Goal: Task Accomplishment & Management: Manage account settings

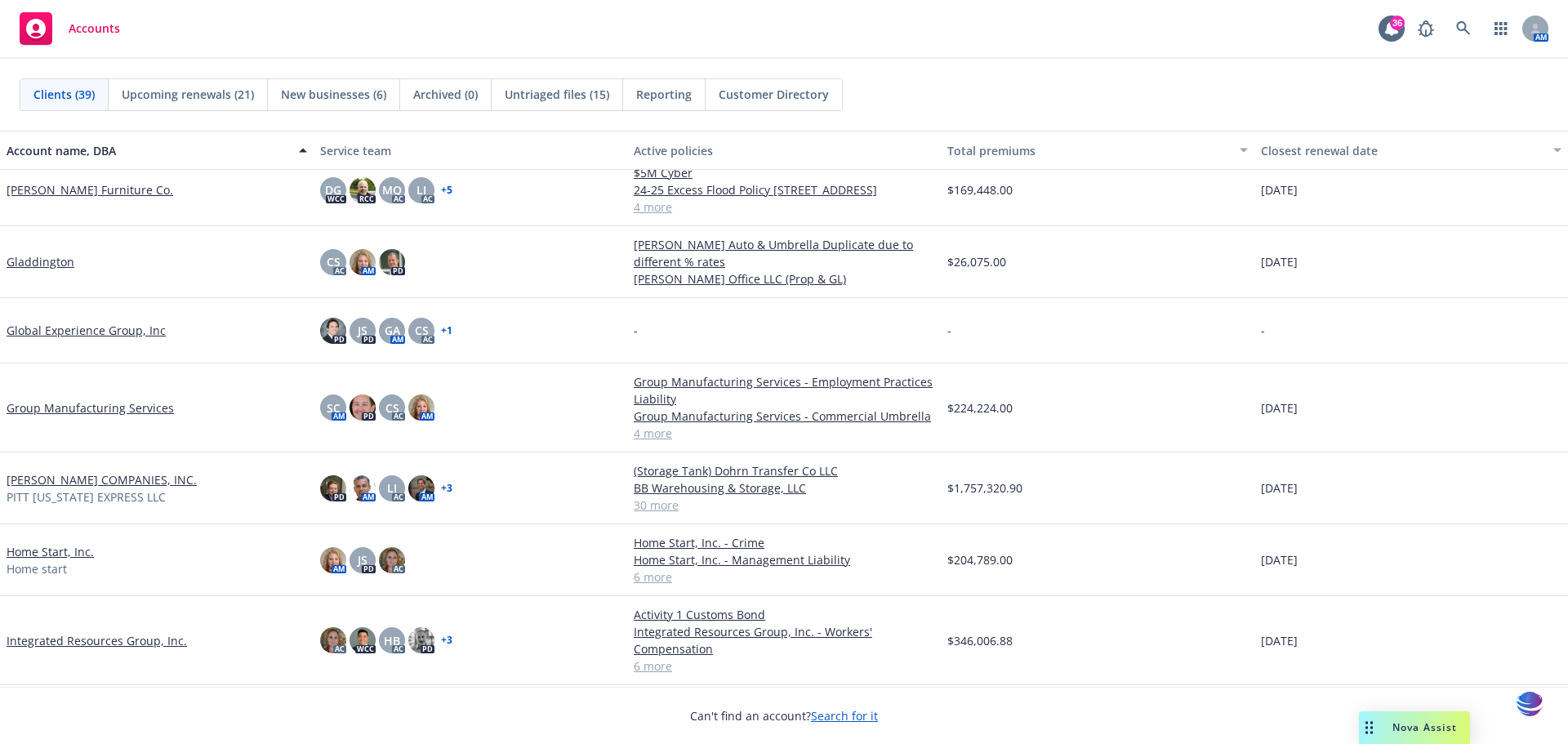
scroll to position [915, 0]
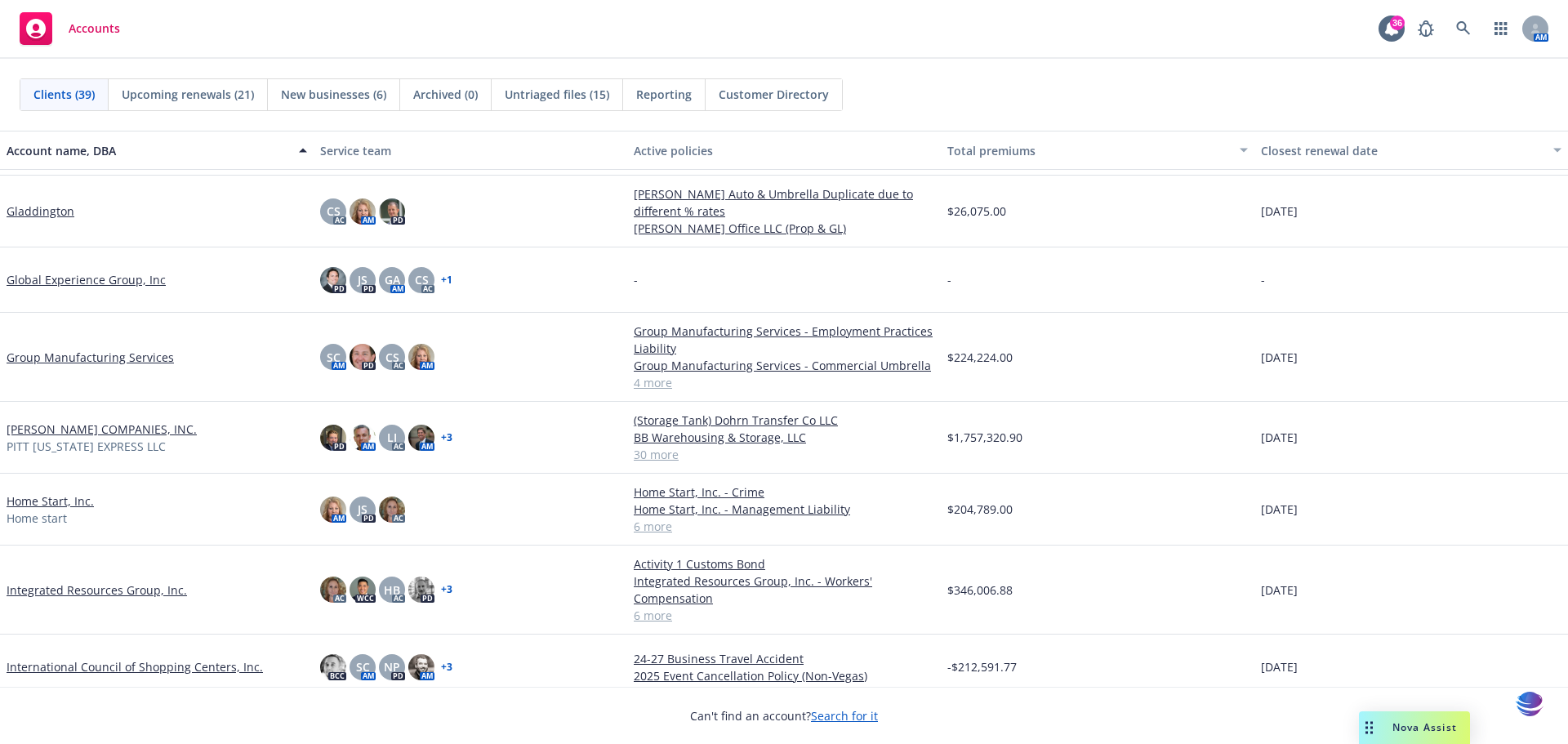
click at [38, 432] on link "[PERSON_NAME] COMPANIES, INC." at bounding box center [102, 429] width 191 height 18
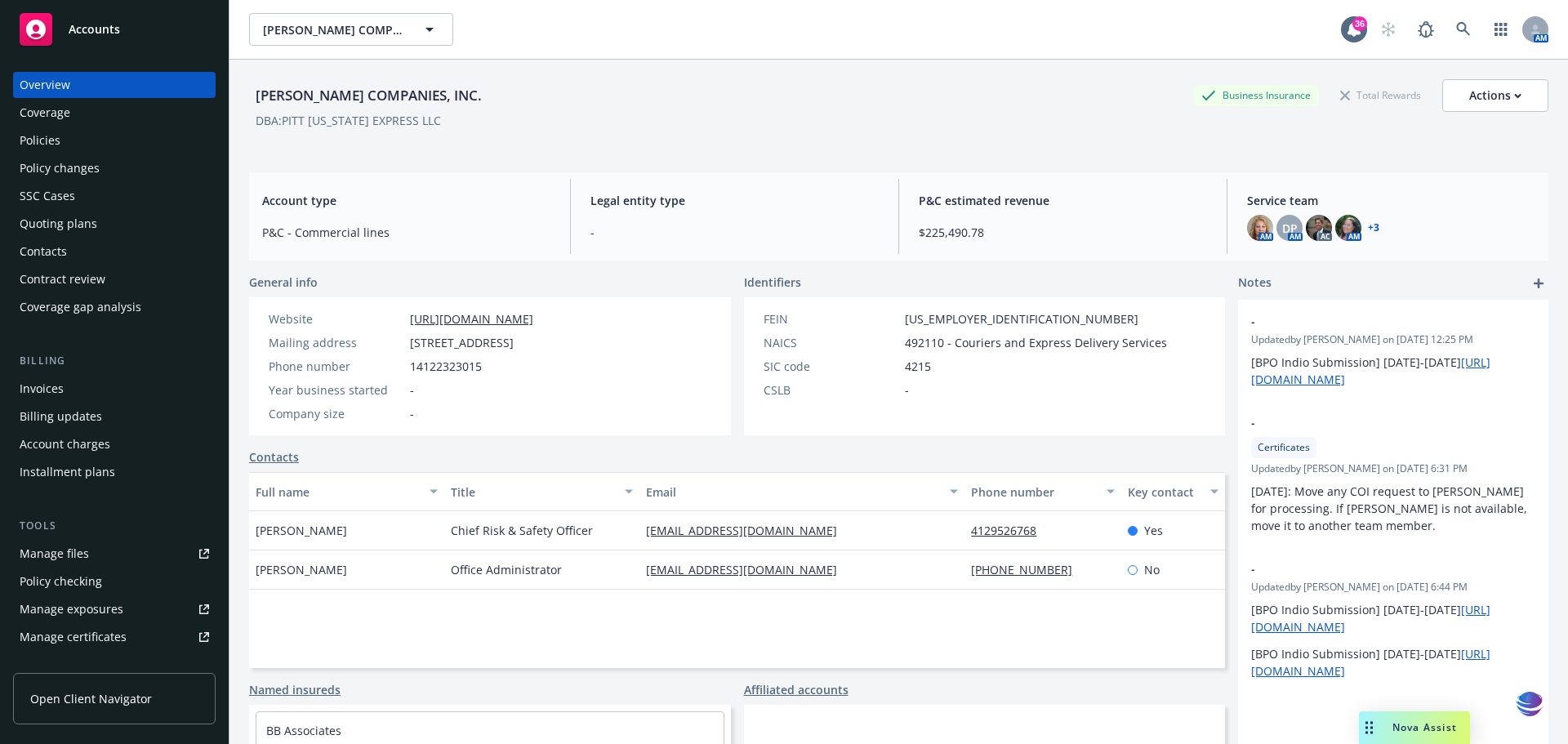
click at [47, 140] on div "Policies" at bounding box center [40, 140] width 41 height 26
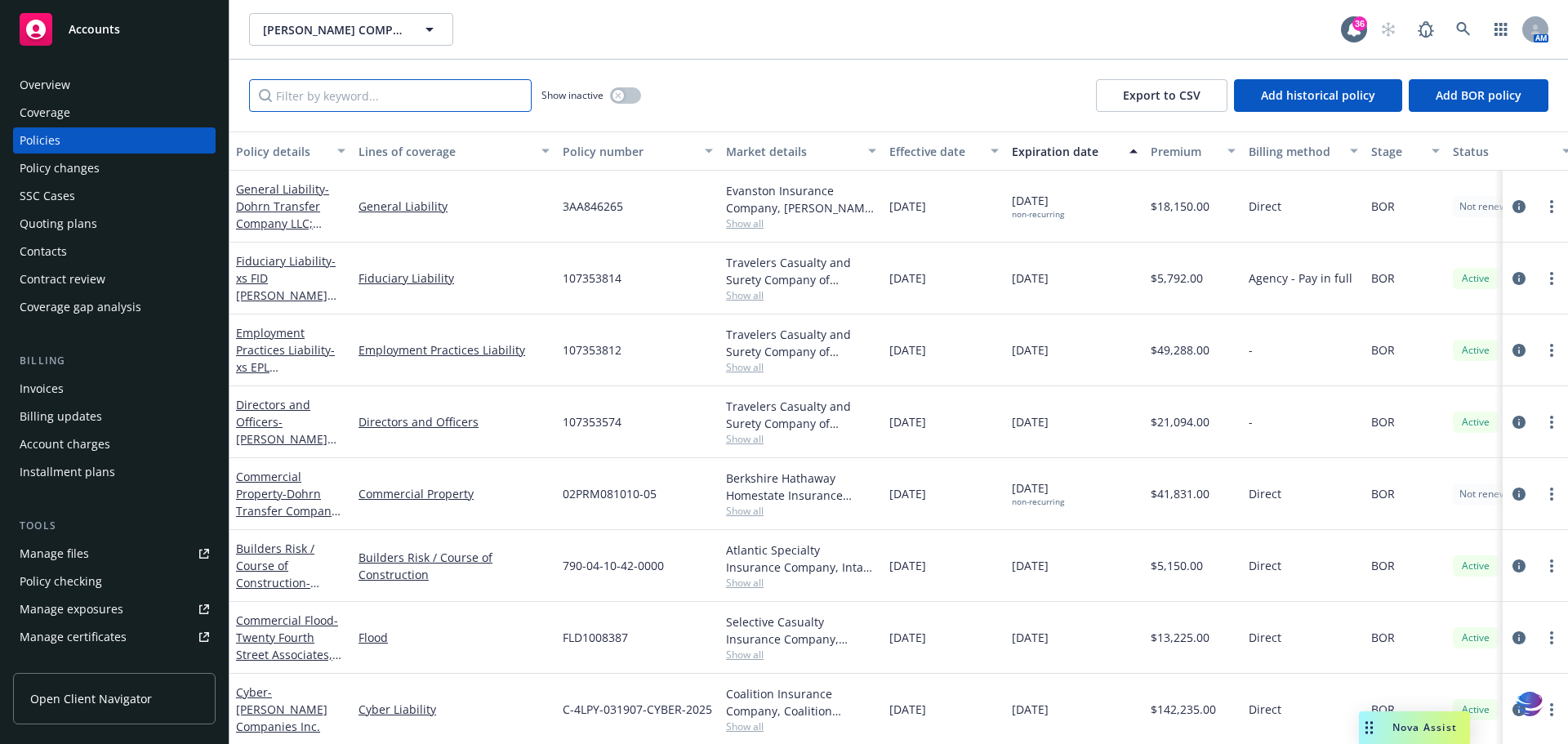
click at [299, 99] on input "Filter by keyword..." at bounding box center [390, 95] width 282 height 33
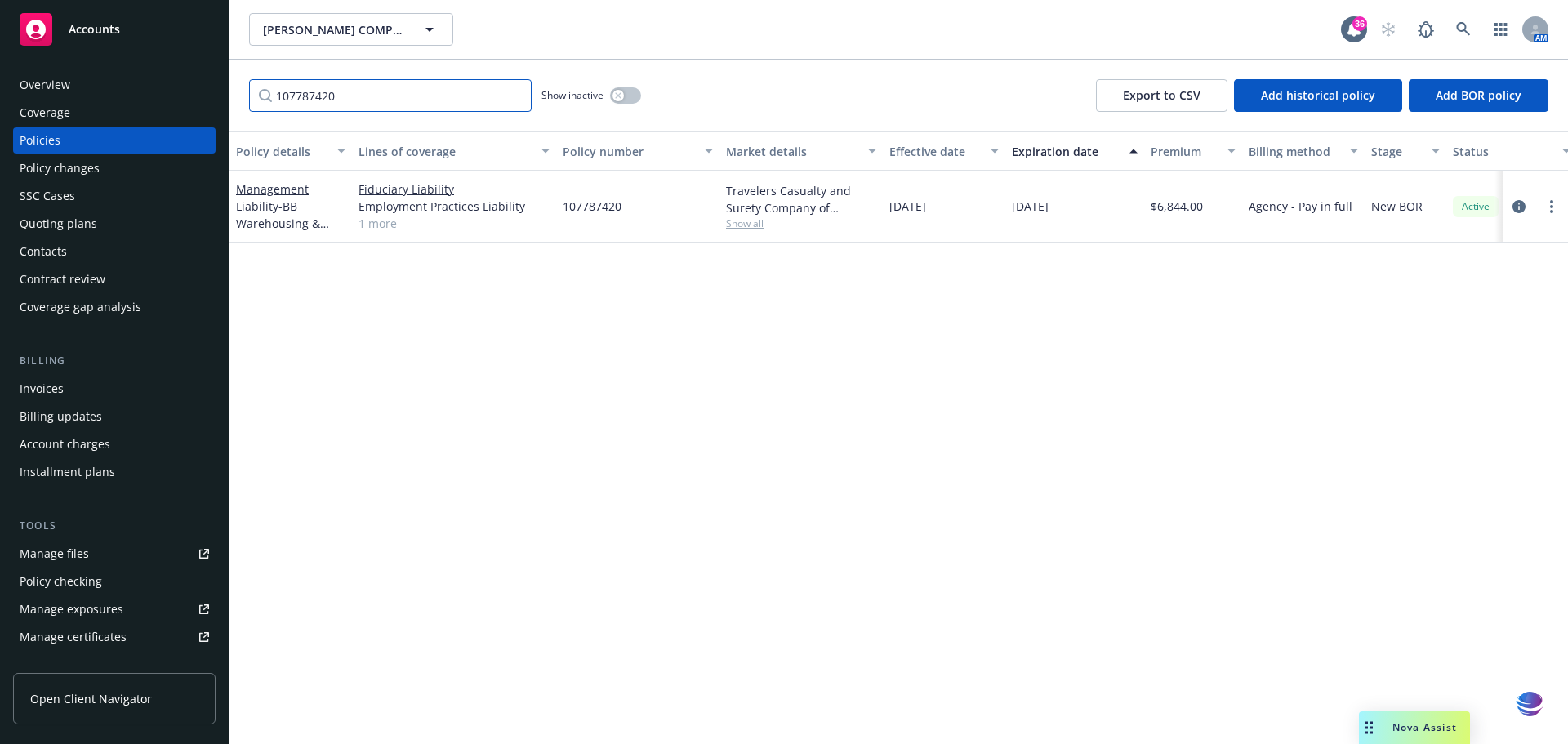
type input "107787420"
click at [516, 97] on input "107787420" at bounding box center [390, 95] width 282 height 33
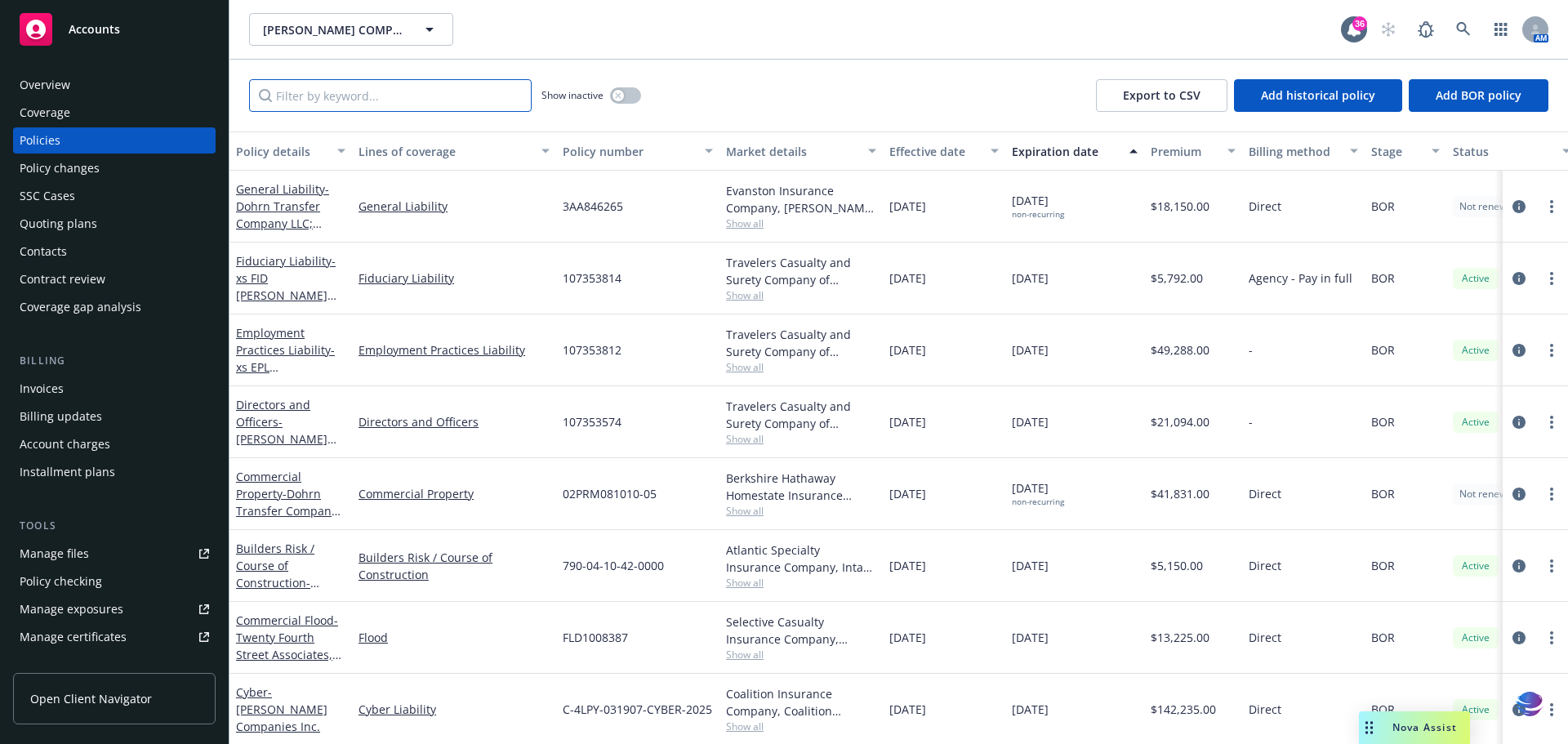
click at [310, 102] on input "Filter by keyword..." at bounding box center [390, 95] width 282 height 33
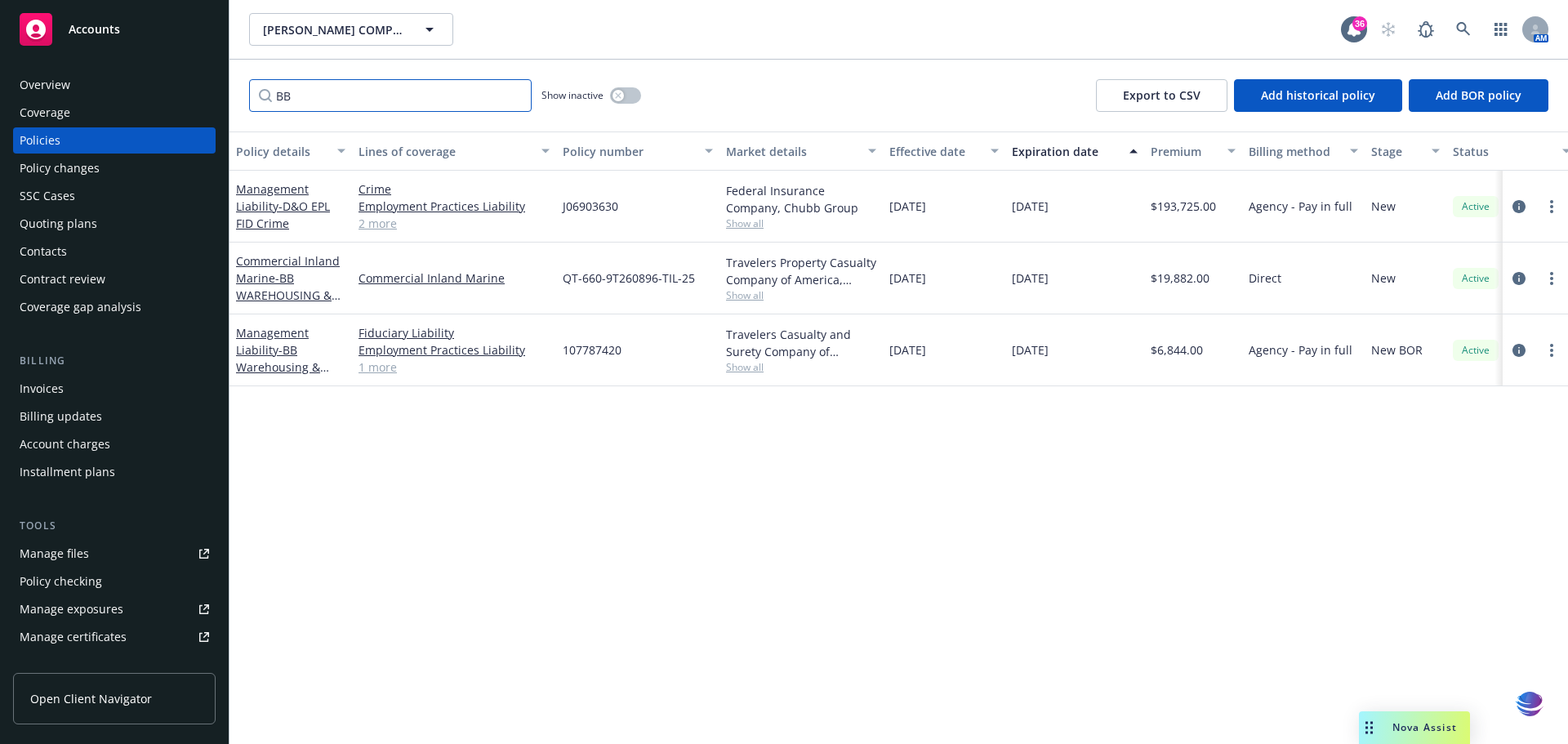
type input "BB"
click at [917, 548] on div "Policy details Lines of coverage Policy number Market details Effective date Ex…" at bounding box center [899, 438] width 1338 height 613
click at [262, 331] on link "Management Liability - BB Warehousing & Storage, LLC" at bounding box center [278, 358] width 84 height 67
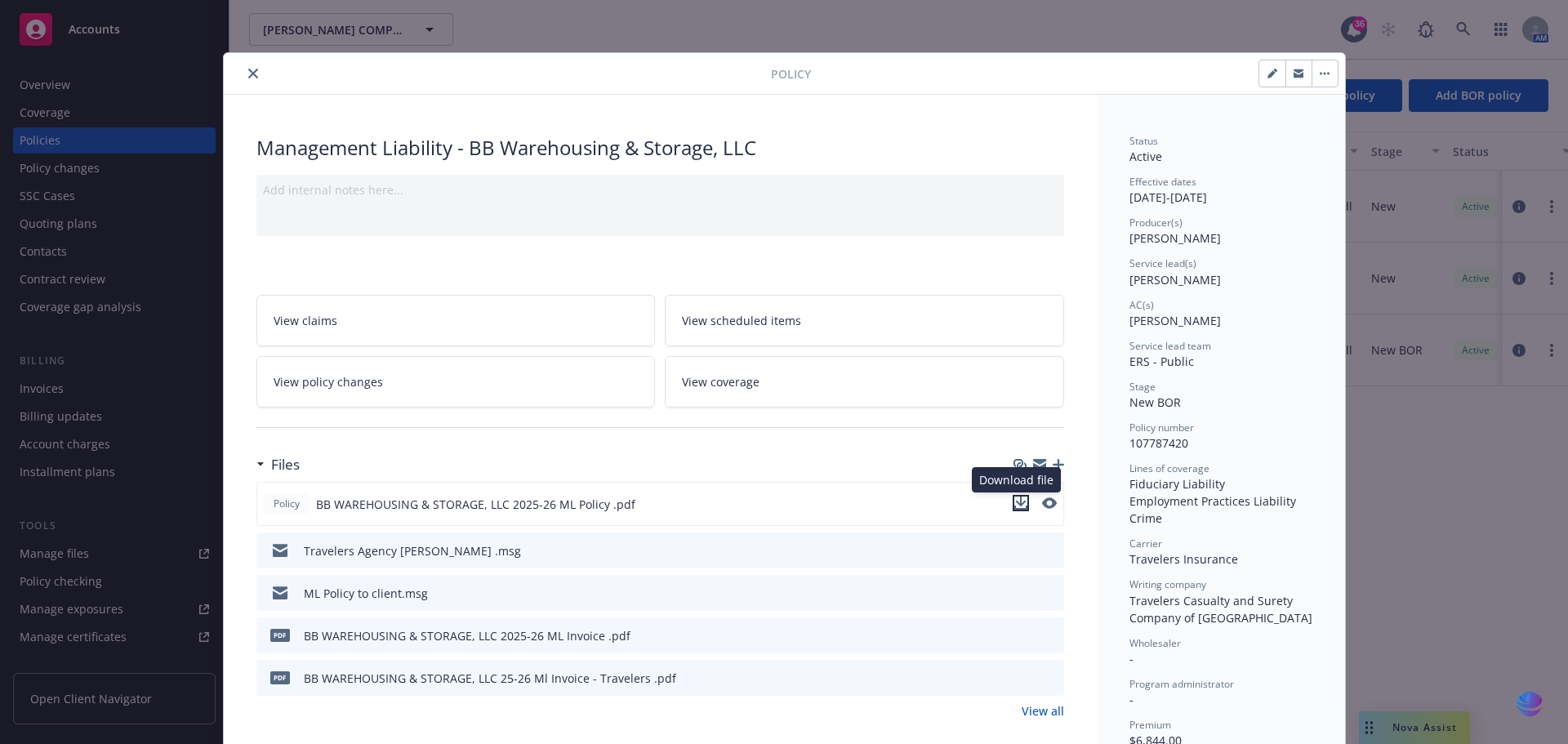
click at [1015, 507] on icon "download file" at bounding box center [1020, 502] width 13 height 13
click at [248, 71] on icon "close" at bounding box center [253, 74] width 10 height 10
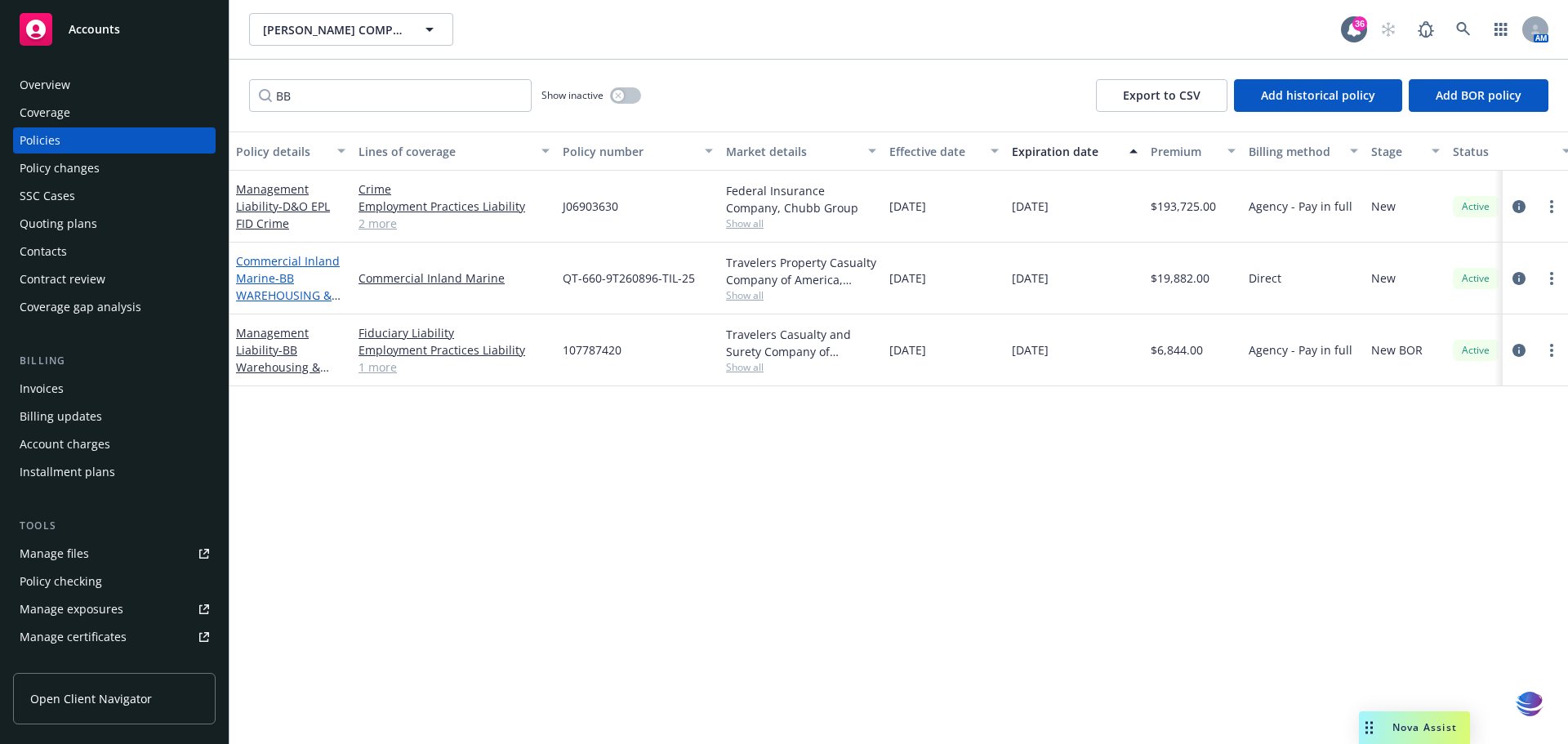
click at [262, 257] on link "Commercial Inland Marine - BB WAREHOUSING & STORAGE, LLC" at bounding box center [288, 286] width 104 height 67
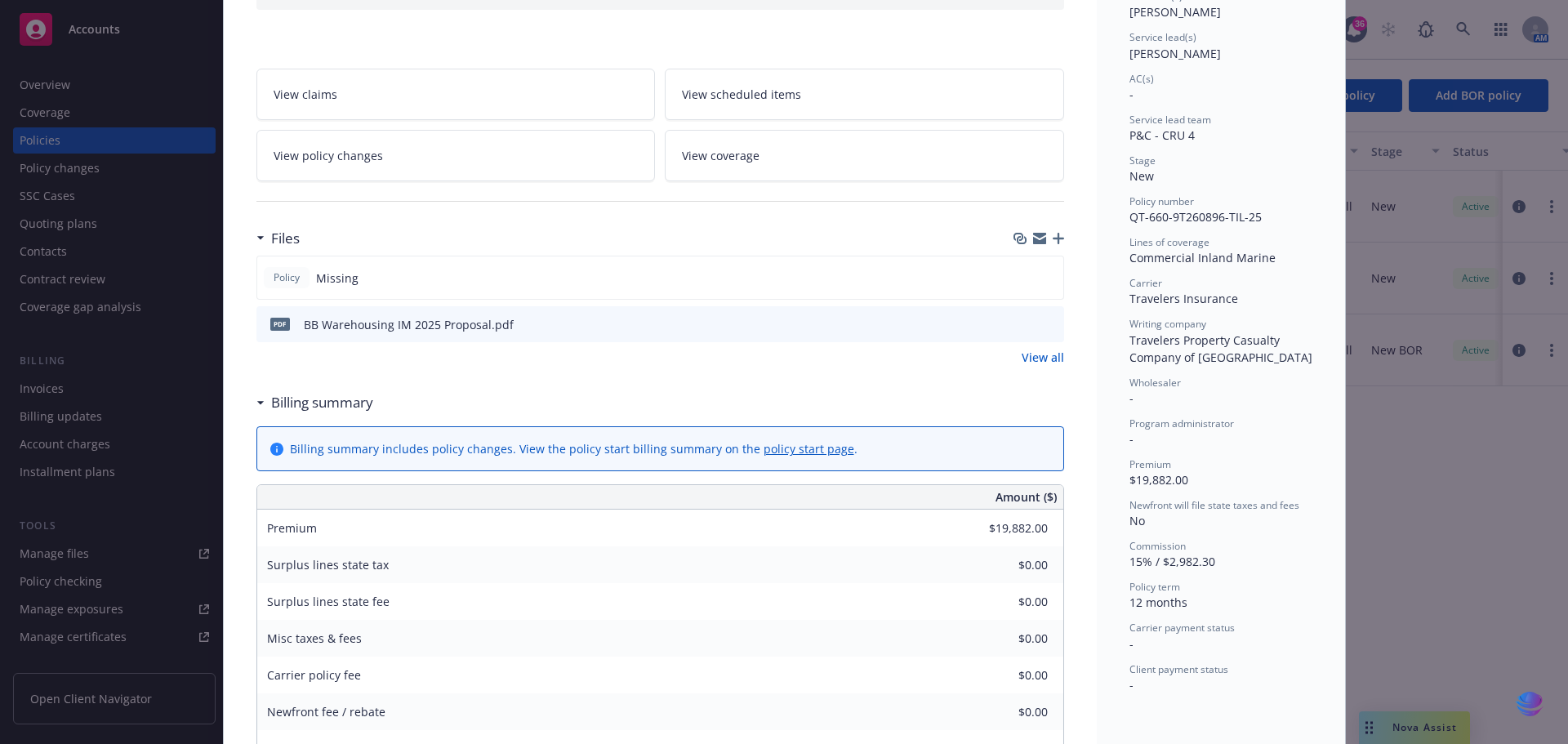
scroll to position [232, 0]
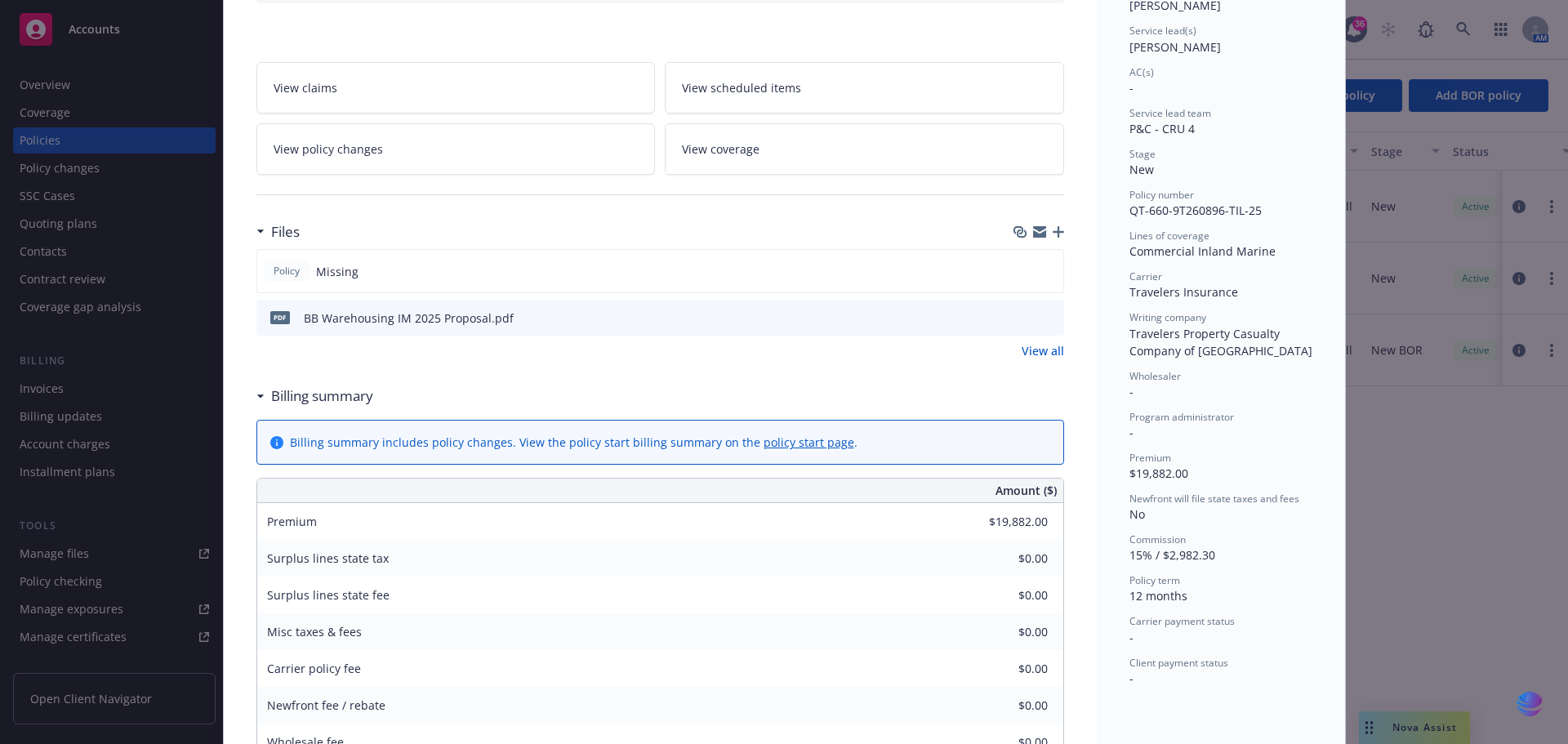
click at [1032, 352] on link "View all" at bounding box center [1043, 351] width 43 height 18
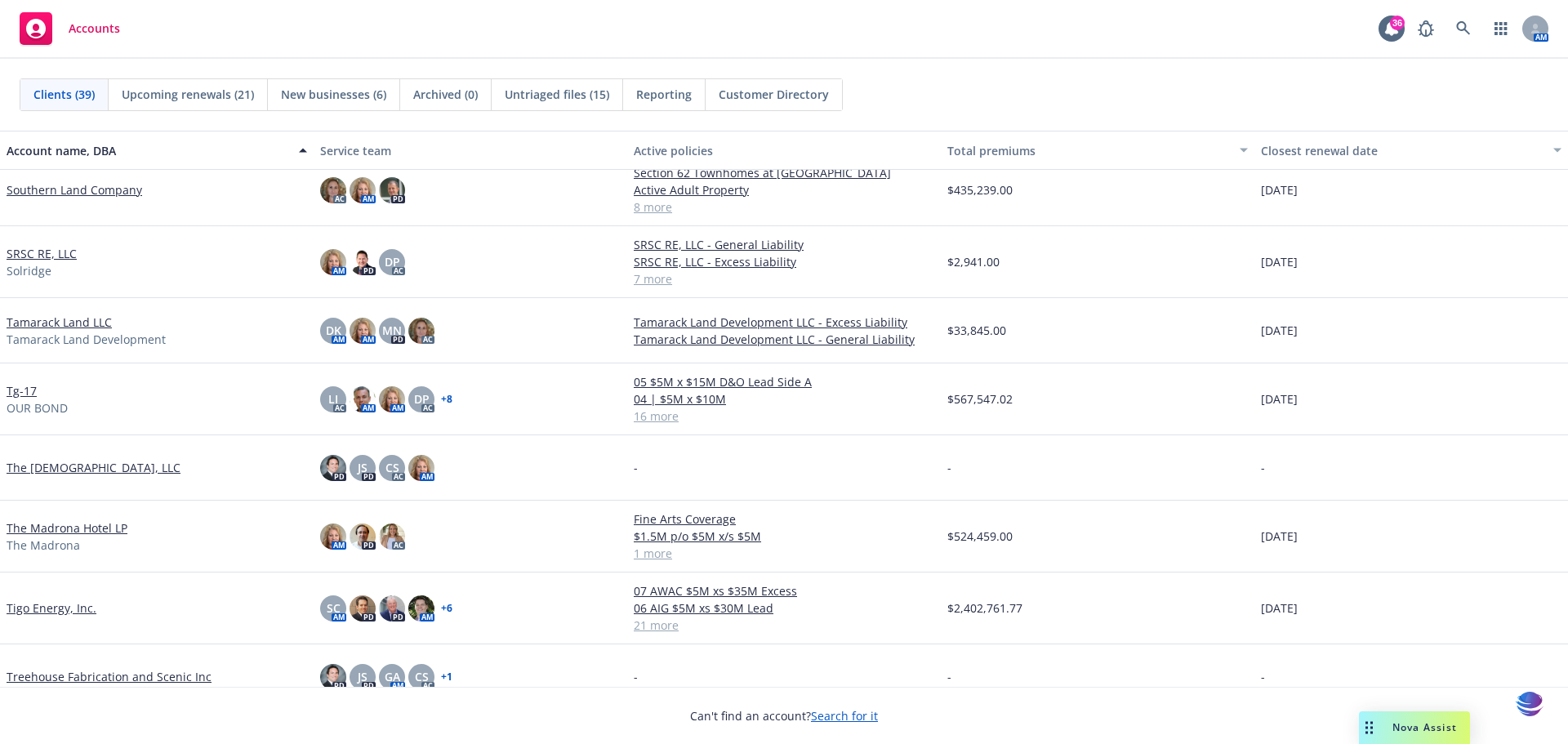
scroll to position [1957, 0]
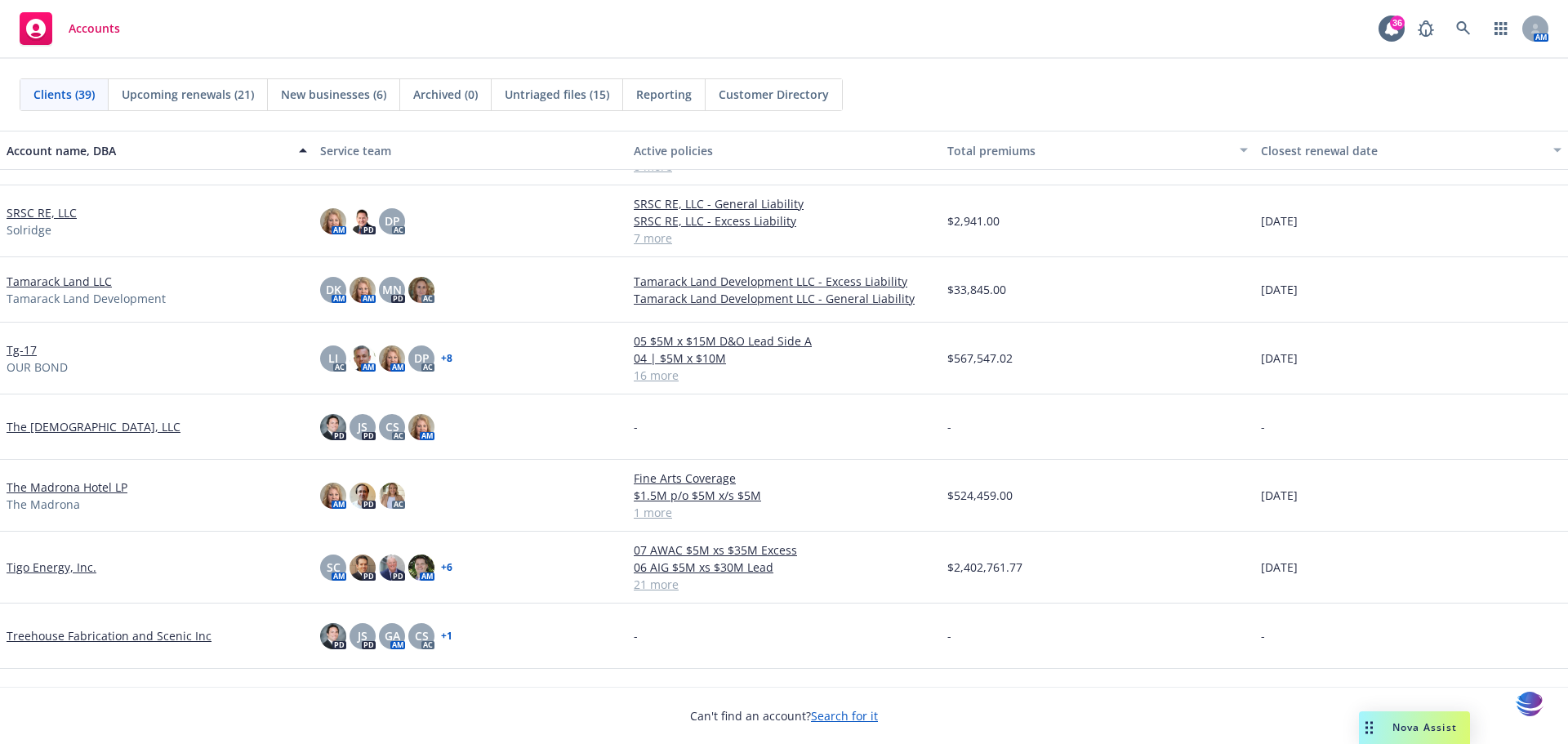
click at [29, 283] on link "Tamarack Land LLC" at bounding box center [59, 281] width 105 height 18
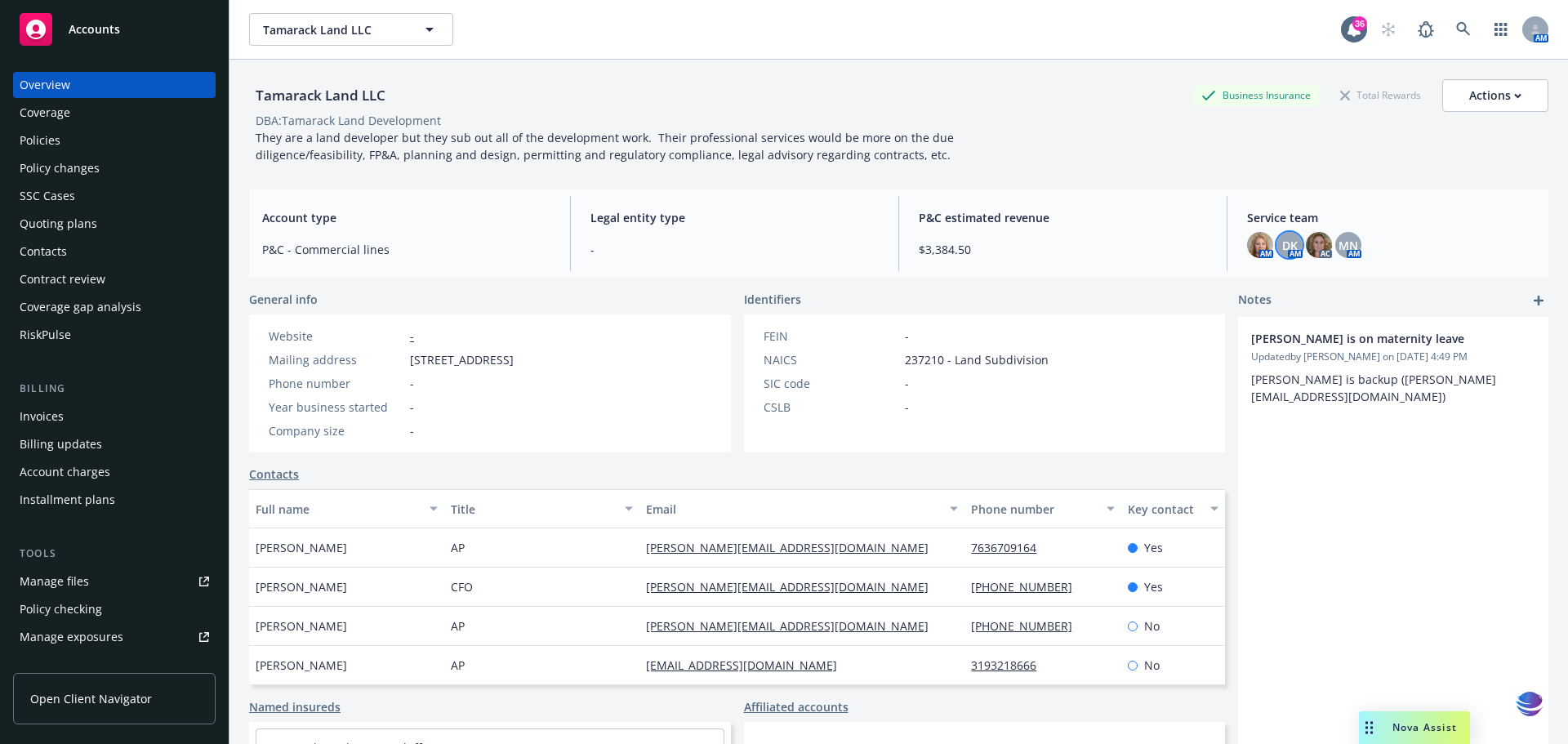
click at [1282, 240] on span "DK" at bounding box center [1290, 245] width 16 height 18
click at [1345, 246] on span "MN" at bounding box center [1348, 245] width 19 height 18
click at [30, 142] on div "Policies" at bounding box center [40, 140] width 41 height 26
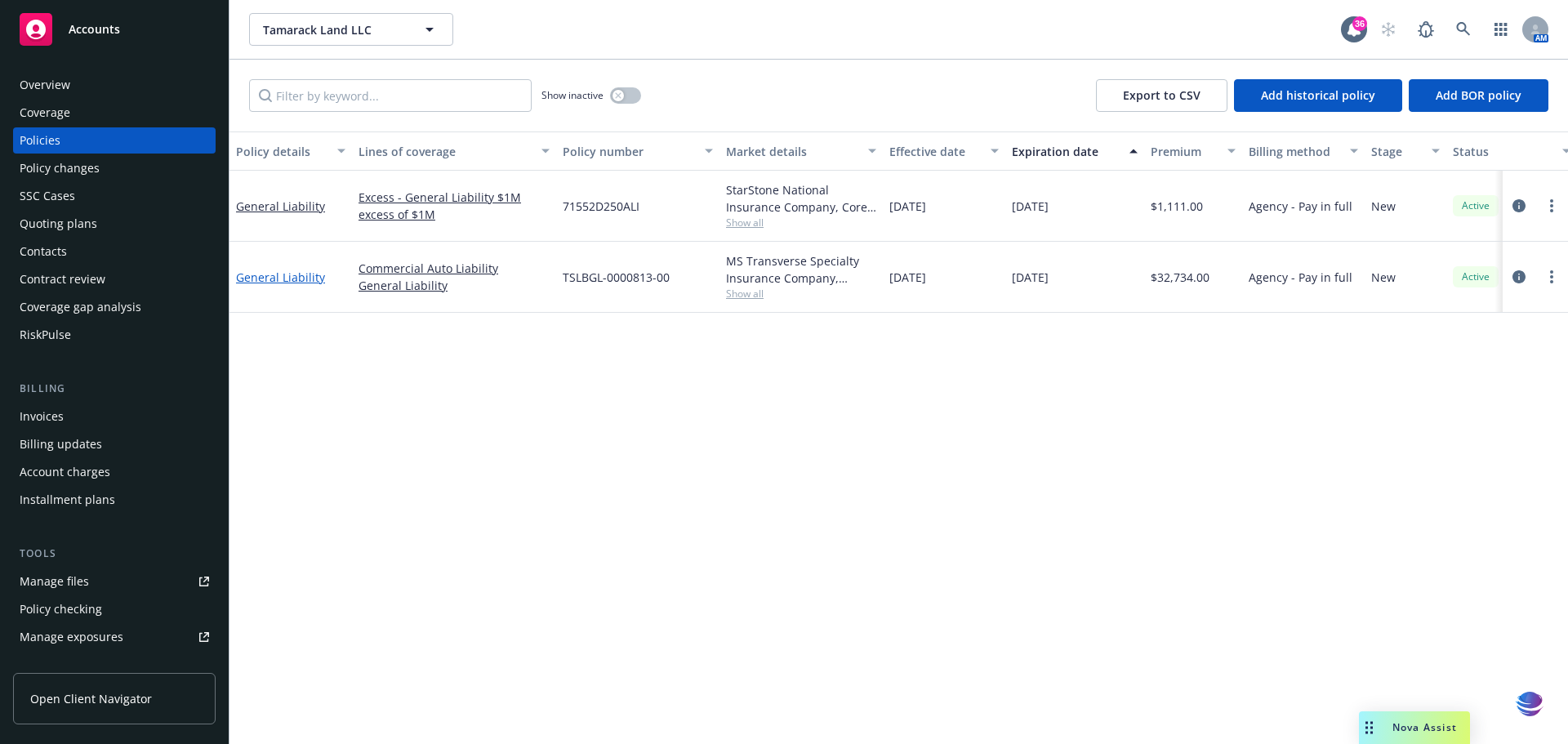
click at [285, 281] on link "General Liability" at bounding box center [280, 277] width 89 height 16
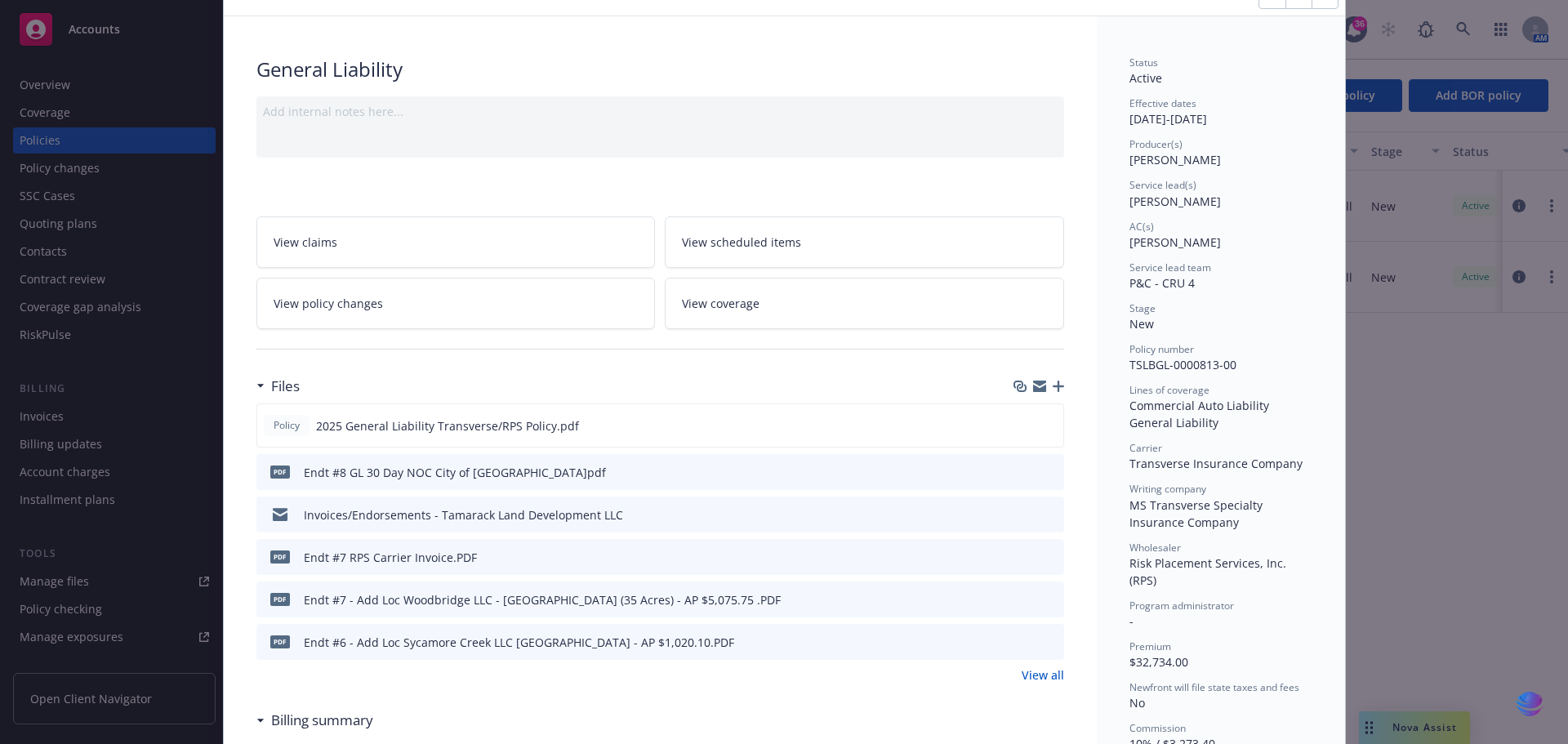
scroll to position [68, 0]
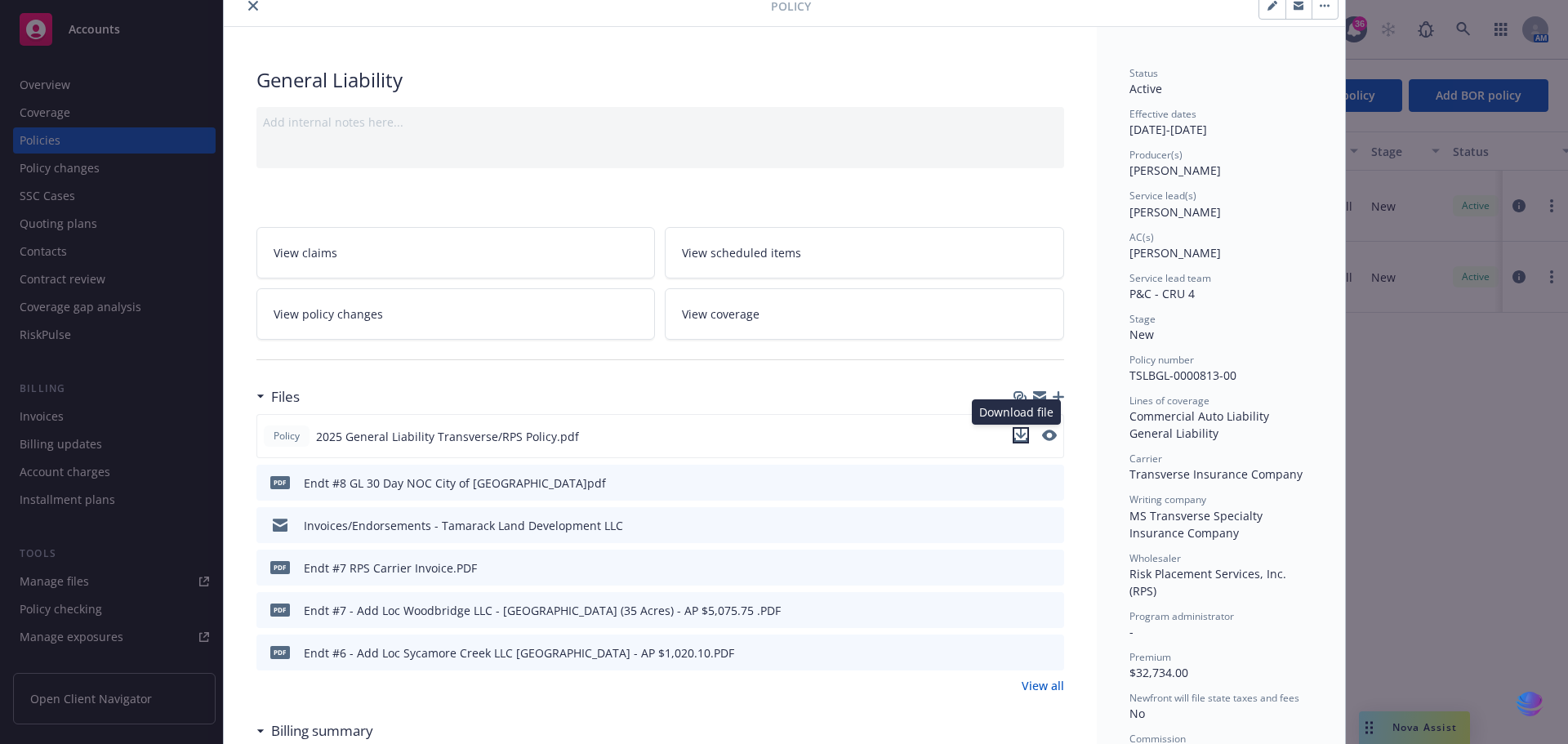
click at [1015, 433] on icon "download file" at bounding box center [1019, 434] width 11 height 10
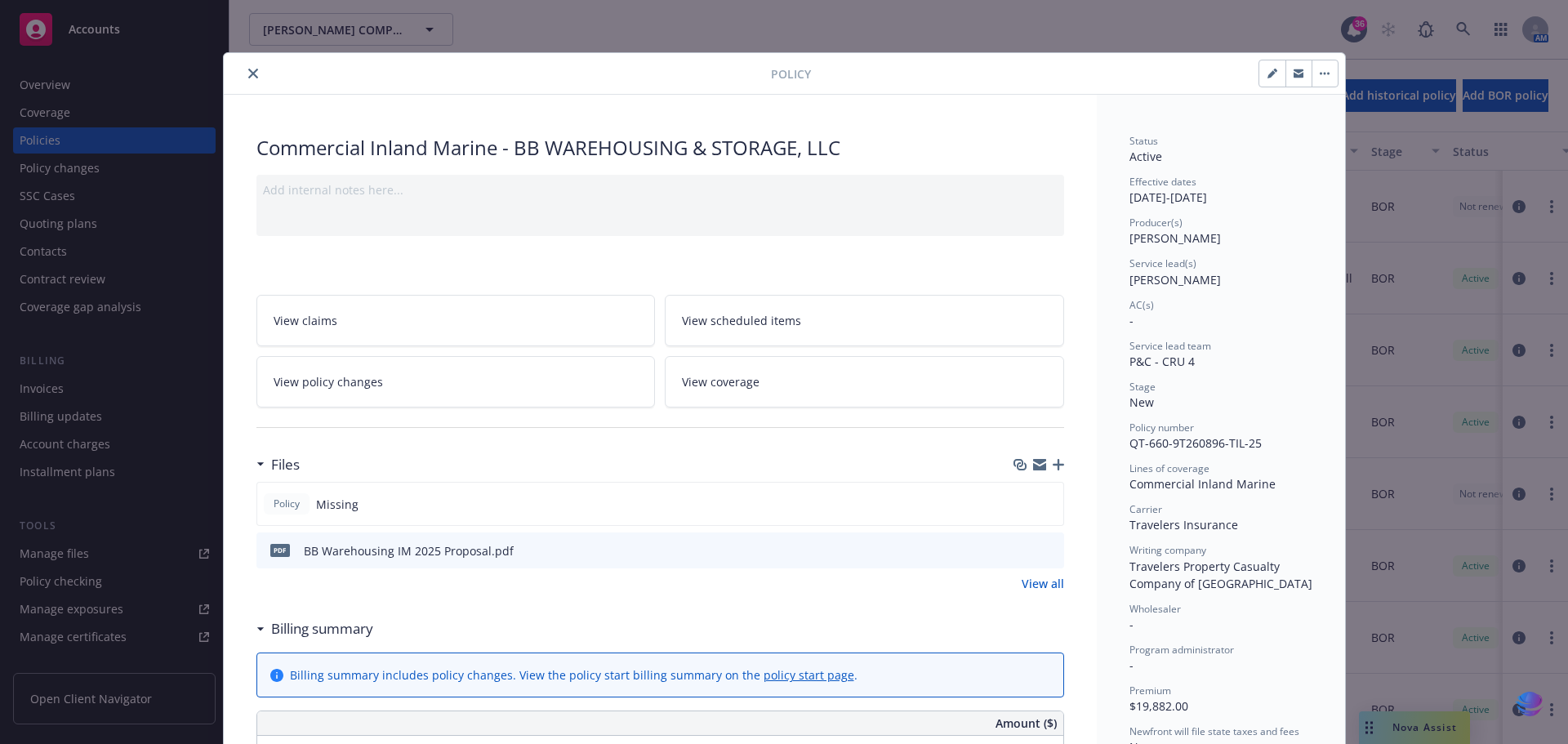
click at [248, 75] on icon "close" at bounding box center [253, 74] width 10 height 10
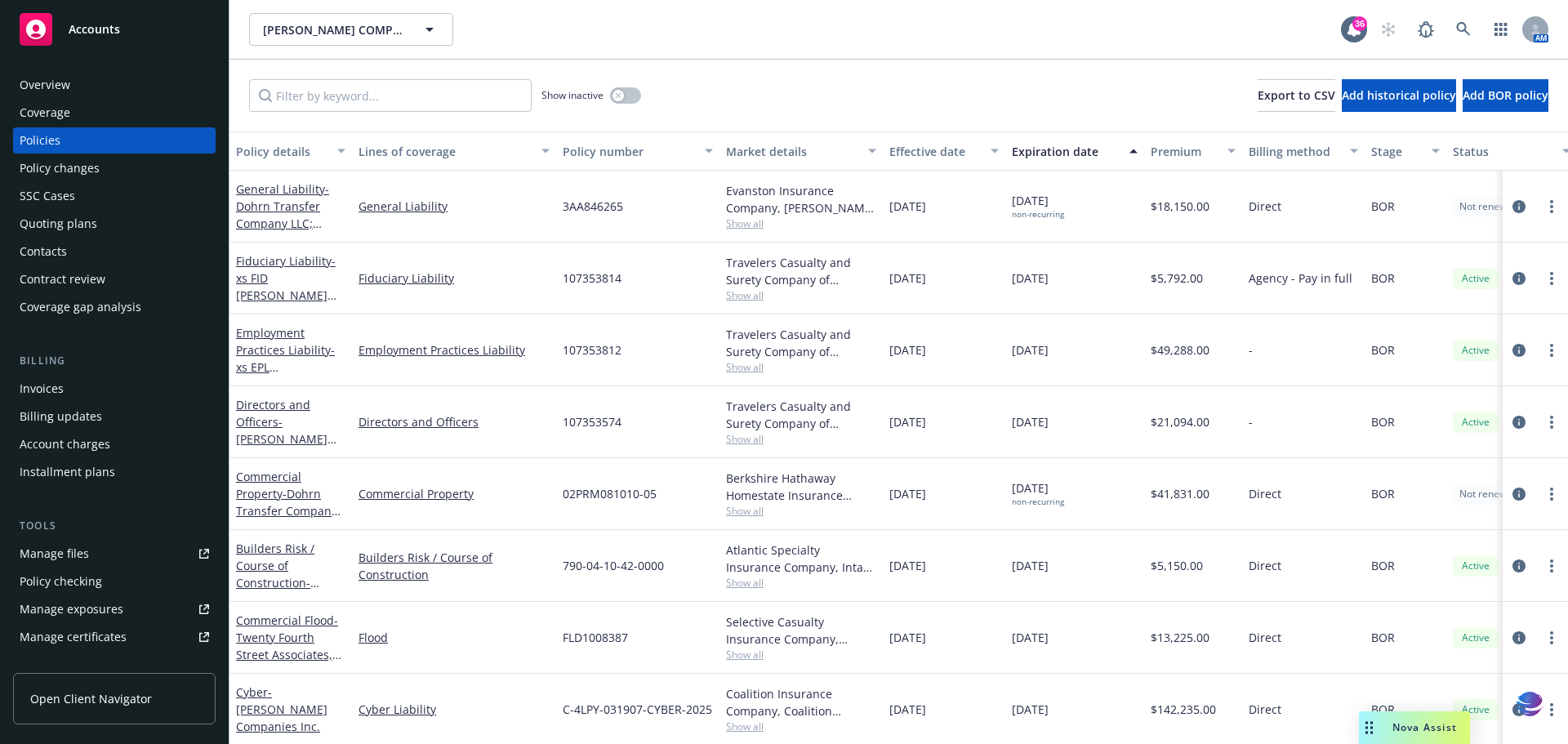
click at [73, 555] on div "Manage files" at bounding box center [53, 553] width 69 height 26
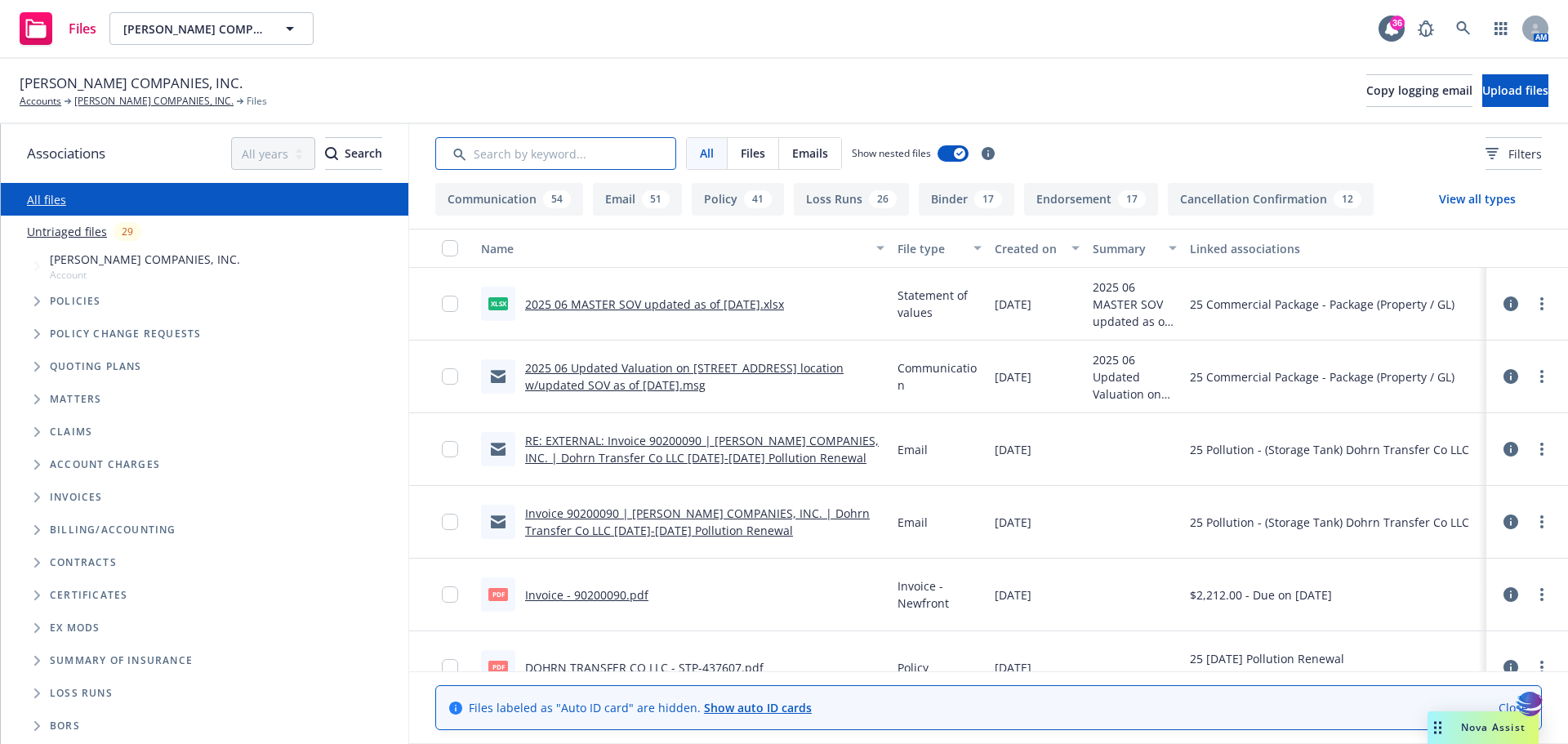
click at [511, 158] on input "Search by keyword..." at bounding box center [555, 154] width 241 height 33
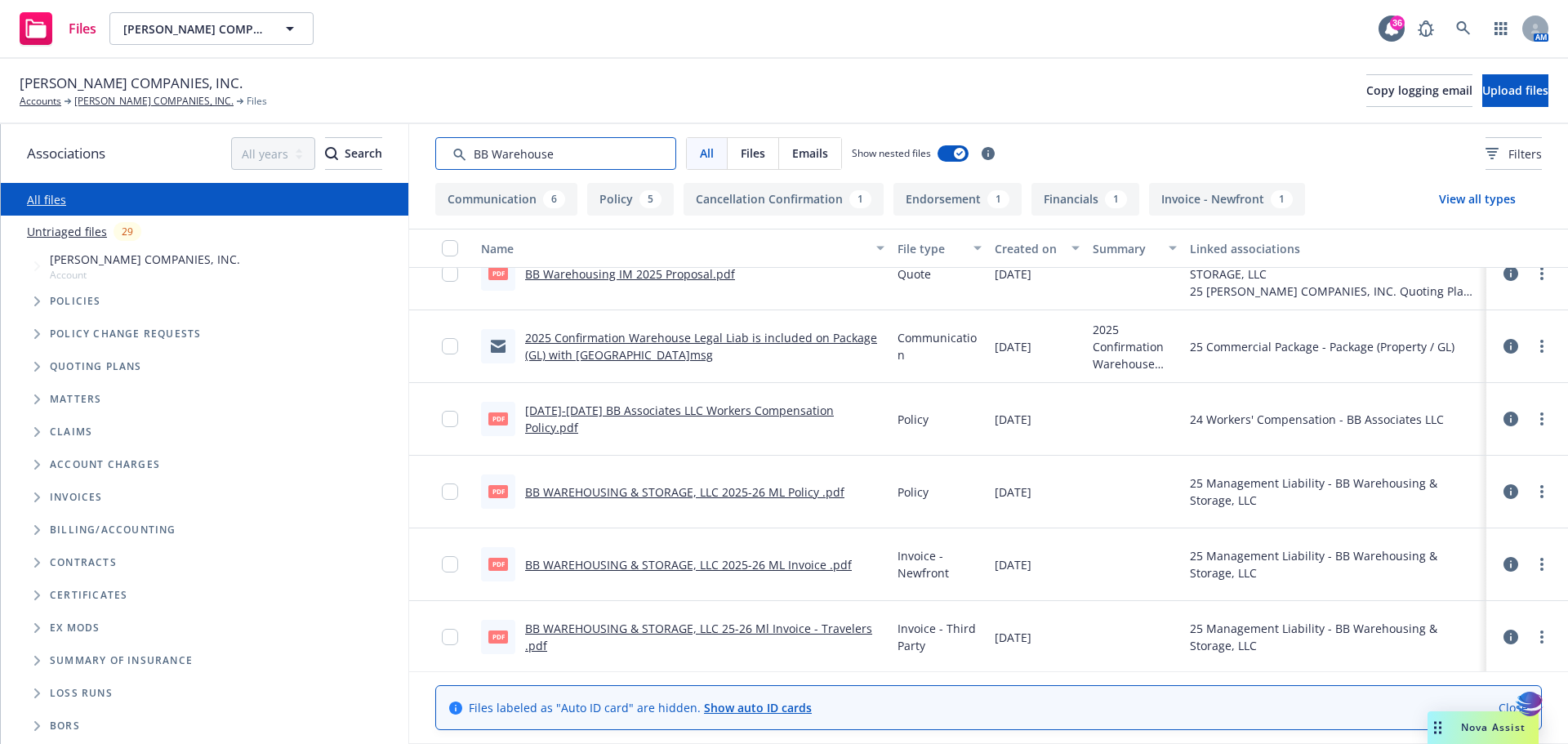
scroll to position [896, 0]
type input "BB Warehouse"
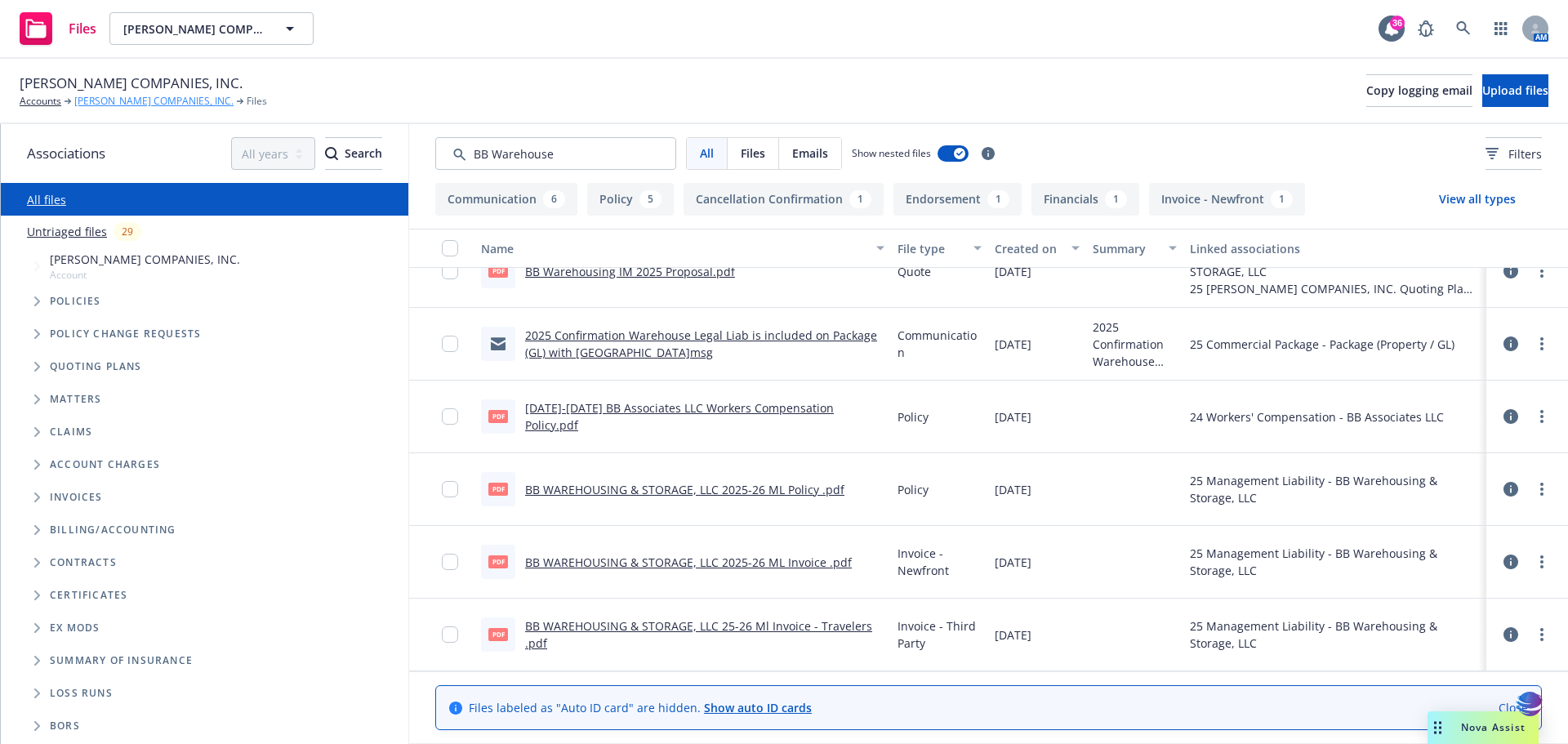
click at [133, 103] on link "[PERSON_NAME] COMPANIES, INC." at bounding box center [154, 101] width 160 height 15
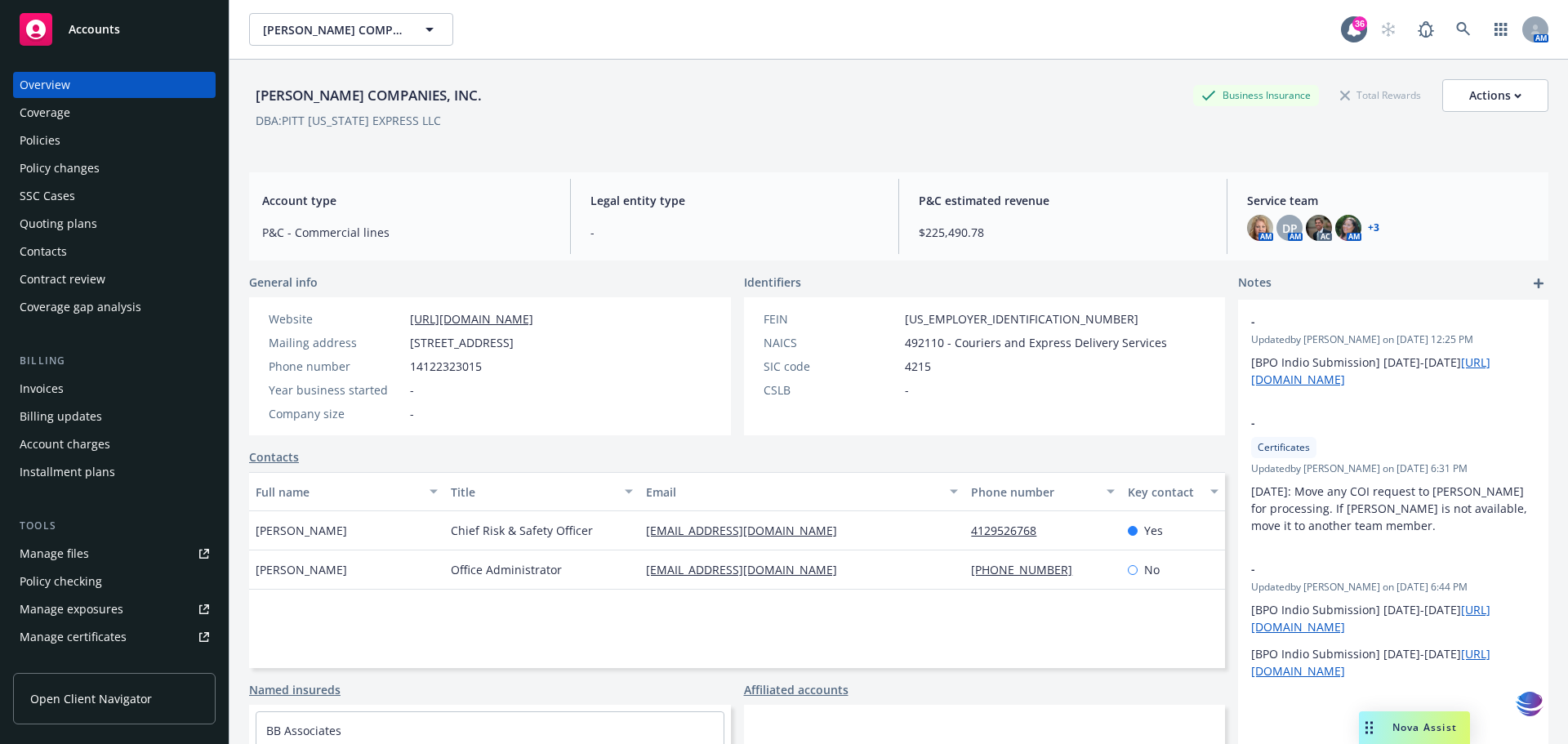
click at [35, 146] on div "Policies" at bounding box center [40, 140] width 41 height 26
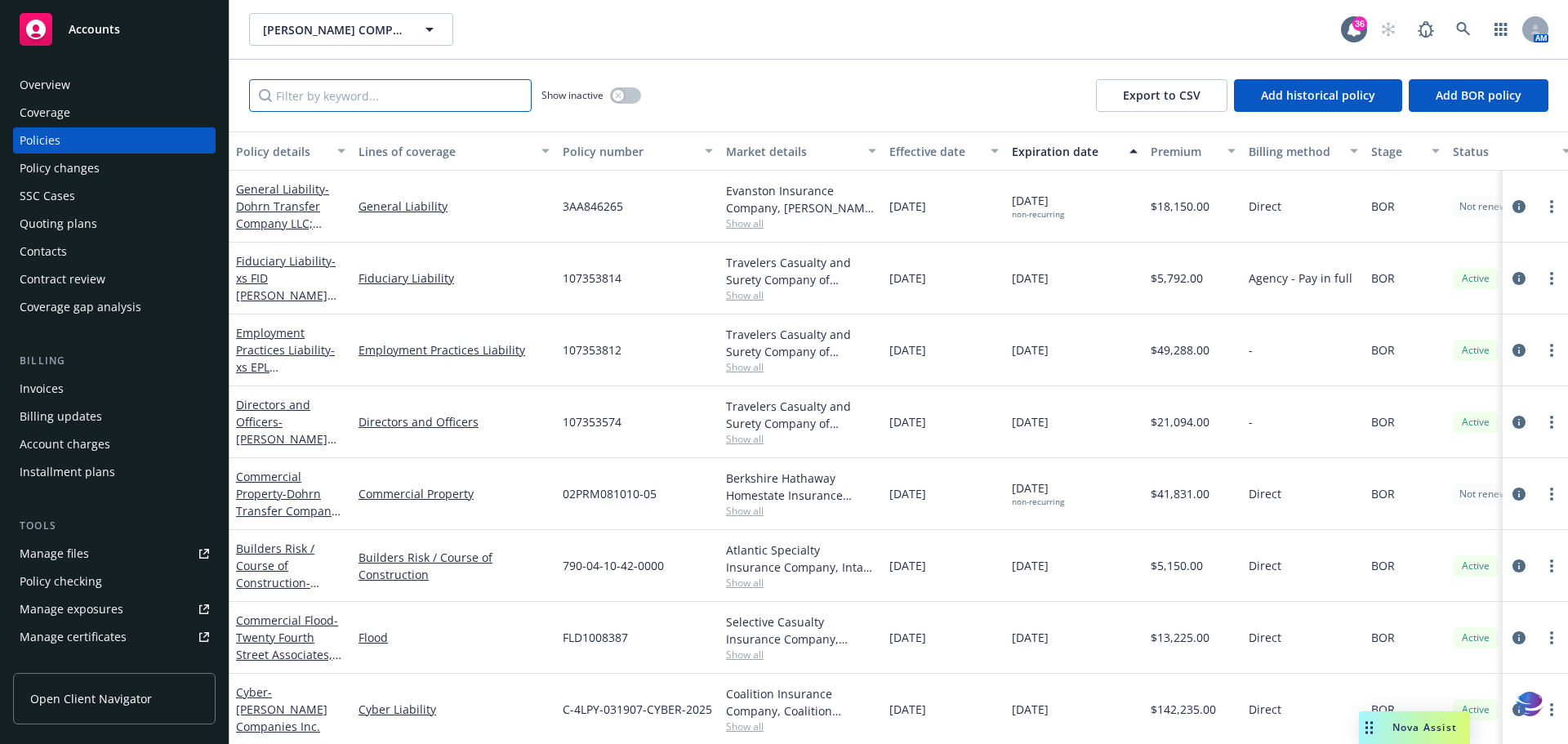
click at [288, 100] on input "Filter by keyword..." at bounding box center [390, 95] width 282 height 33
type input "warehouse"
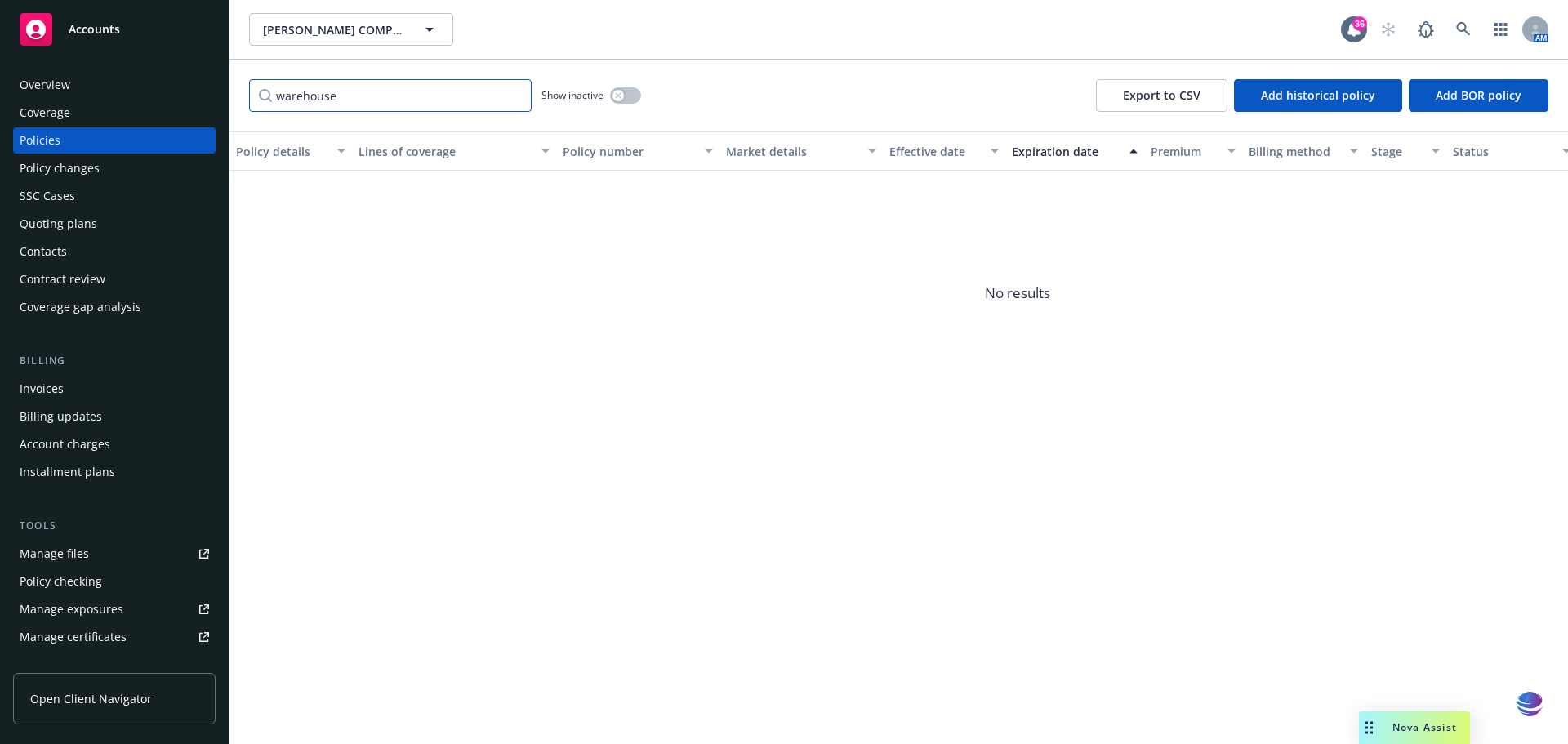
click at [512, 96] on input "warehouse" at bounding box center [390, 95] width 282 height 33
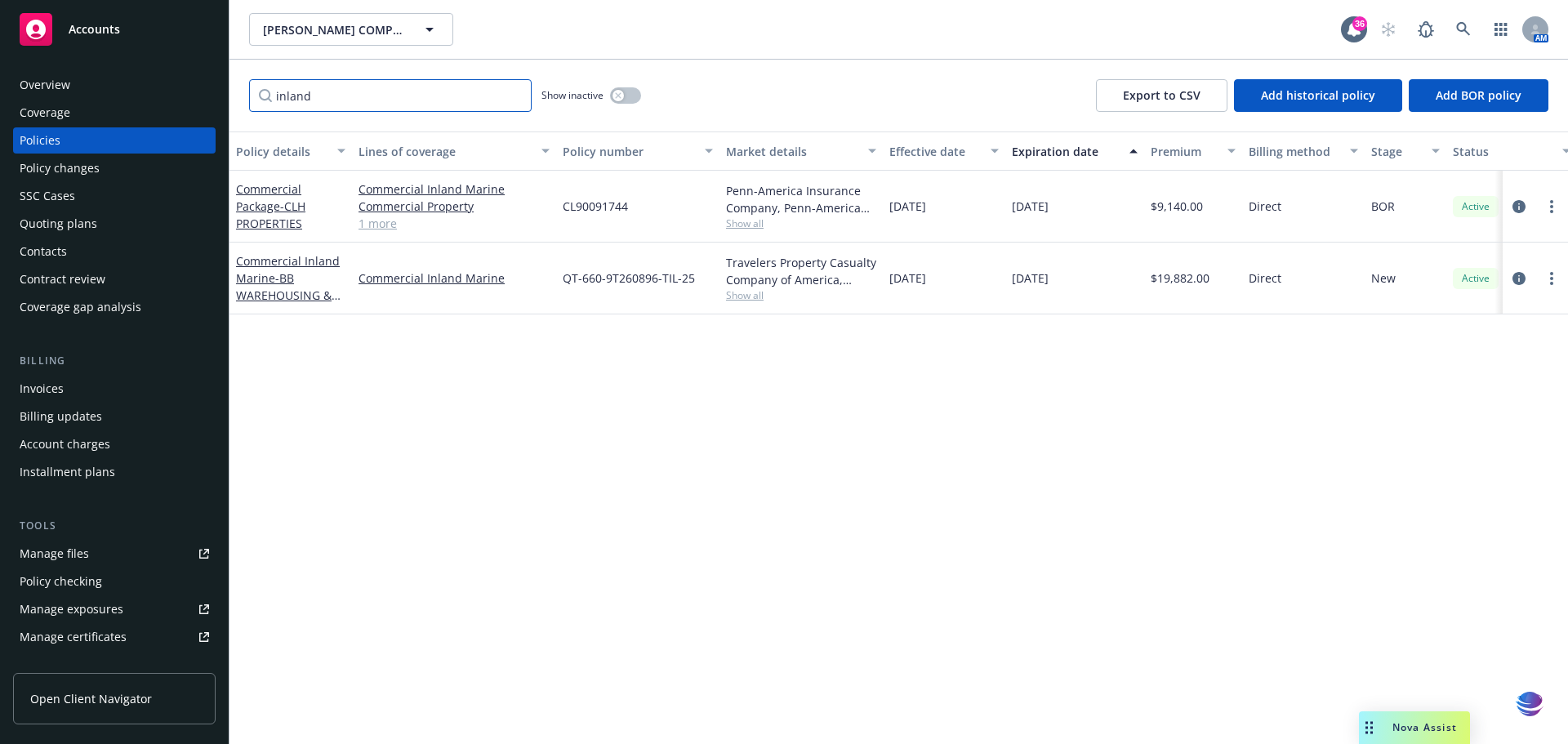
type input "inland"
click at [274, 269] on div "Commercial Inland Marine - BB WAREHOUSING & STORAGE, LLC" at bounding box center [291, 277] width 109 height 52
click at [274, 265] on link "Commercial Inland Marine - BB WAREHOUSING & STORAGE, LLC" at bounding box center [288, 286] width 104 height 67
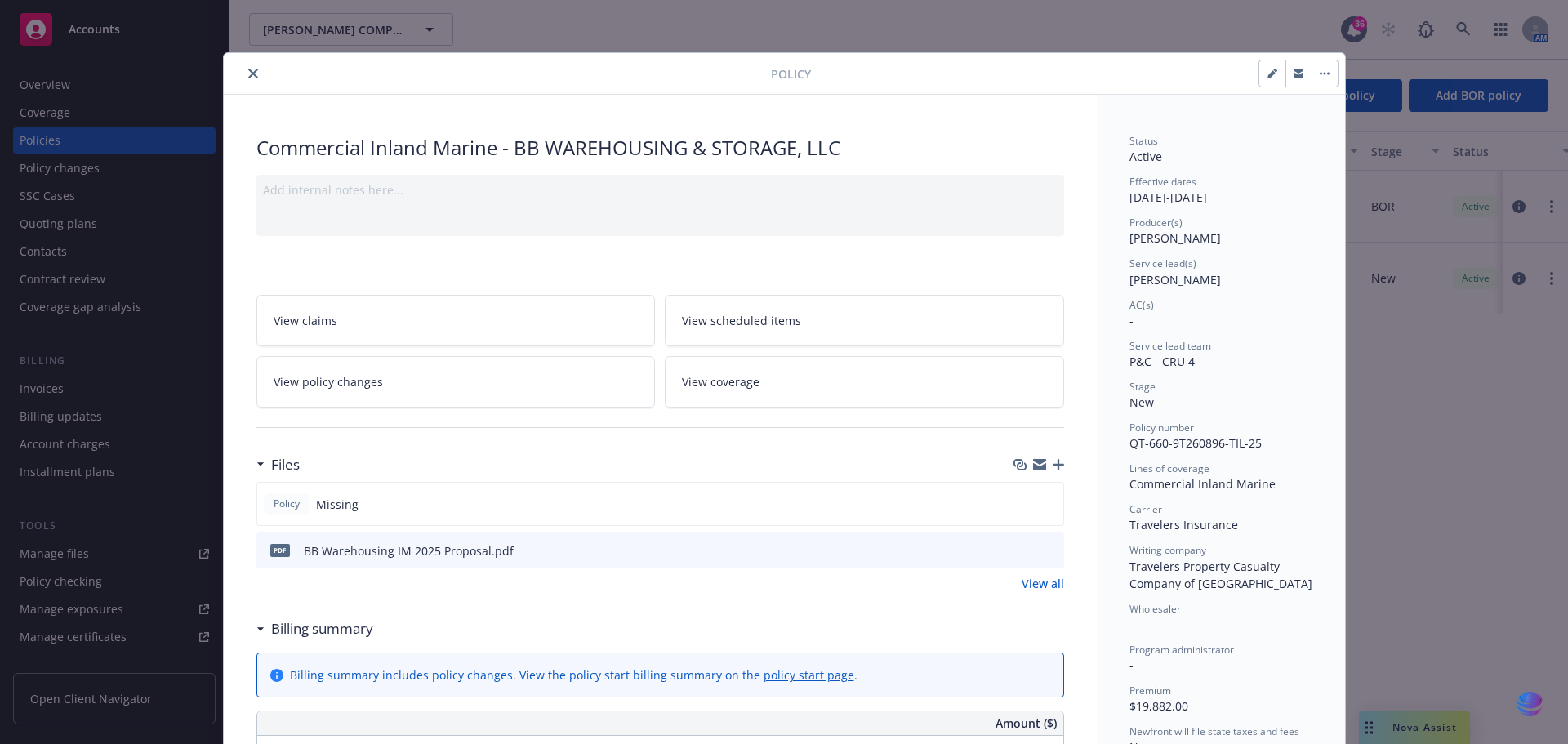
click at [1054, 469] on icon "button" at bounding box center [1058, 465] width 12 height 12
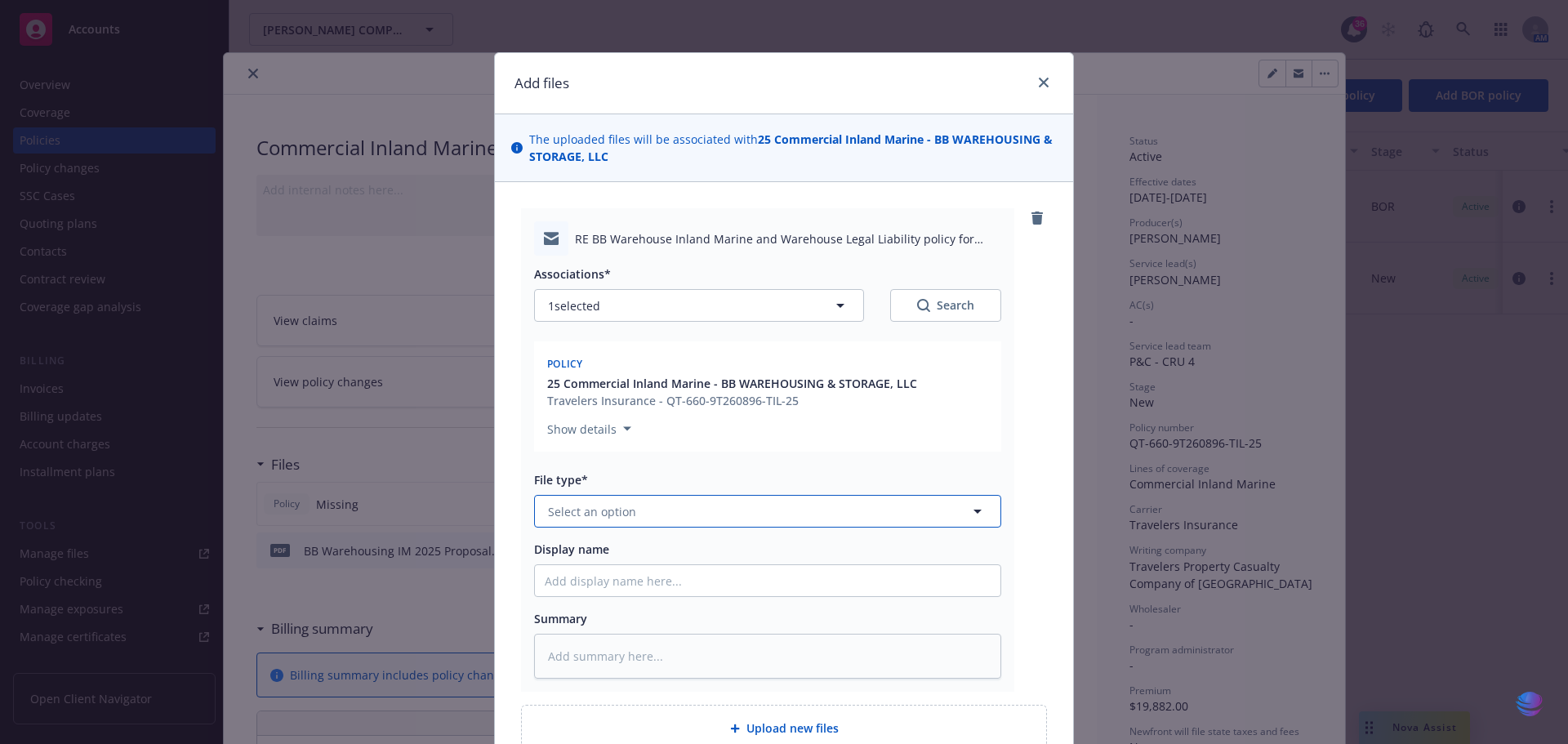
click at [968, 512] on icon "button" at bounding box center [978, 511] width 19 height 19
type input "bind"
click at [581, 607] on span "Bind Order" at bounding box center [582, 600] width 61 height 18
click at [571, 590] on input "Display name" at bounding box center [767, 581] width 465 height 31
type textarea "x"
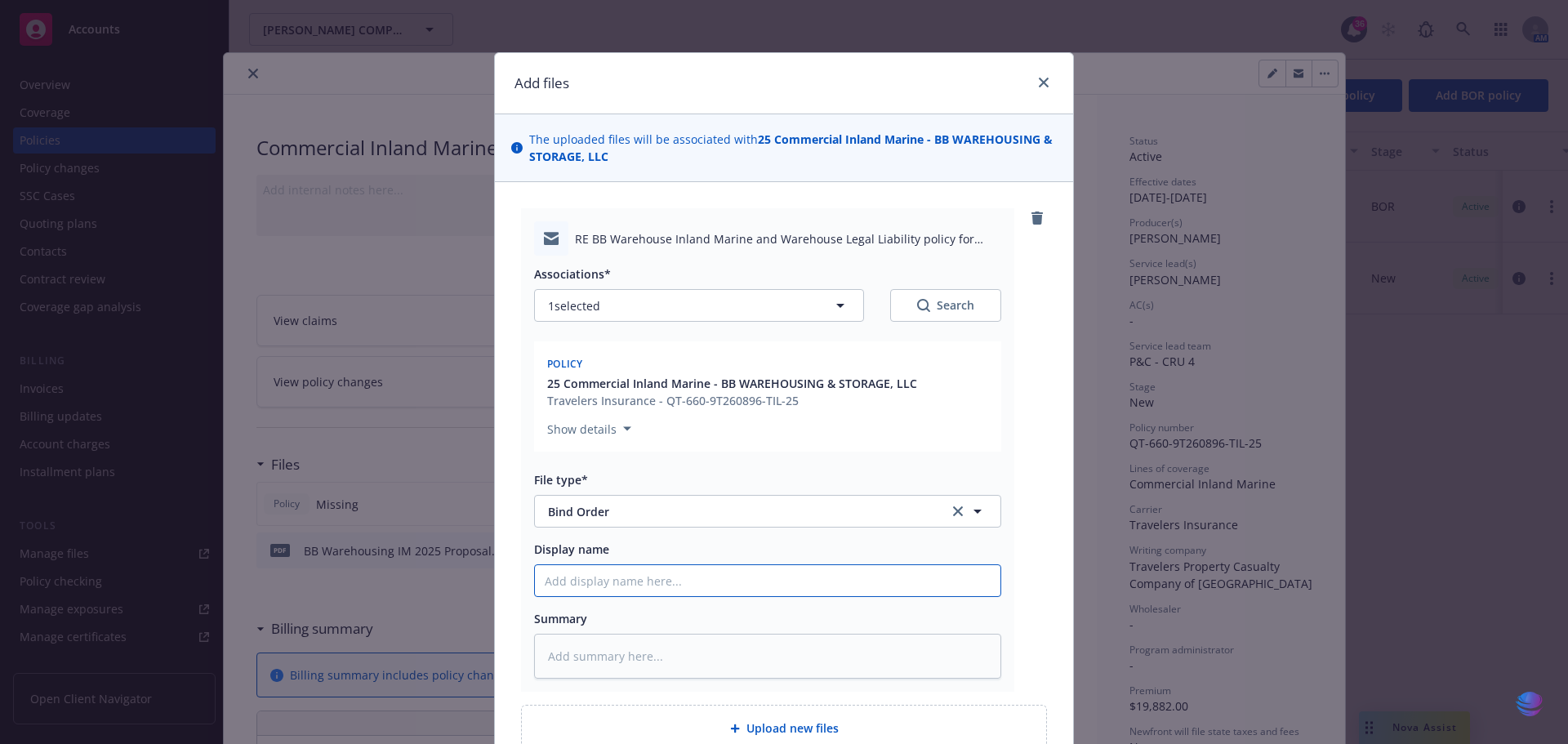
type input "2"
type textarea "x"
type input "20"
type textarea "x"
type input "202"
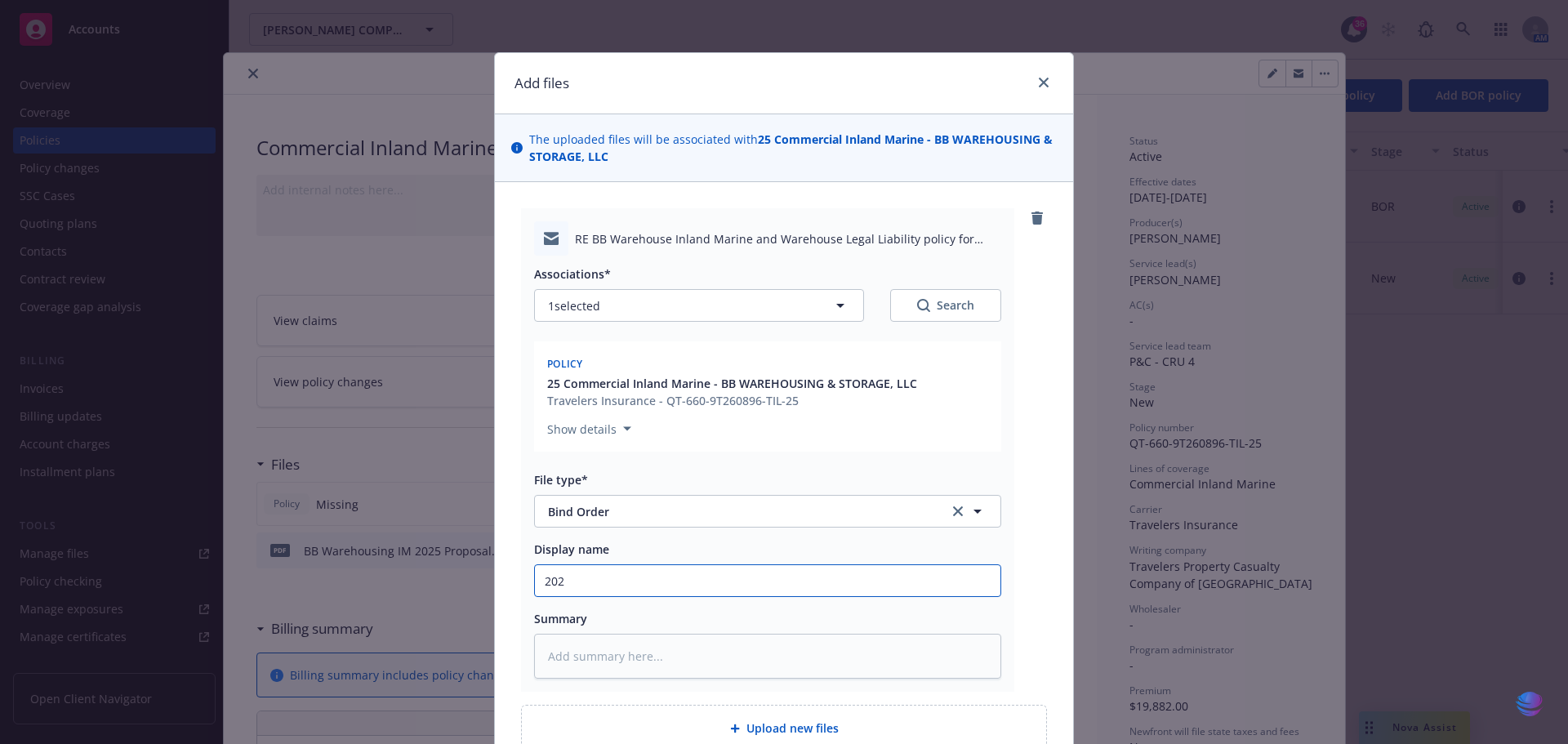
type textarea "x"
type input "2025"
type textarea "x"
type input "2025"
type textarea "x"
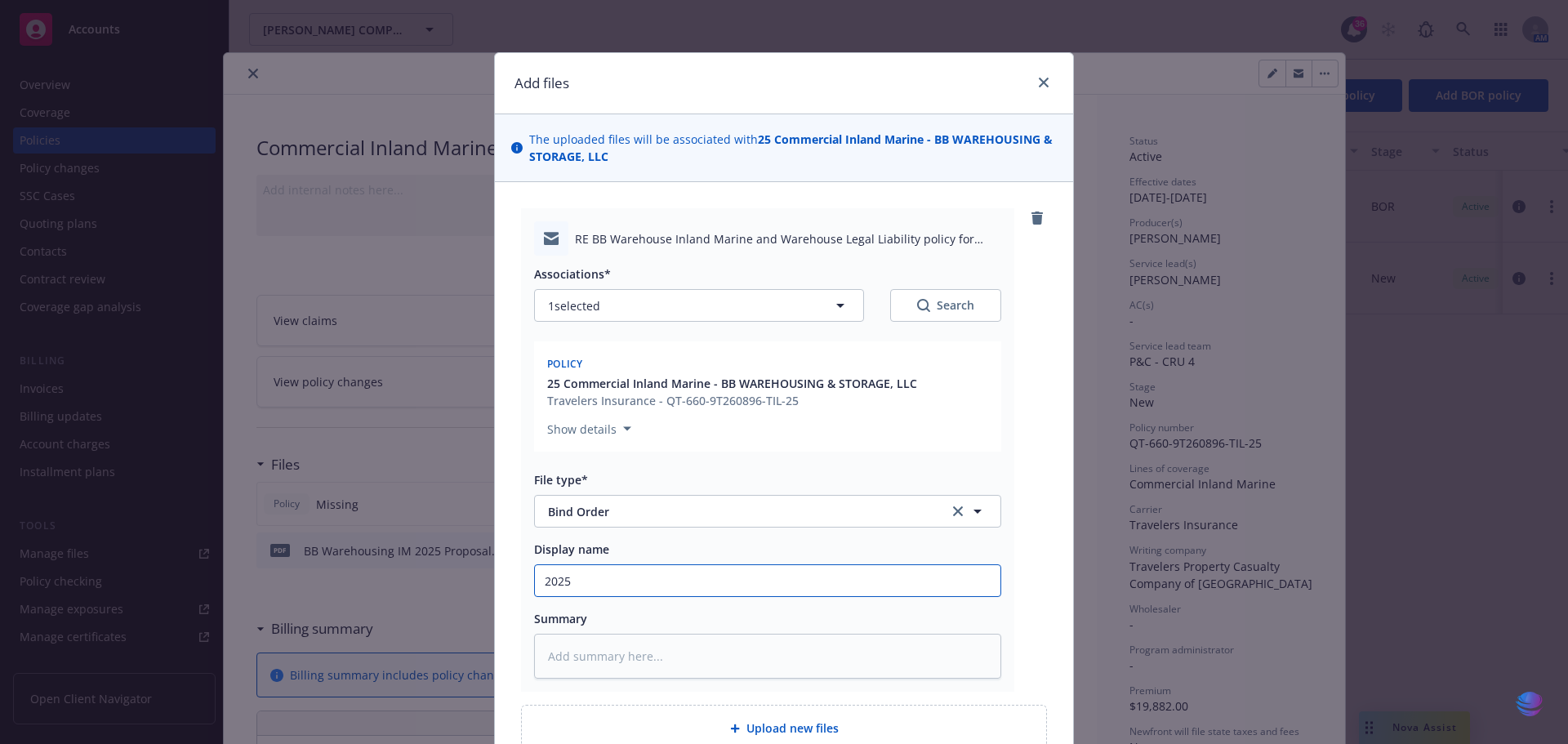
type input "2025 0"
type textarea "x"
type input "2025 08"
type textarea "x"
type input "2025 08"
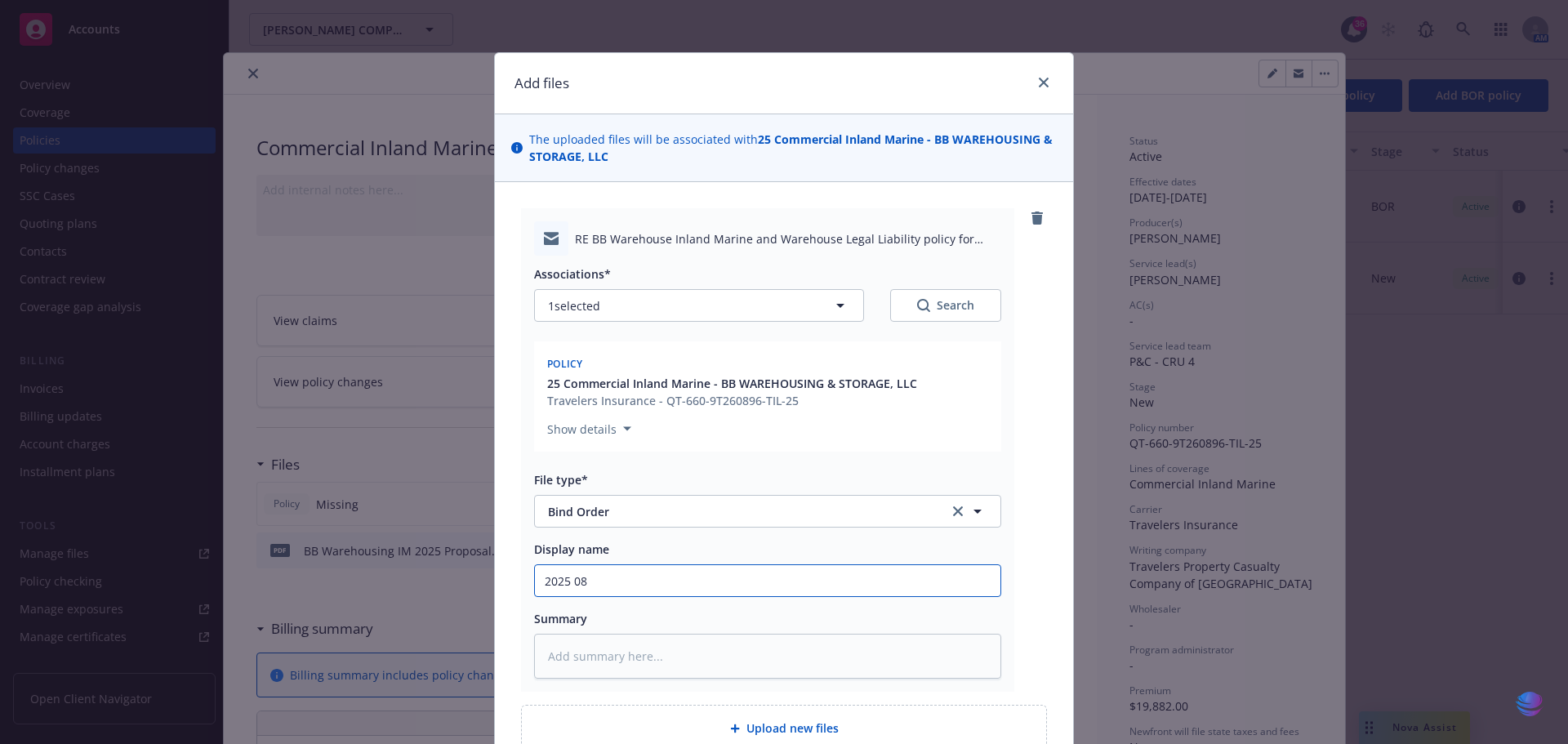
type textarea "x"
type input "2025 08 I"
type textarea "x"
type input "2025 08 IN"
type textarea "x"
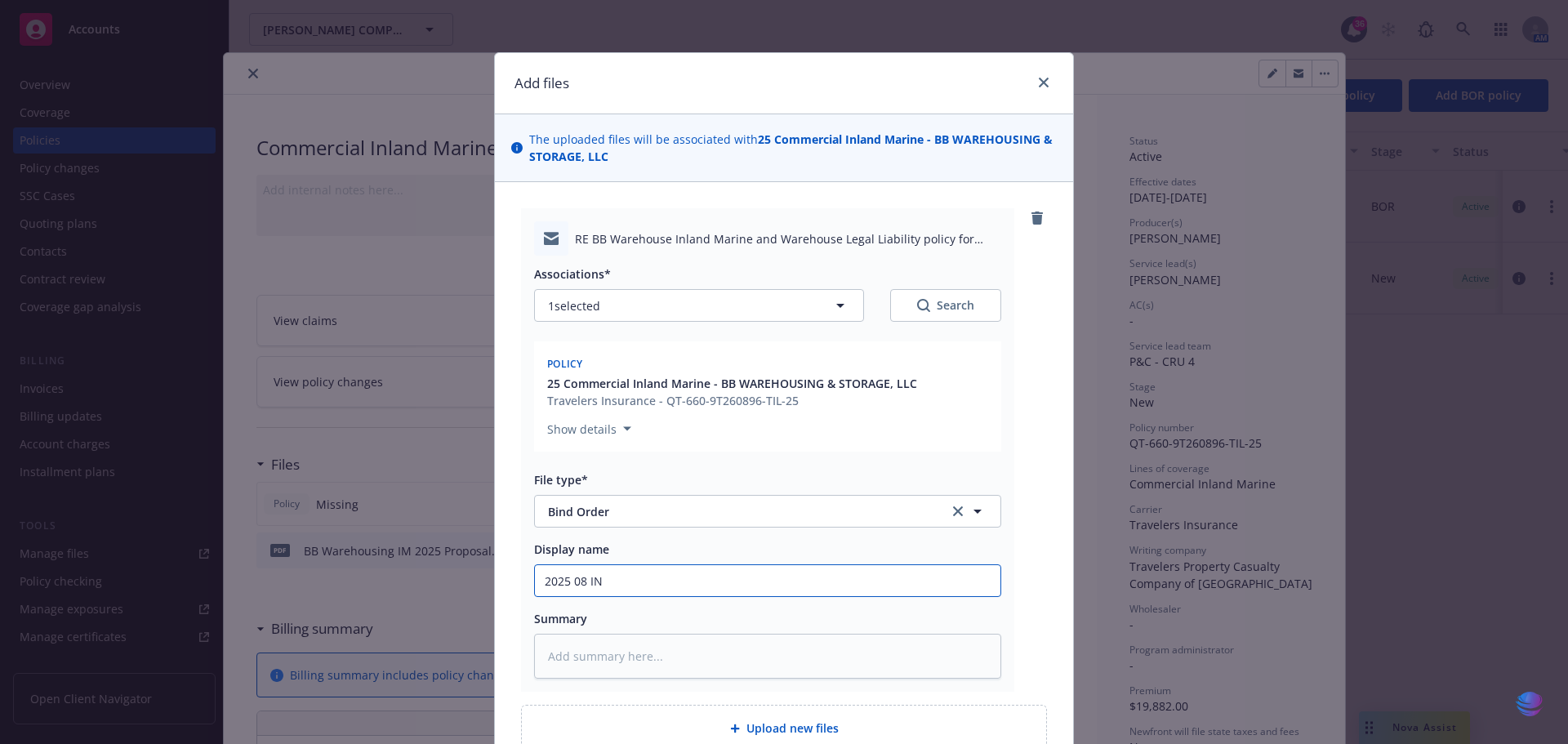
type input "2025 08 IN"
type textarea "x"
type input "2025 08 IN M"
type textarea "x"
type input "2025 08 IN MA"
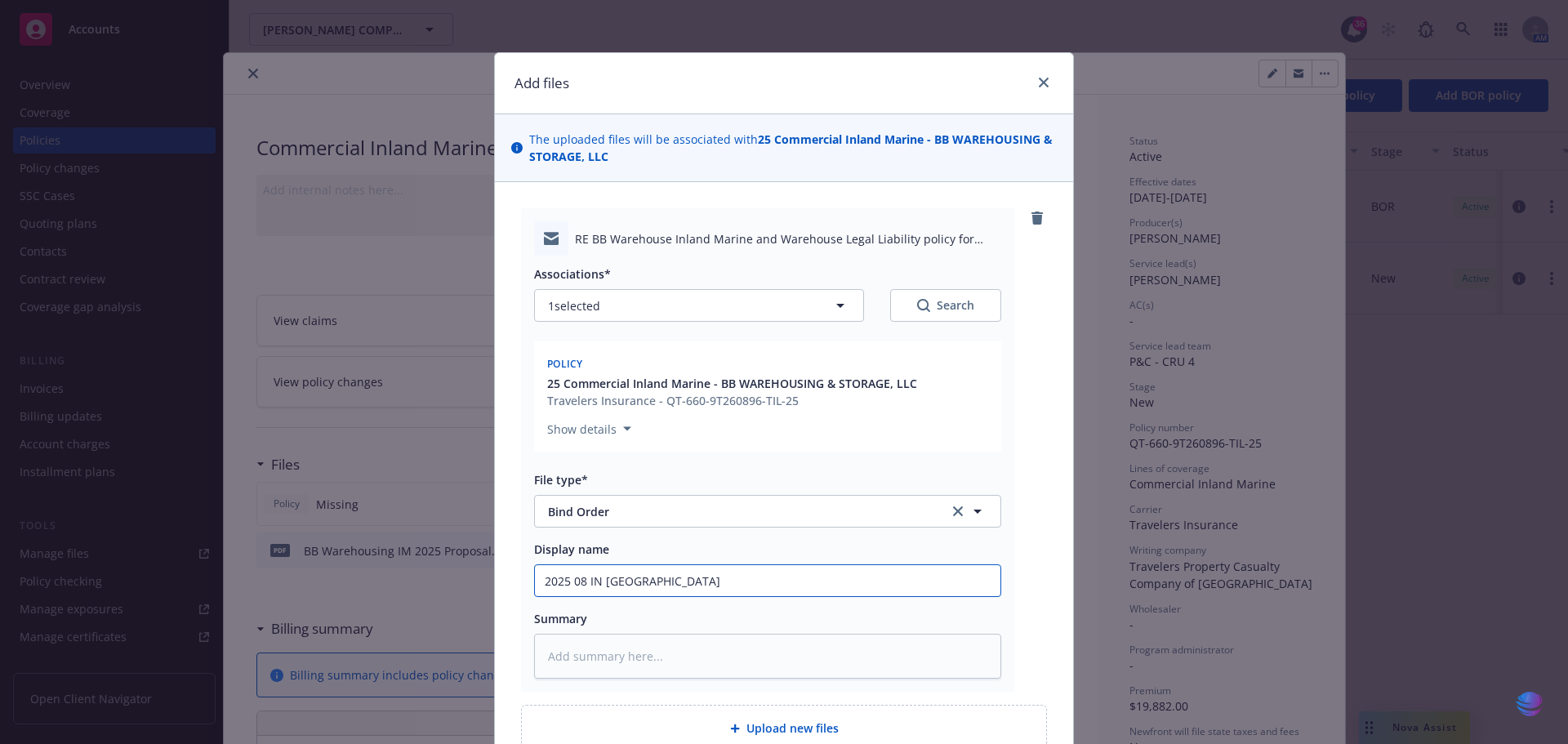
type textarea "x"
type input "2025 08 IN MAR"
type textarea "x"
type input "2025 08 IN MARI"
type textarea "x"
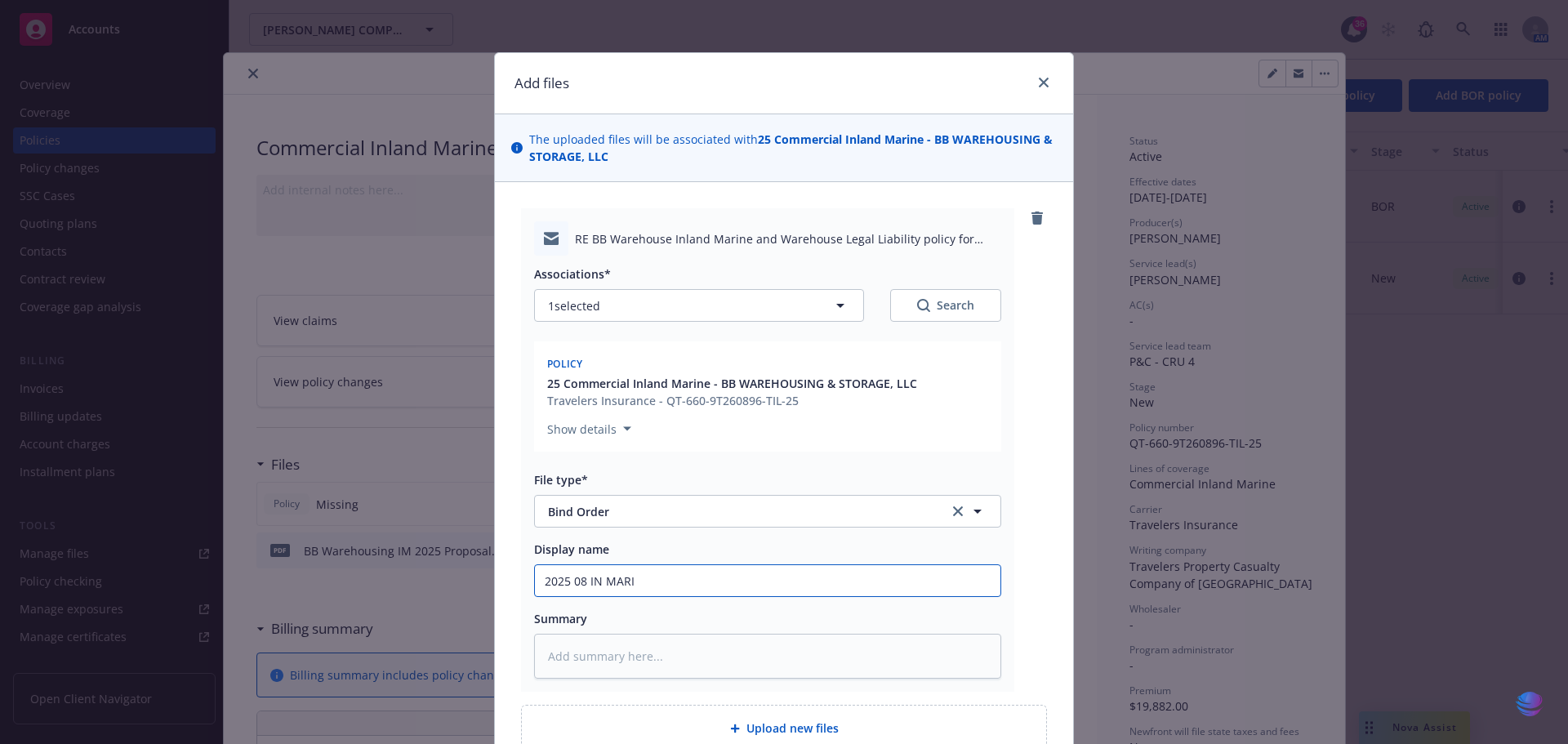
type input "2025 08 IN MARIN"
type textarea "x"
type input "2025 08 IN MARINE"
type textarea "x"
type input "2025 08 IN MARINE"
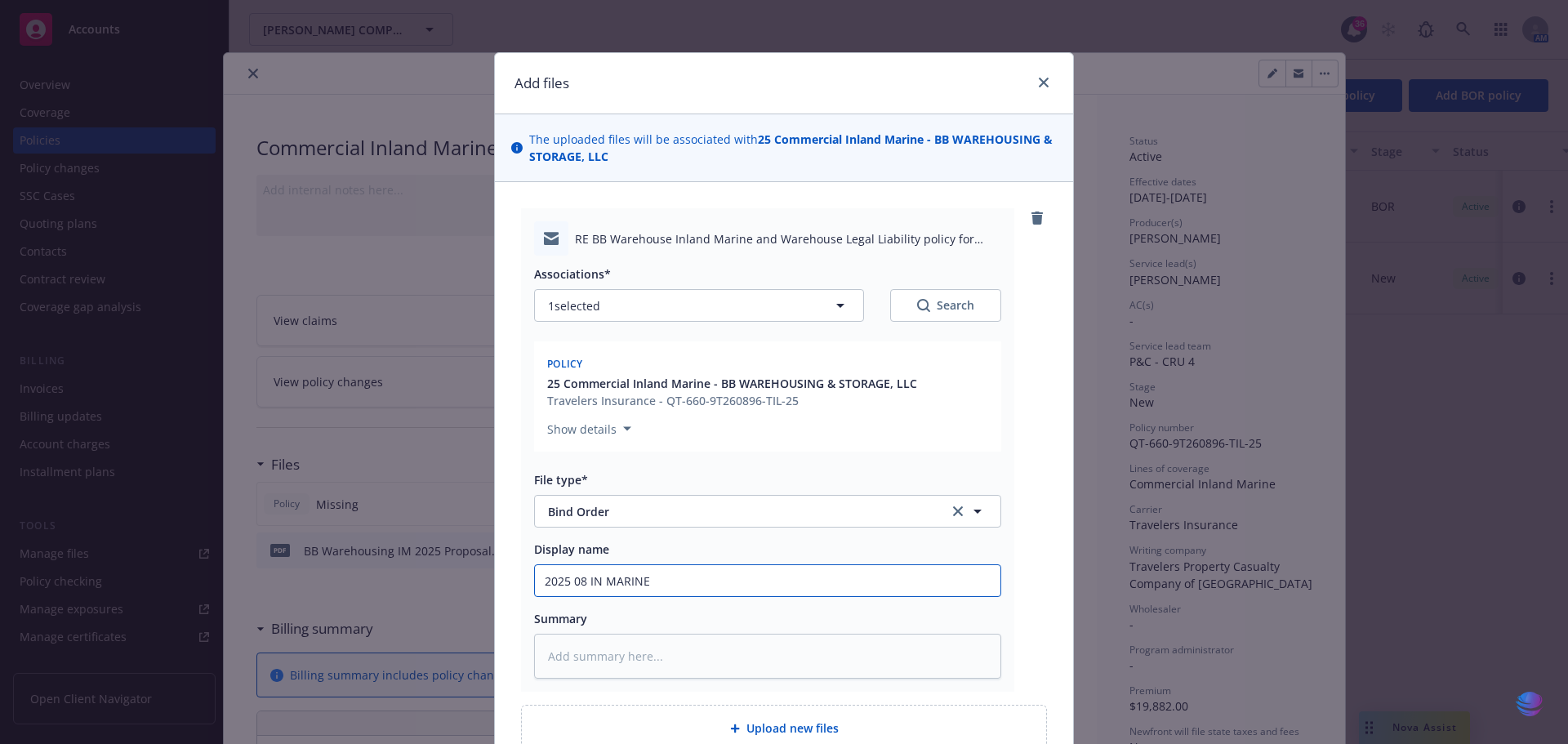
type textarea "x"
type input "2025 08 IN MARINE b"
type textarea "x"
type input "2025 08 IN MARINE bi"
type textarea "x"
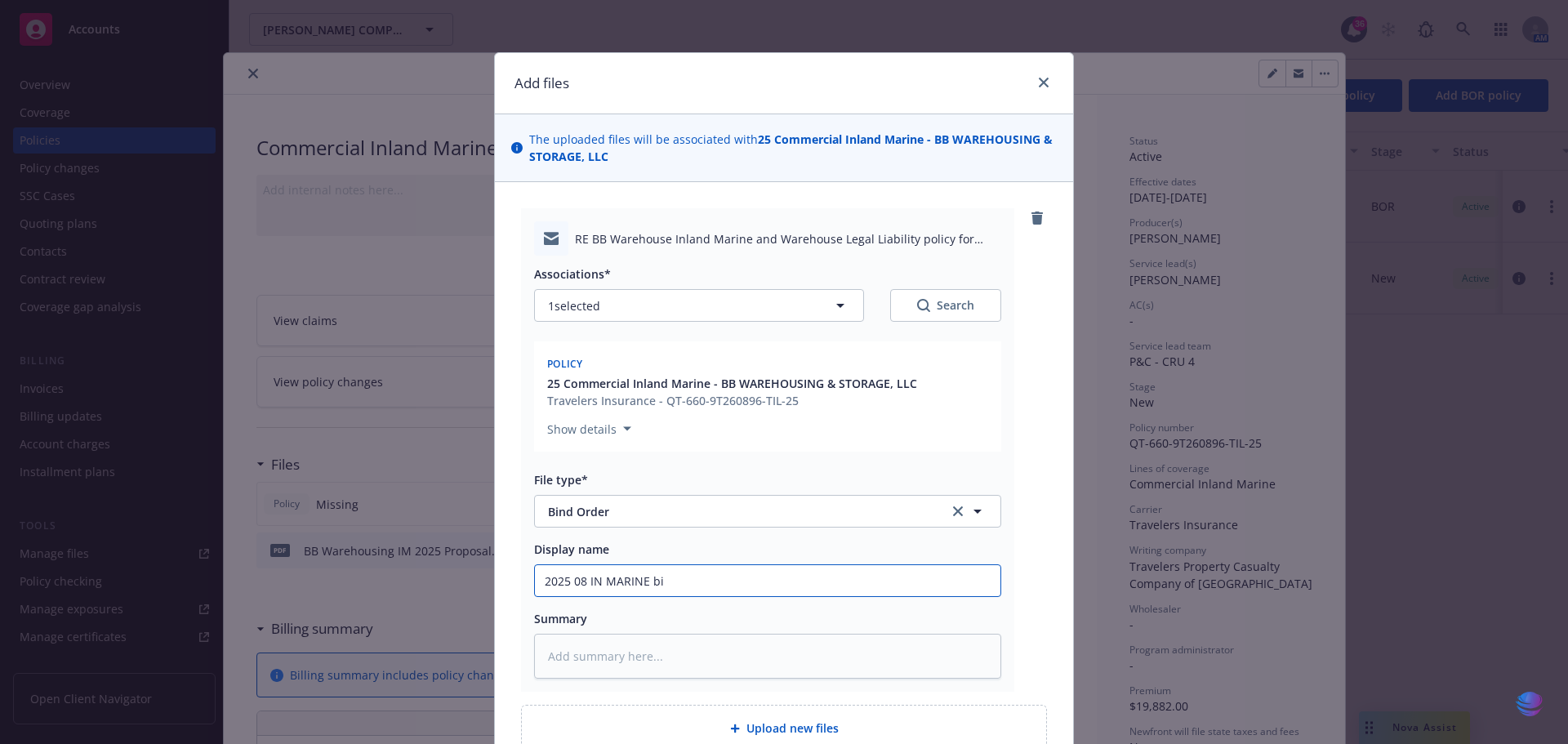
type input "2025 08 IN MARINE bin"
type textarea "x"
type input "2025 08 IN MARINE bind"
type textarea "x"
type input "2025 08 IN MARINE bind"
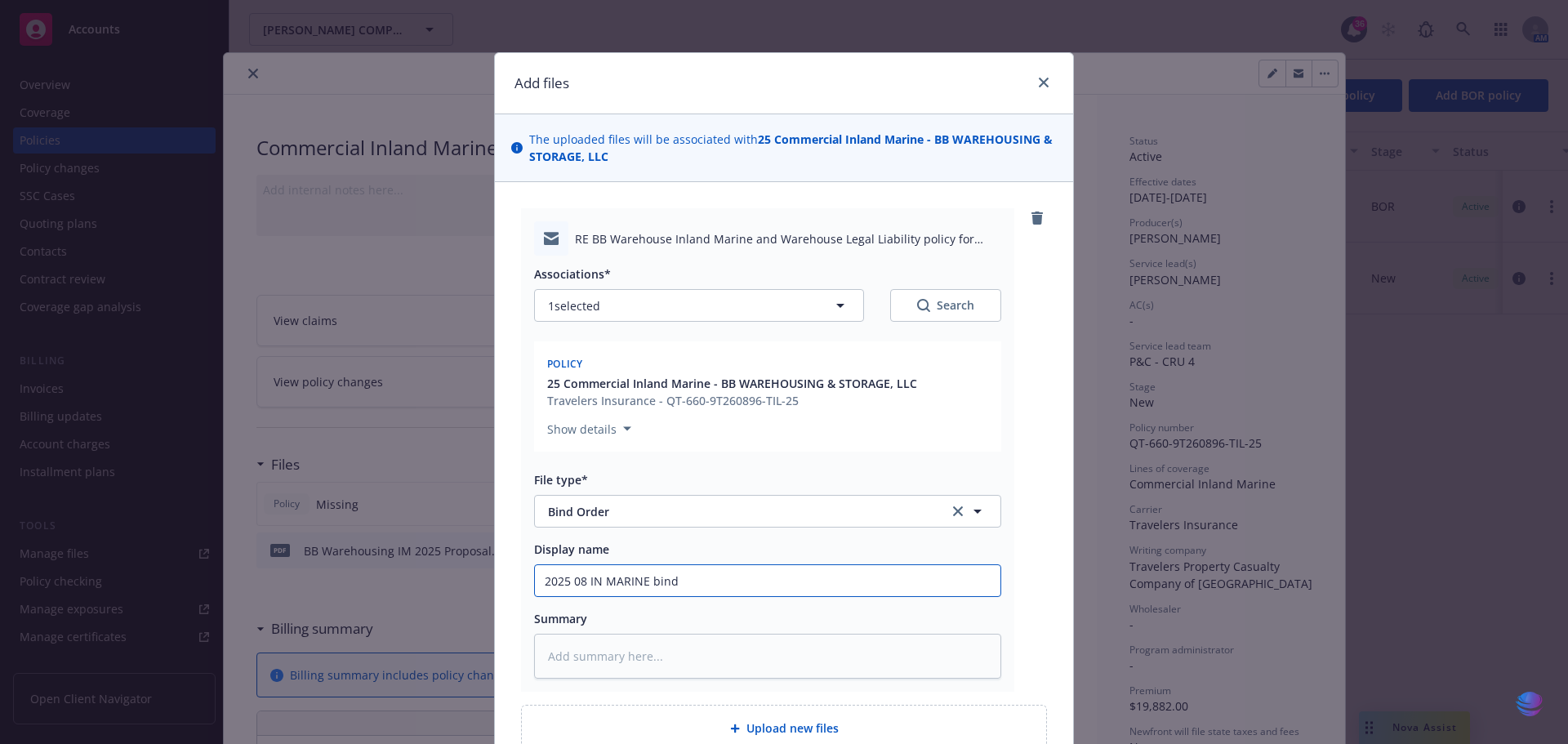
type textarea "x"
type input "2025 08 IN MARINE bind o"
type textarea "x"
type input "2025 08 IN MARINE bind or"
type textarea "x"
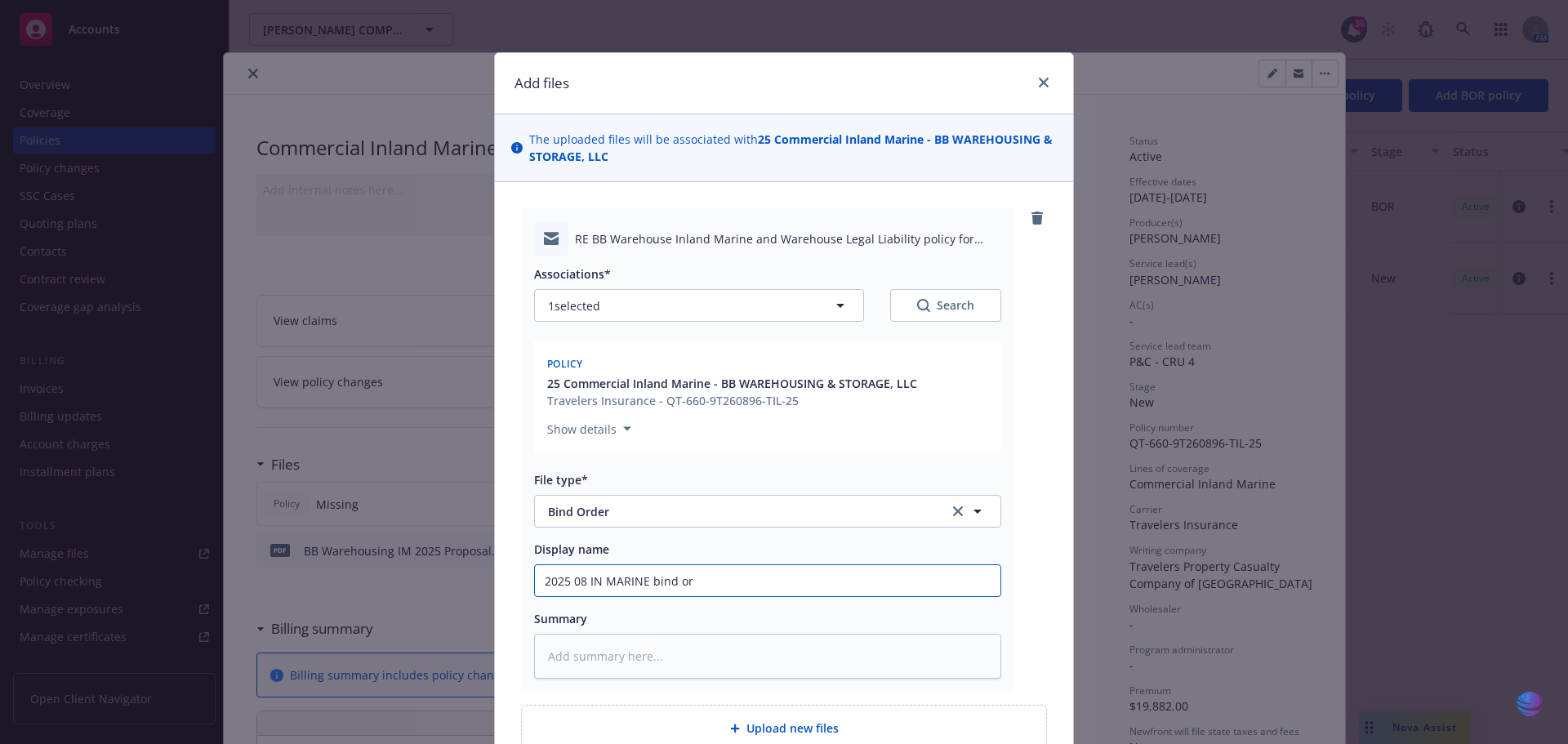
type input "2025 08 IN MARINE bind ord"
type textarea "x"
type input "2025 08 IN MARINE bind orde"
type textarea "x"
type input "2025 08 IN MARINE bind order"
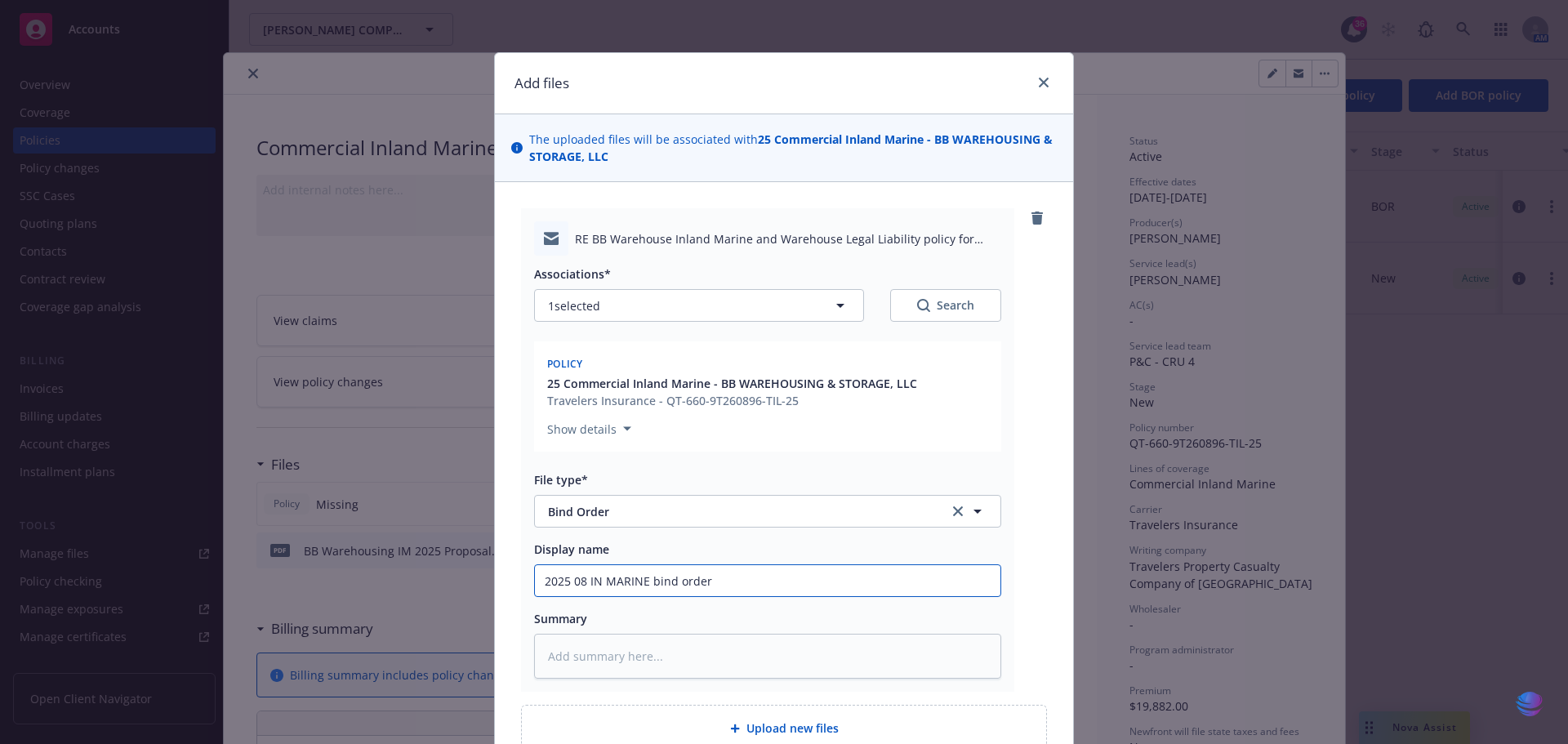
type textarea "x"
type input "2025 08 IN MARINE bind order"
type textarea "x"
type input "2025 08 IN MARINE bind order f"
type textarea "x"
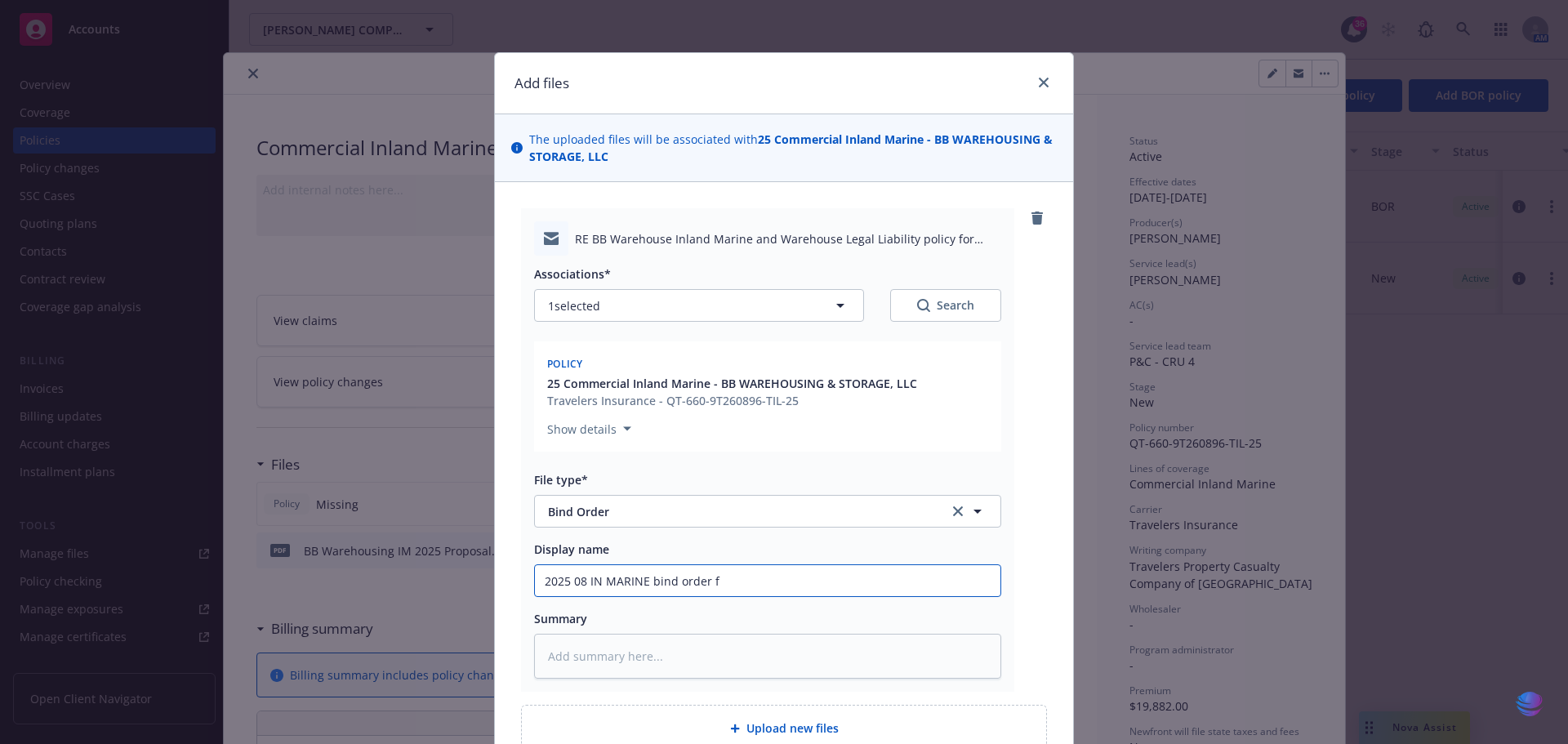
type input "2025 08 IN MARINE bind order fr"
type textarea "x"
type input "2025 08 IN MARINE bind order fro"
type textarea "x"
type input "2025 08 IN MARINE bind order from"
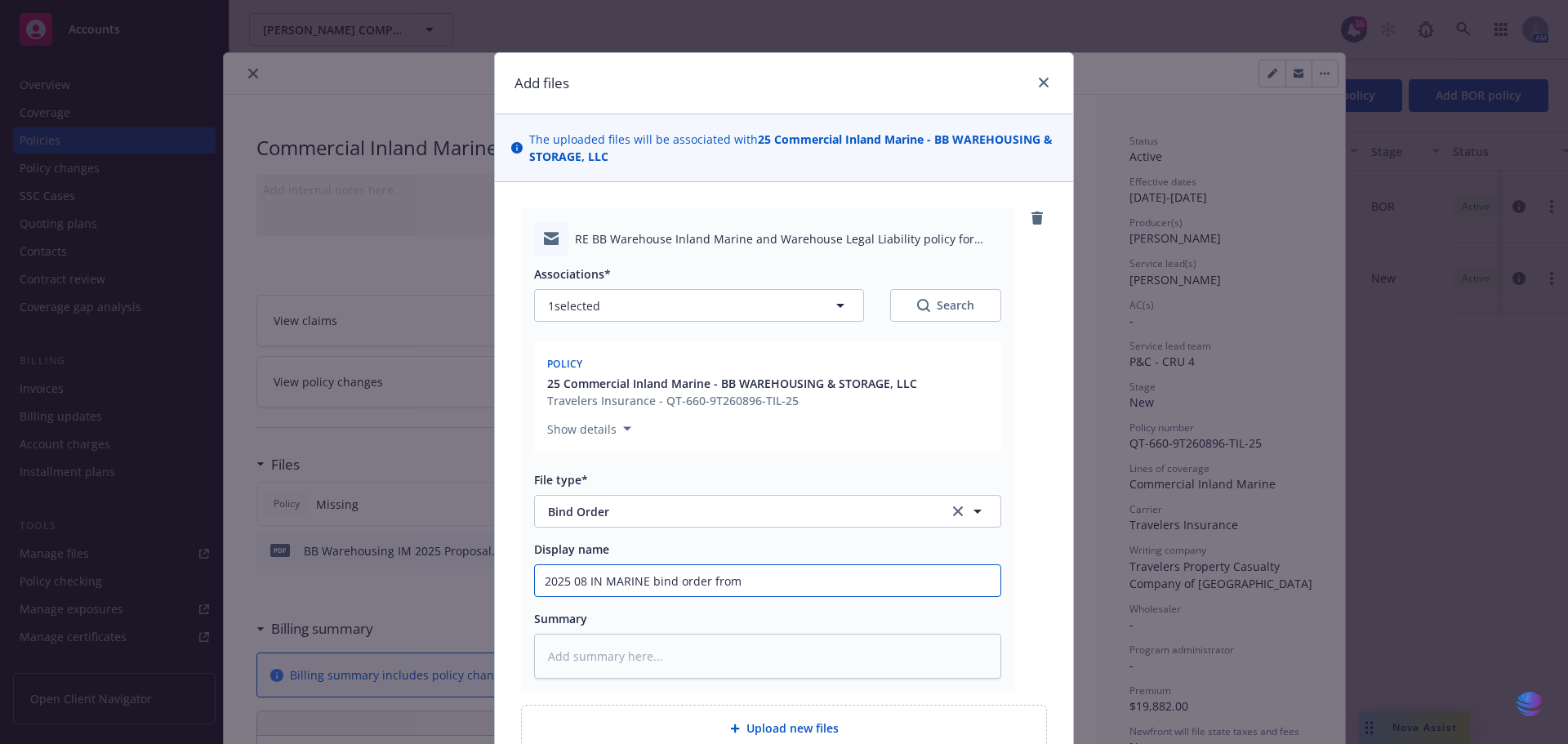
type textarea "x"
type input "2025 08 IN MARINE bind order from"
type textarea "x"
type input "2025 08 IN MARINE bind order from J"
type textarea "x"
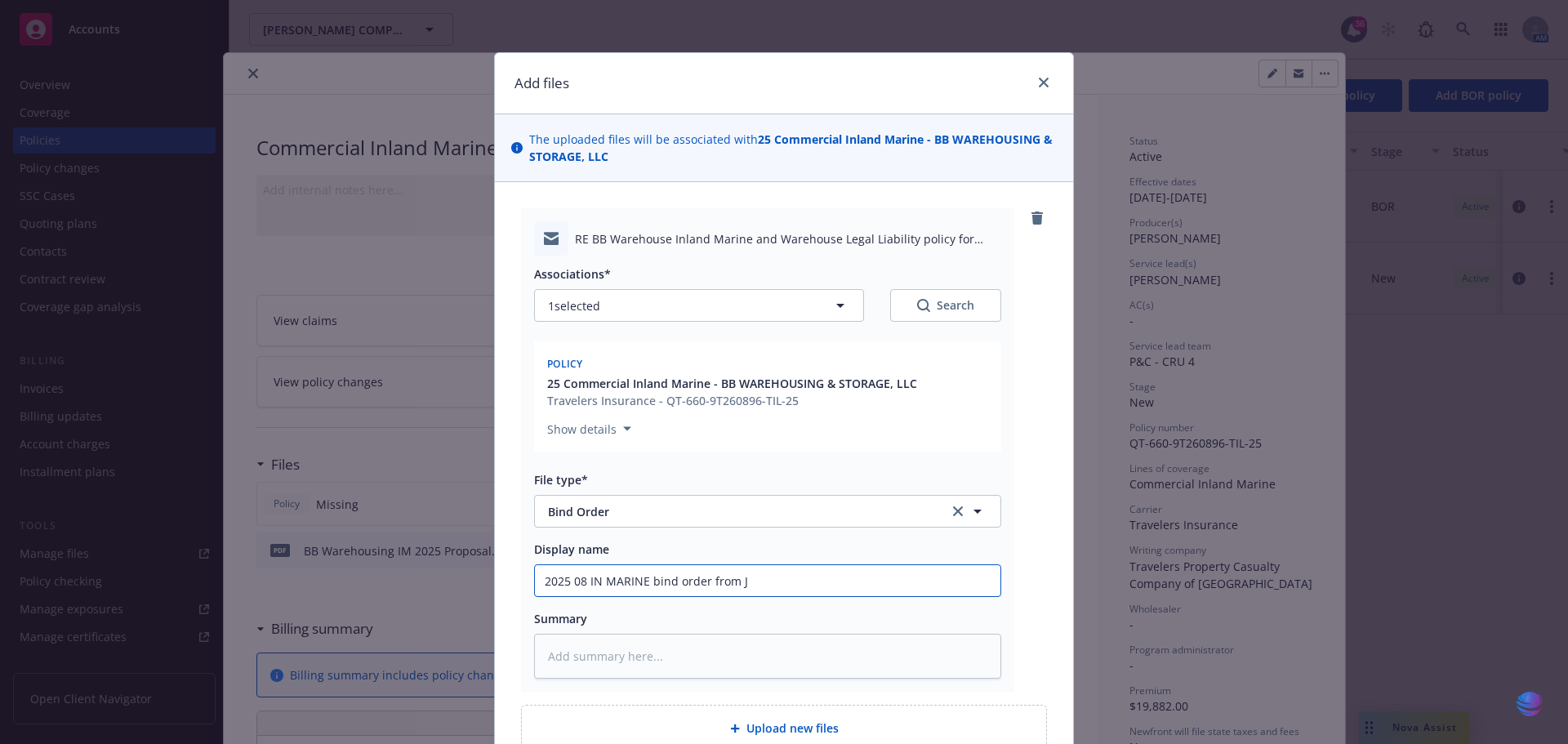
type input "2025 08 IN MARINE bind order from Je"
type textarea "x"
type input "2025 08 IN MARINE bind order from Jef"
type textarea "x"
type input "2025 08 IN MARINE bind order from Jeff"
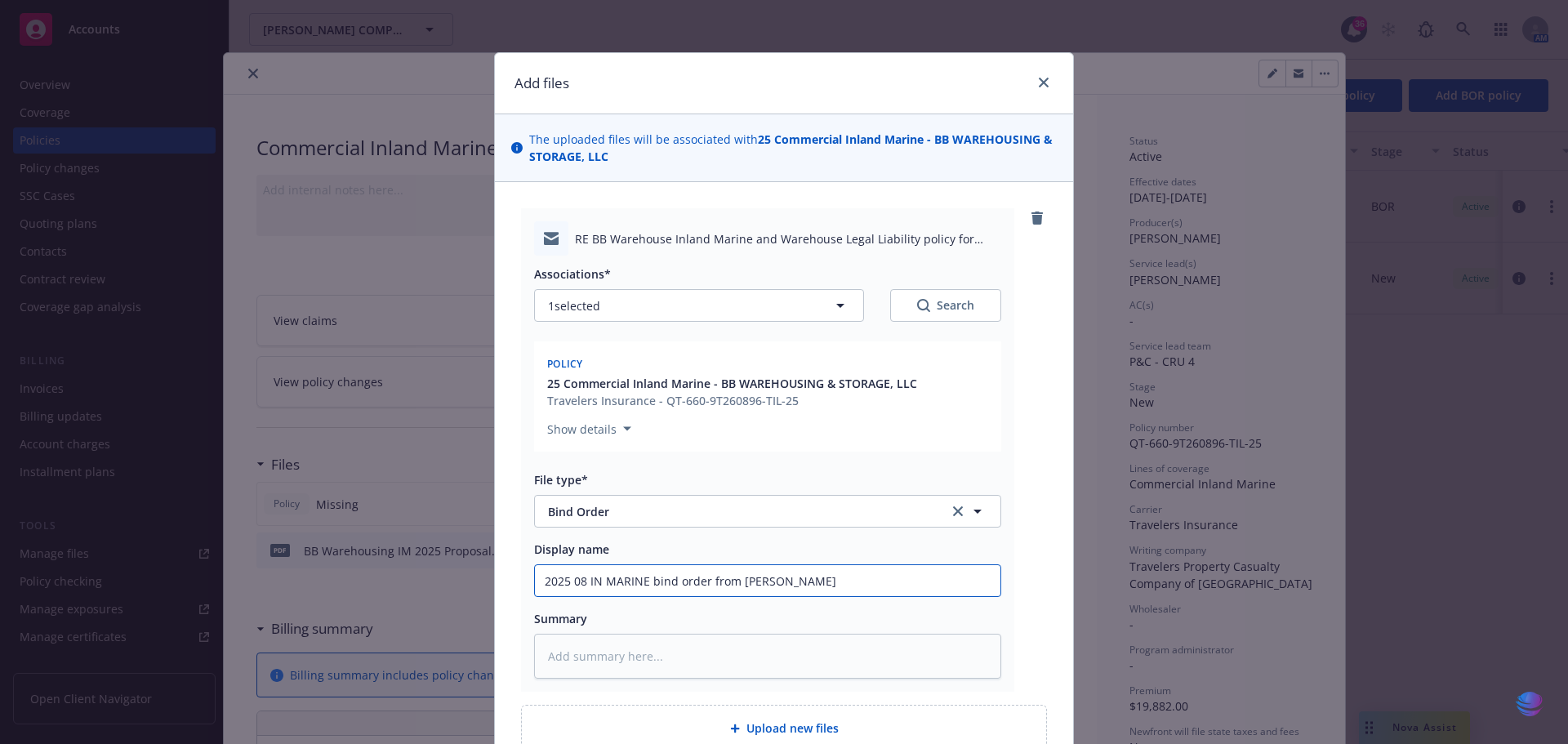
type textarea "x"
type input "2025 08 IN MARINE bind order from Jeff"
type textarea "x"
type input "2025 08 IN MARINE bind order from Jeff t"
type textarea "x"
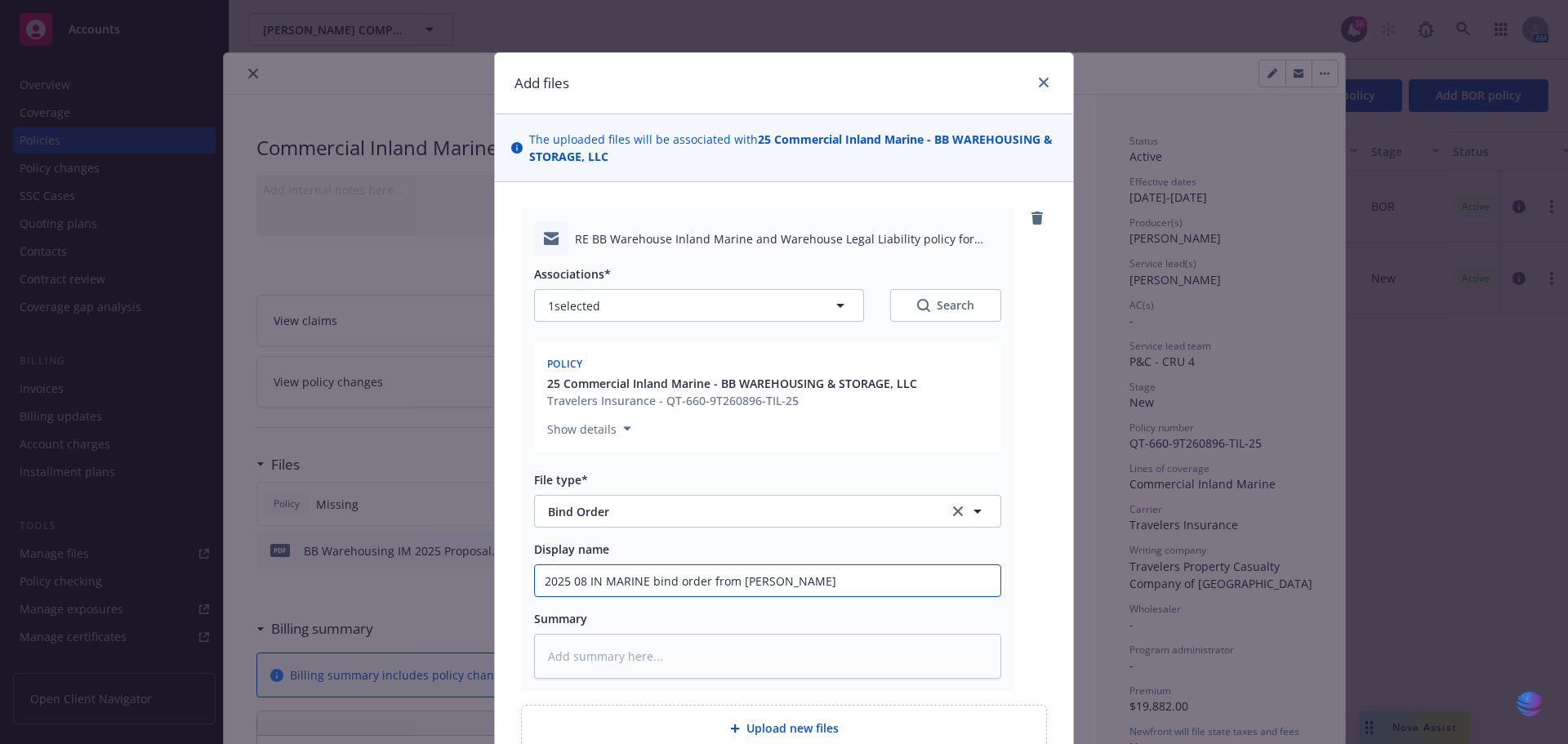
type input "2025 08 IN MARINE bind order from Jeff to"
type textarea "x"
type input "2025 08 IN MARINE bind order from Jeff to"
type textarea "x"
type input "2025 08 IN MARINE bind order from Jeff to b"
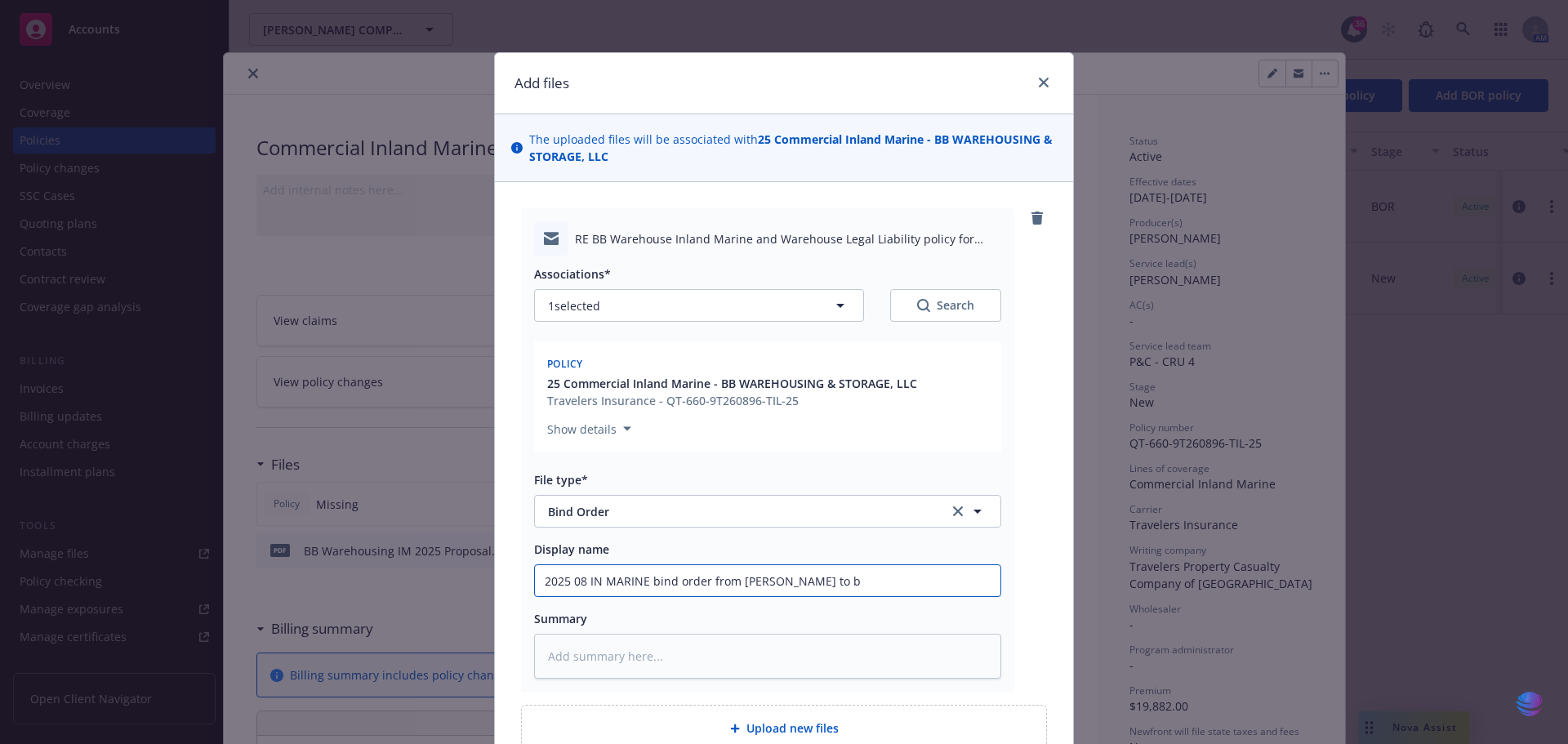
type textarea "x"
type input "2025 08 IN MARINE bind order from Jeff to bi"
type textarea "x"
type input "2025 08 IN MARINE bind order from Jeff to bin"
type textarea "x"
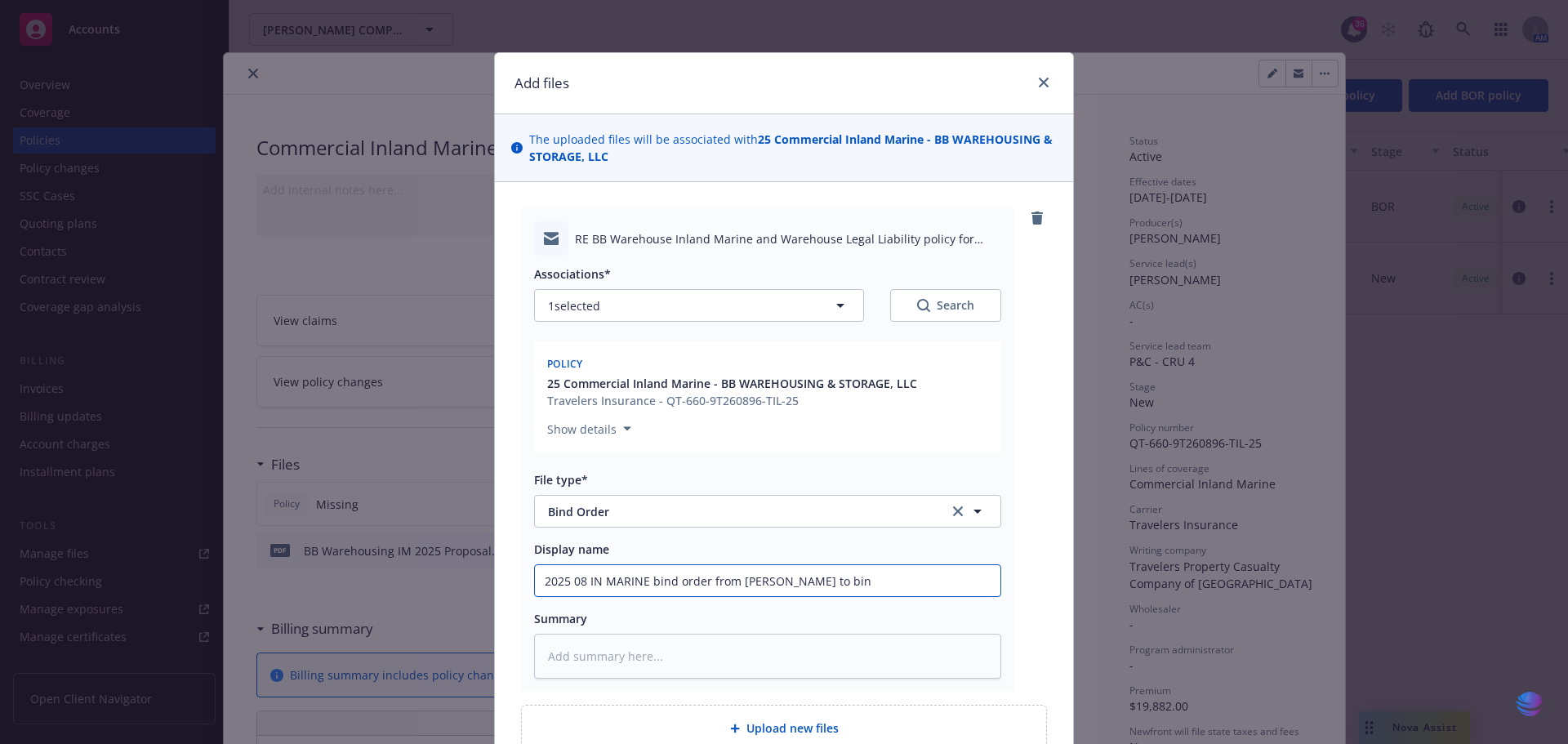
type input "2025 08 IN MARINE bind order from Jeff to bind"
type textarea "x"
type input "2025 08 IN MARINE bind order from Jeff to bind"
type textarea "x"
type input "2025 08 IN MARINE bind order from Jeff to bind B"
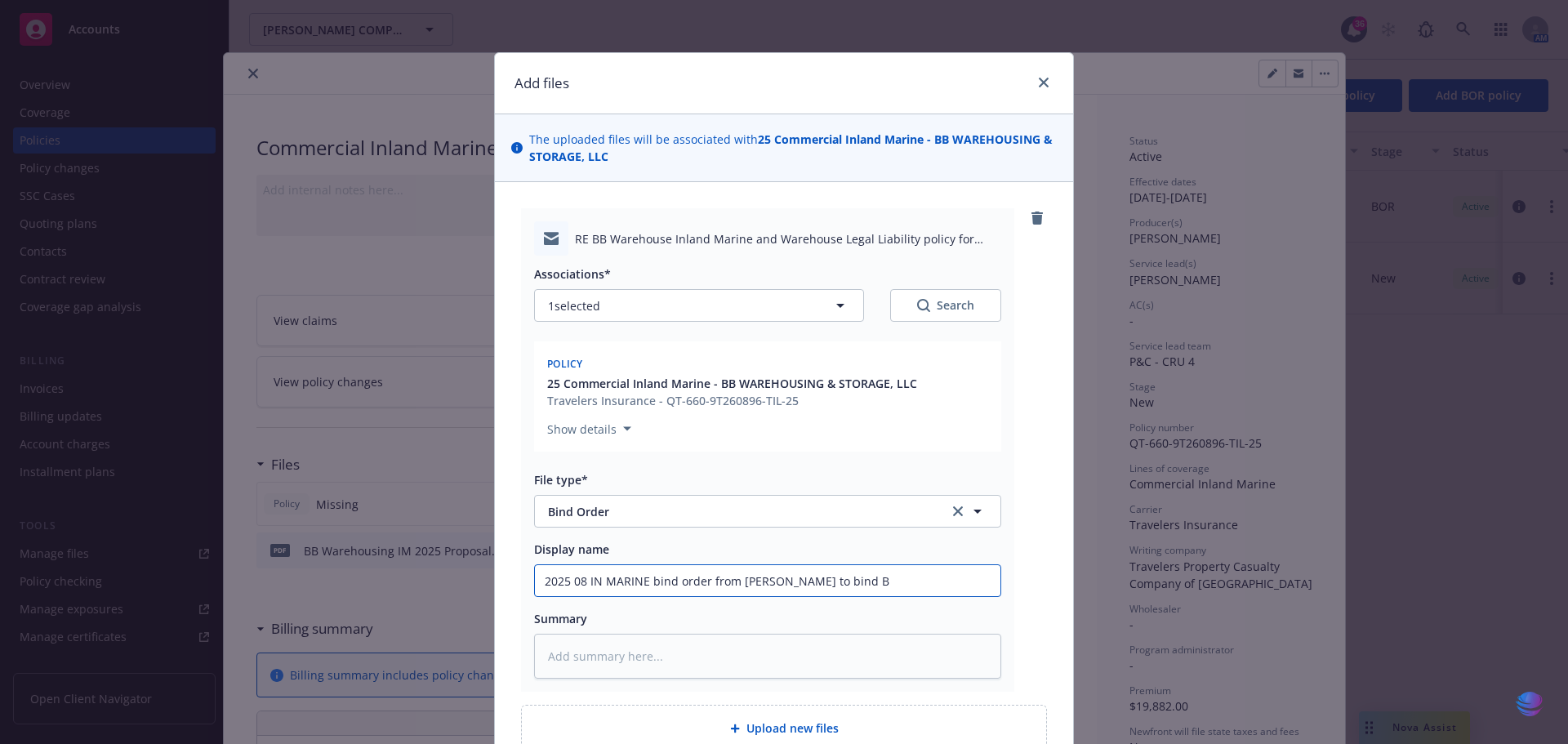
type textarea "x"
type input "2025 08 IN MARINE bind order from Jeff to bind BB"
type textarea "x"
type input "2025 08 IN MARINE bind order from Jeff to bind BB"
type textarea "x"
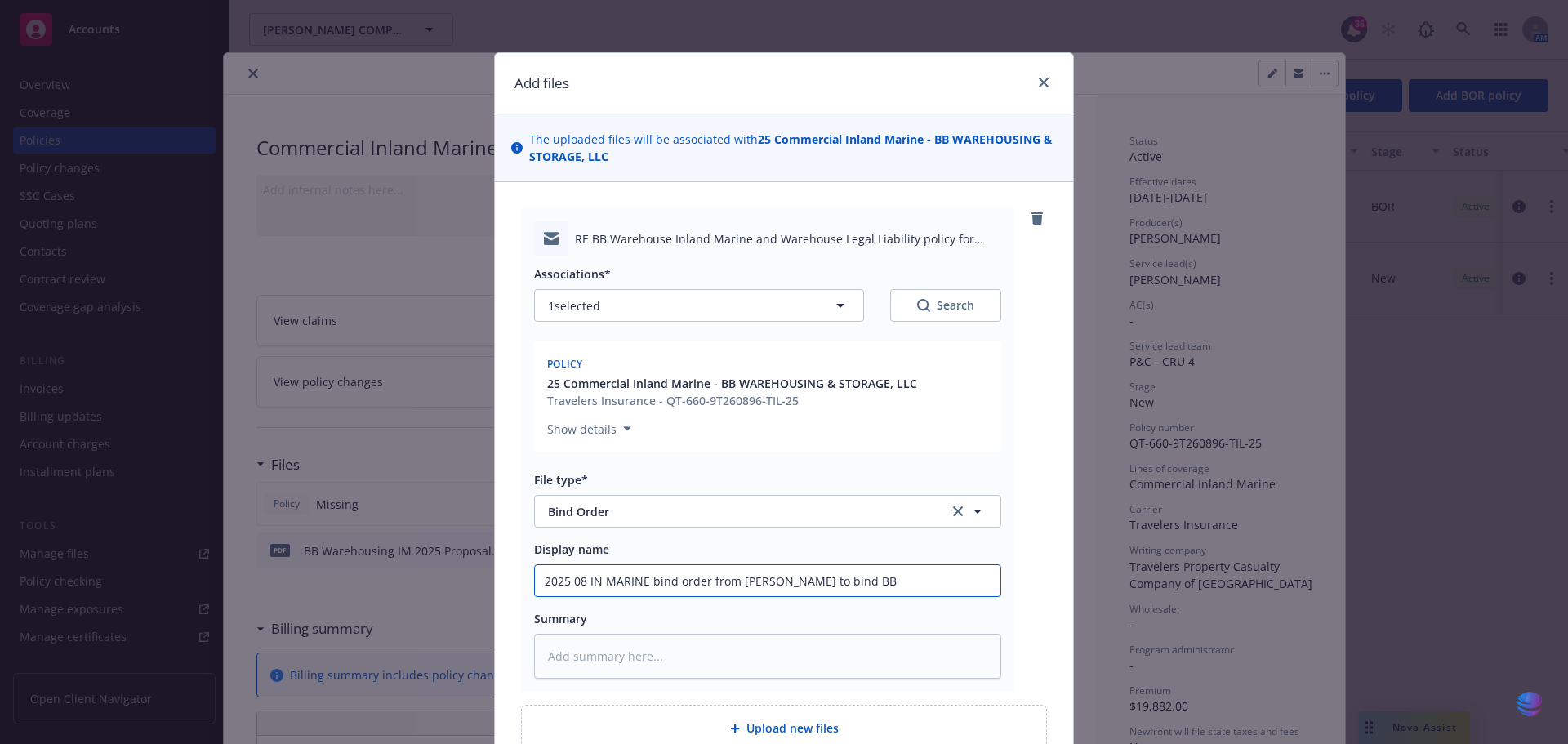
type input "2025 08 IN MARINE bind order from Jeff to bind BB W"
type textarea "x"
type input "2025 08 IN MARINE bind order from Jeff to bind BB Wa"
type textarea "x"
type input "2025 08 IN MARINE bind order from Jeff to bind BB War"
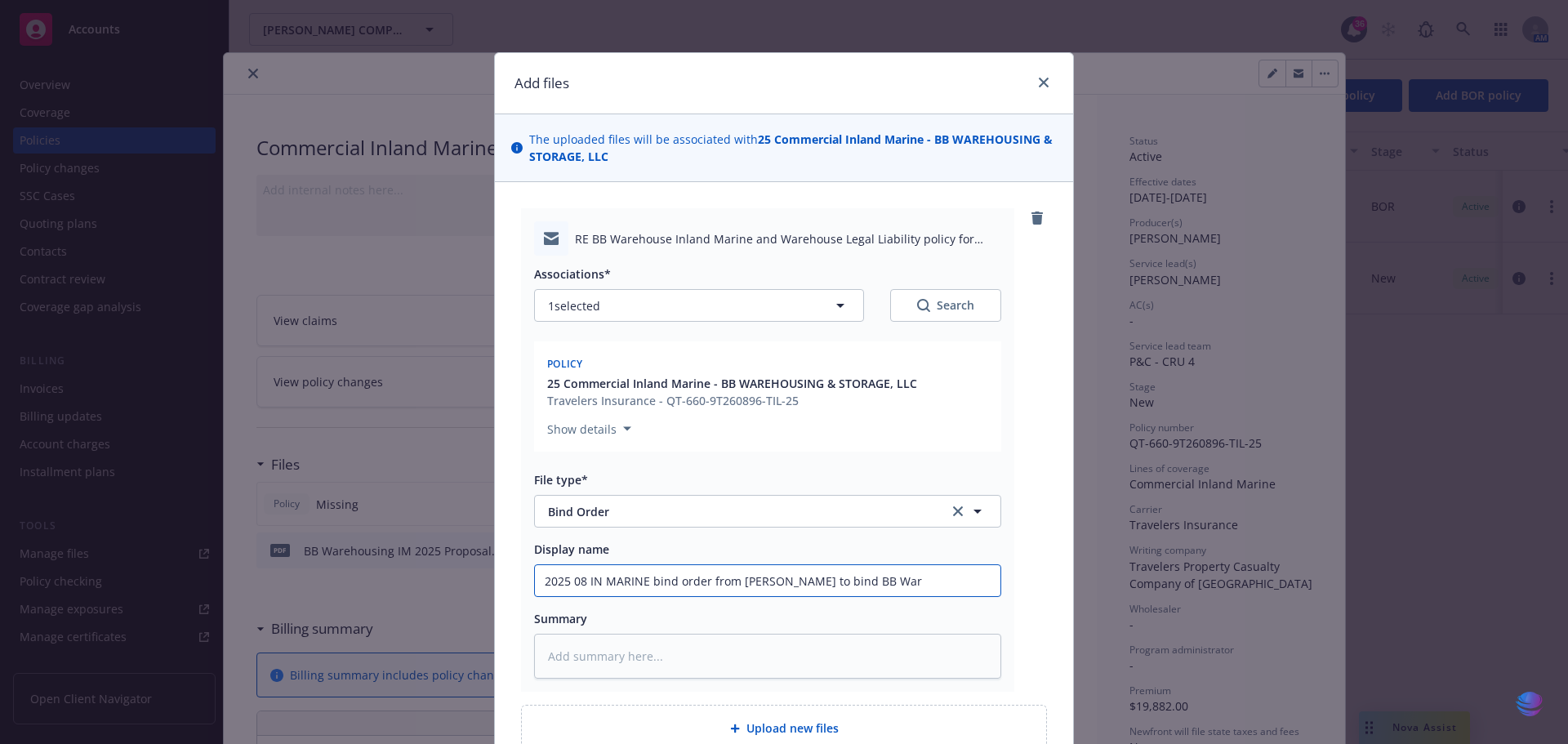
type textarea "x"
type input "2025 08 IN MARINE bind order from Jeff to bind BB Ware"
type textarea "x"
type input "2025 08 IN MARINE bind order from Jeff to bind BB Wareh"
type textarea "x"
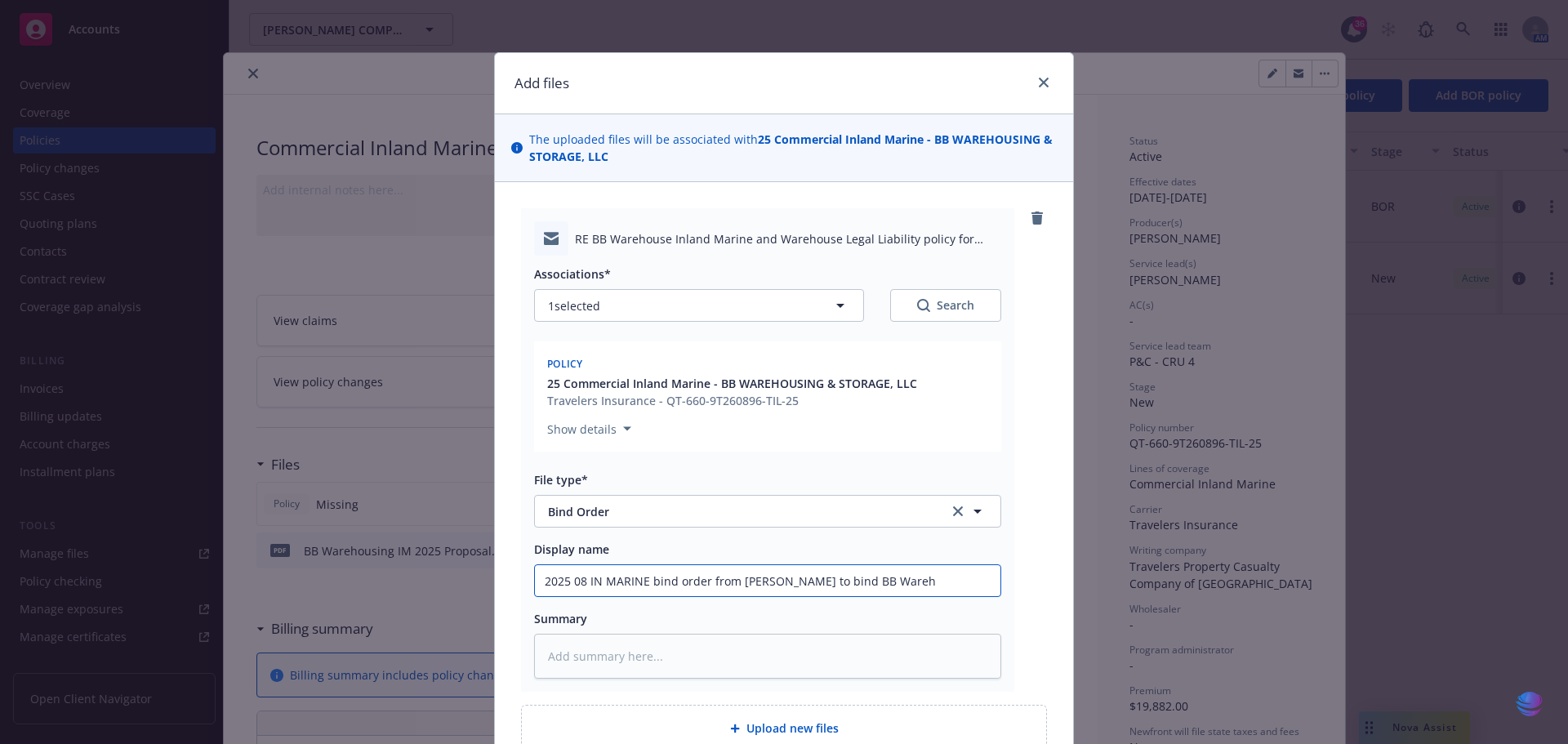
type input "2025 08 IN MARINE bind order from Jeff to bind BB Wareho"
type textarea "x"
type input "2025 08 IN MARINE bind order from Jeff to bind BB Warehou"
type textarea "x"
type input "2025 08 IN MARINE bind order from Jeff to bind BB Warehous"
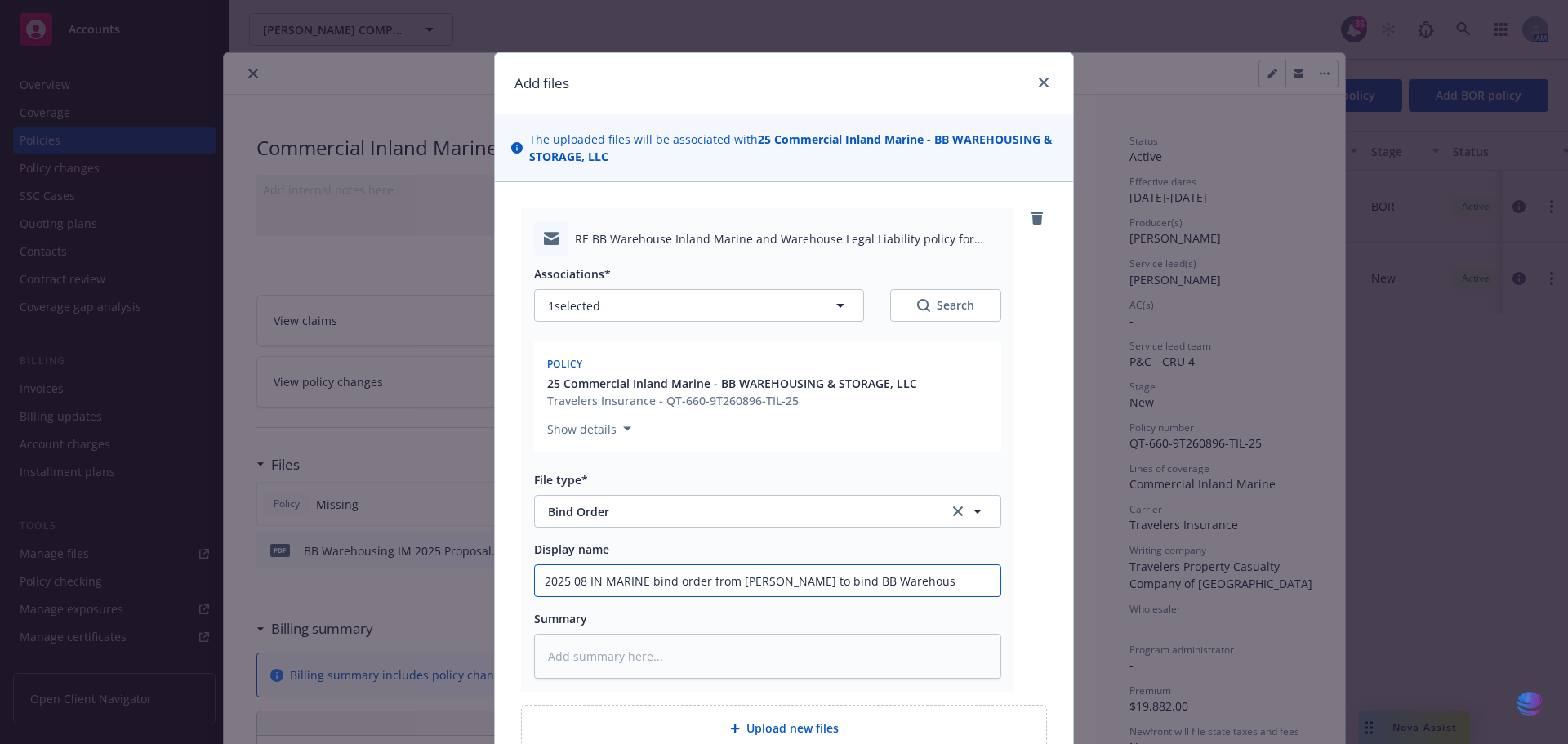
type textarea "x"
type input "2025 08 IN MARINE bind order from Jeff to bind BB Warehouse"
type textarea "x"
type input "2025 08 IN MARINE bind order from Jeff to bind BB Warehouse"
type textarea "x"
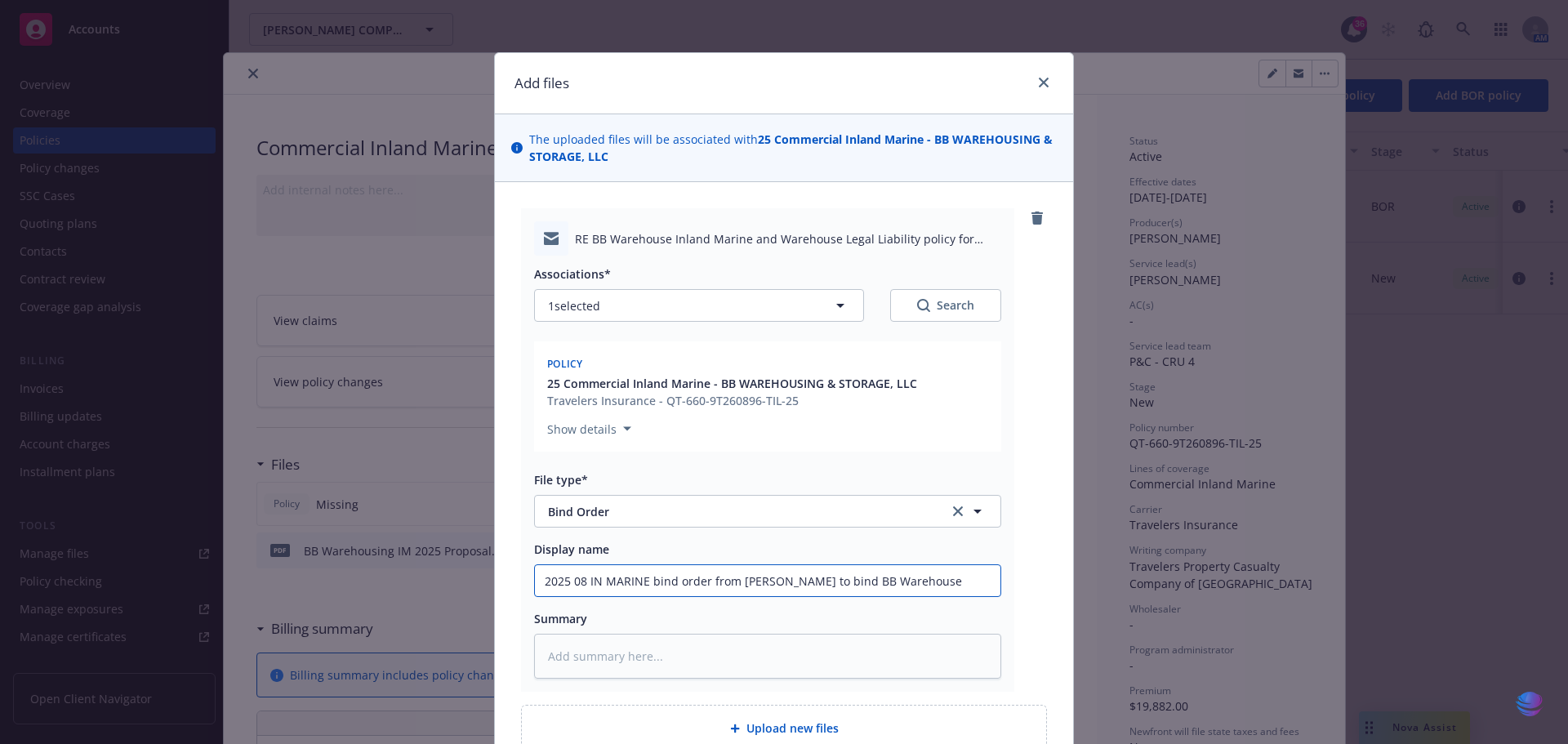
type input "2025 08 IN MARINE bind order from Jeff to bind BB Warehouse L"
type textarea "x"
type input "2025 08 IN MARINE bind order from Jeff to bind BB Warehouse Le"
type textarea "x"
type input "2025 08 IN MARINE bind order from Jeff to bind BB Warehouse Leg"
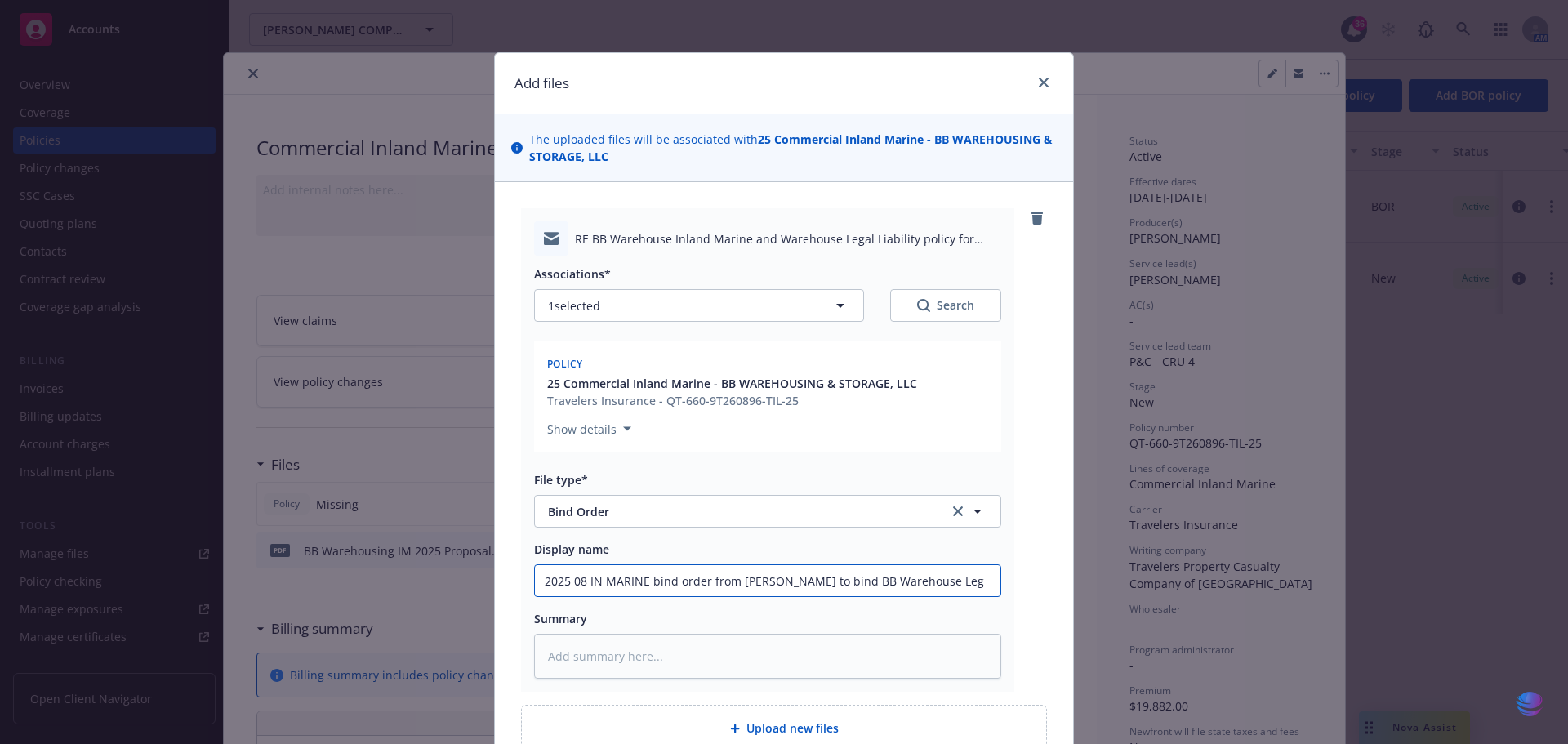
type textarea "x"
type input "2025 08 IN MARINE bind order from Jeff to bind BB Warehouse Lega"
type textarea "x"
type input "2025 08 IN MARINE bind order from Jeff to bind BB Warehouse Legal"
type textarea "x"
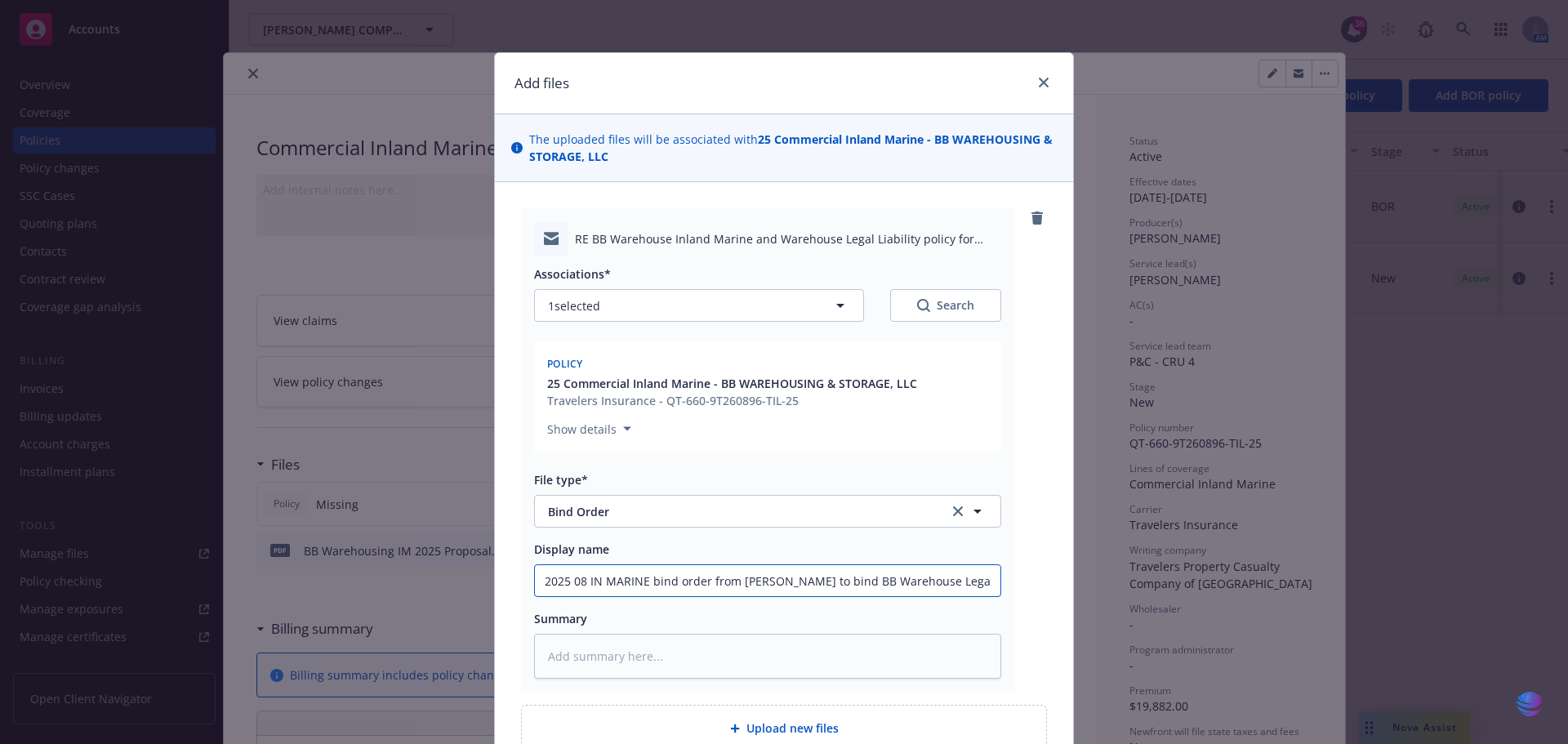
type input "2025 08 IN MARINE bind order from Jeff to bind BB Warehouse Legal"
type textarea "x"
type input "2025 08 IN MARINE bind order from Jeff to bind BB Warehouse Legal L"
type textarea "x"
type input "2025 08 IN MARINE bind order from Jeff to bind BB Warehouse Legal Li"
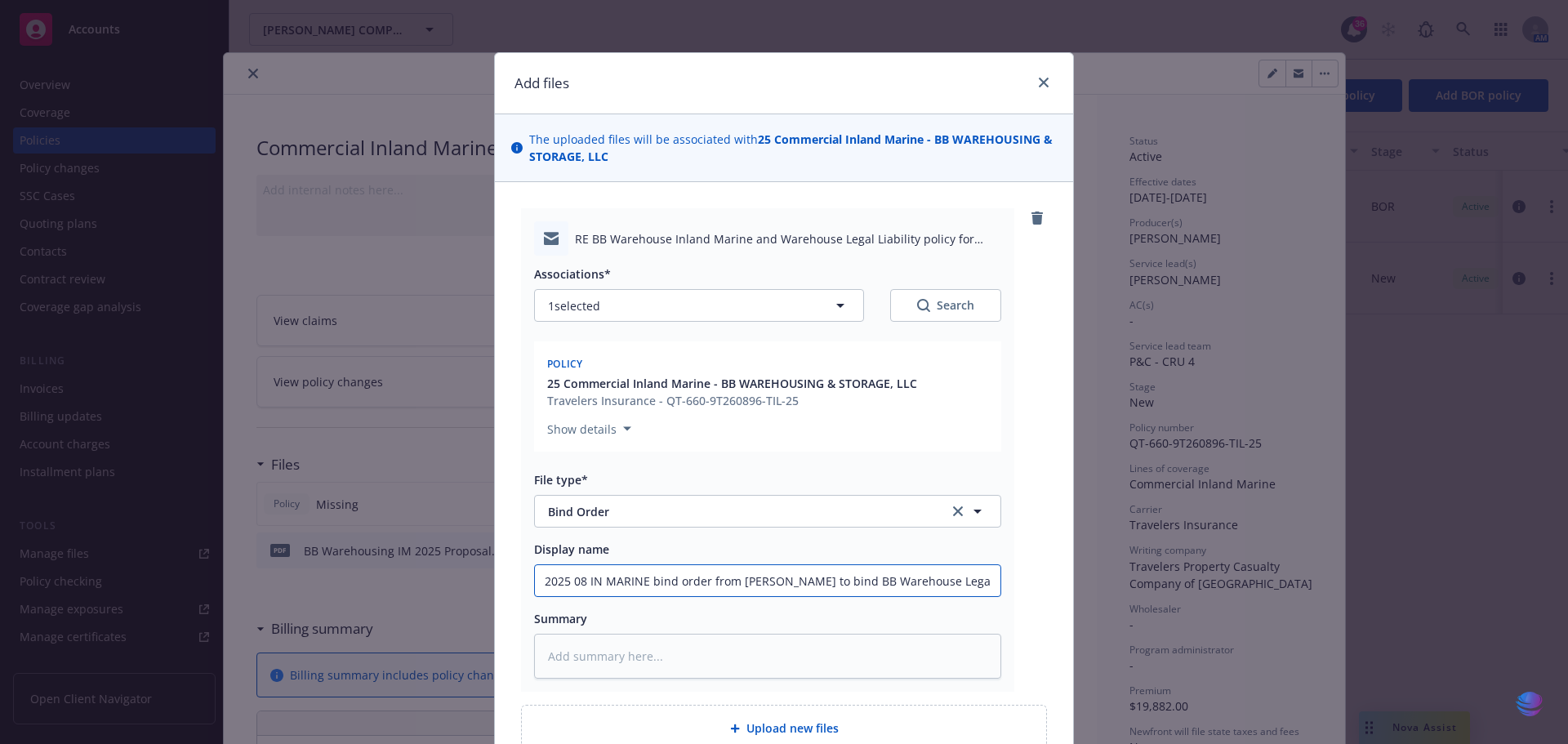
type textarea "x"
type input "2025 08 IN MARINE bind order from Jeff to bind BB Warehouse Legal Lia"
type textarea "x"
type input "2025 08 IN MARINE bind order from Jeff to bind BB Warehouse Legal Liab"
type textarea "x"
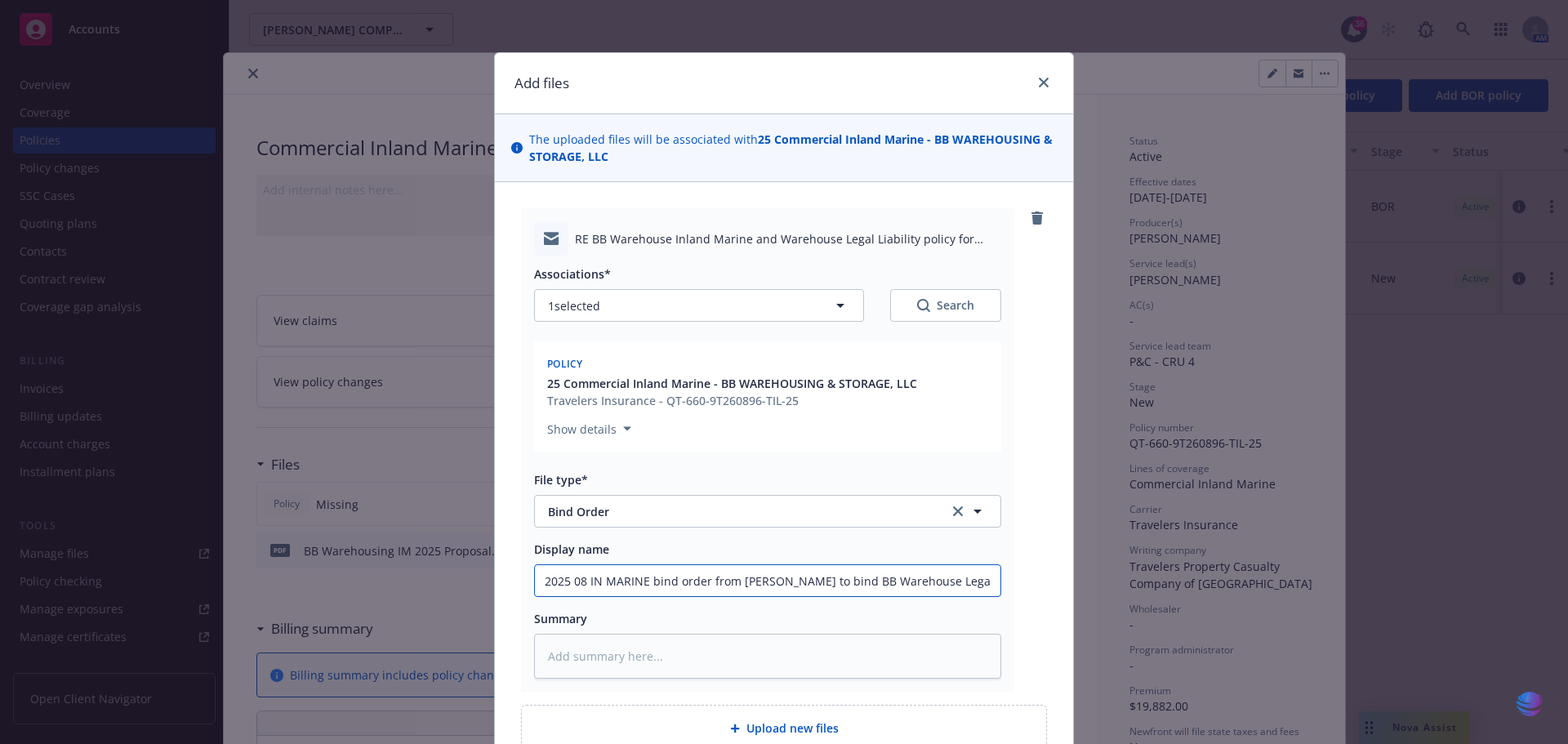
type input "2025 08 IN MARINE bind order from Jeff to bind BB Warehouse Legal Liabi"
type textarea "x"
type input "2025 08 IN MARINE bind order from Jeff to bind BB Warehouse Legal Liabil"
type textarea "x"
type input "2025 08 IN MARINE bind order from Jeff to bind BB Warehouse Legal Liabili"
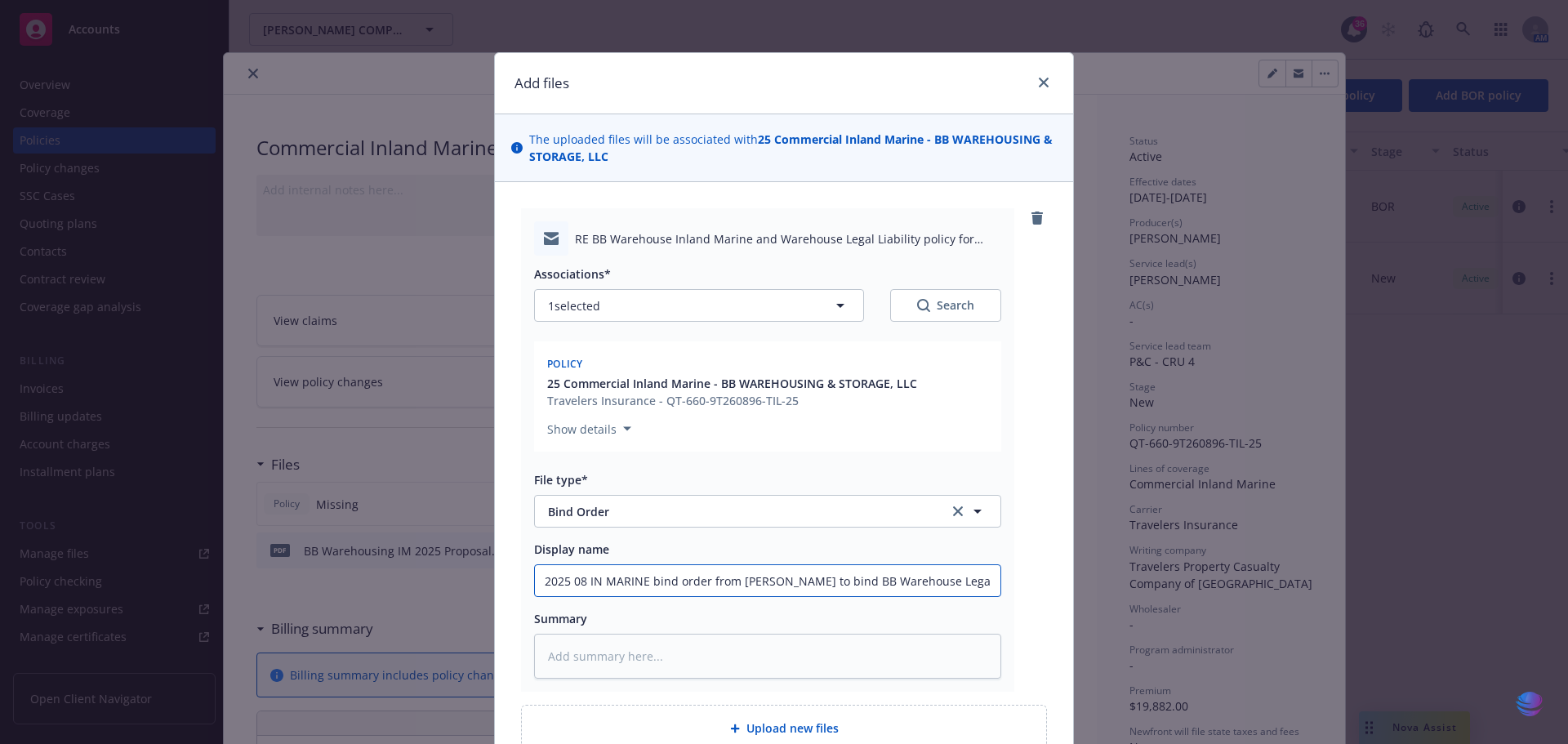
type textarea "x"
type input "2025 08 IN MARINE bind order from Jeff to bind BB Warehouse Legal Liability"
type textarea "x"
type input "2025 08 IN MARINE bind order from Jeff to bind BB Warehouse Legal Liability"
type textarea "x"
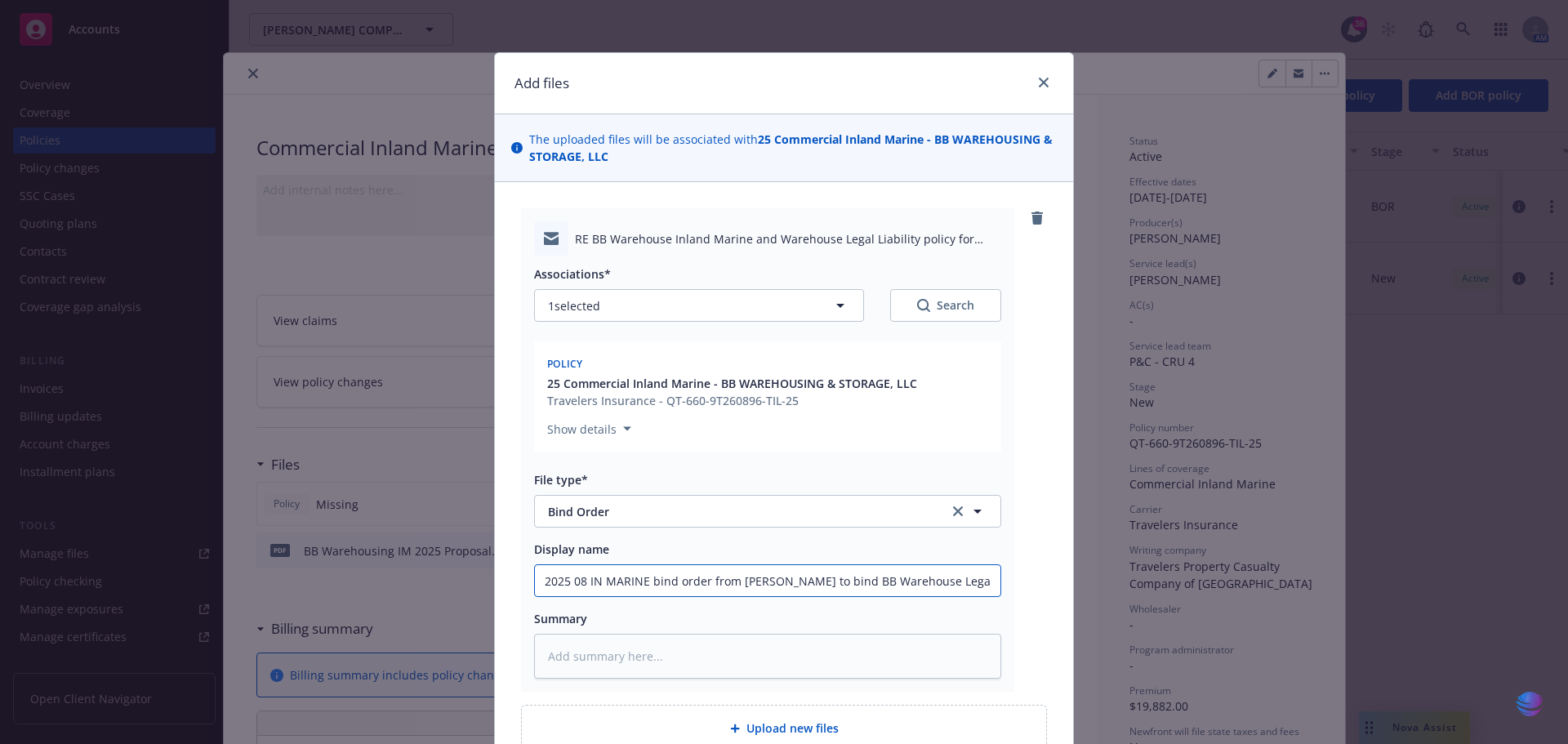
type input "2025 08 IN MARINE bind order from Jeff to bind BB Warehouse Legal Liability c"
type textarea "x"
type input "2025 08 IN MARINE bind order from Jeff to bind BB Warehouse Legal Liability co"
type textarea "x"
type input "2025 08 IN MARINE bind order from Jeff to bind BB Warehouse Legal Liability cov"
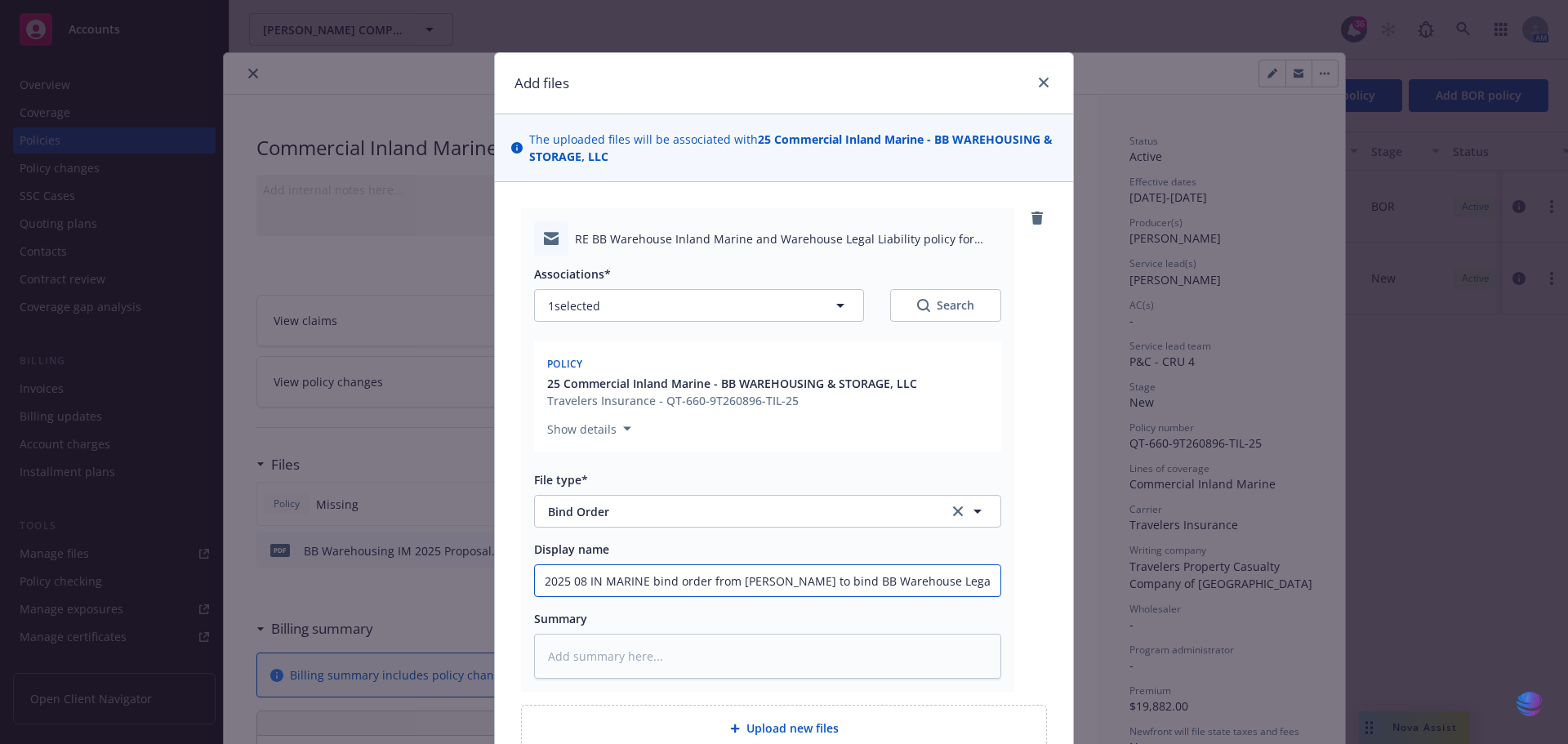
type textarea "x"
type input "2025 08 IN MARINE bind order from Jeff to bind BB Warehouse Legal Liability cove"
type textarea "x"
type input "2025 08 IN MARINE bind order from Jeff to bind BB Warehouse Legal Liability cov…"
type textarea "x"
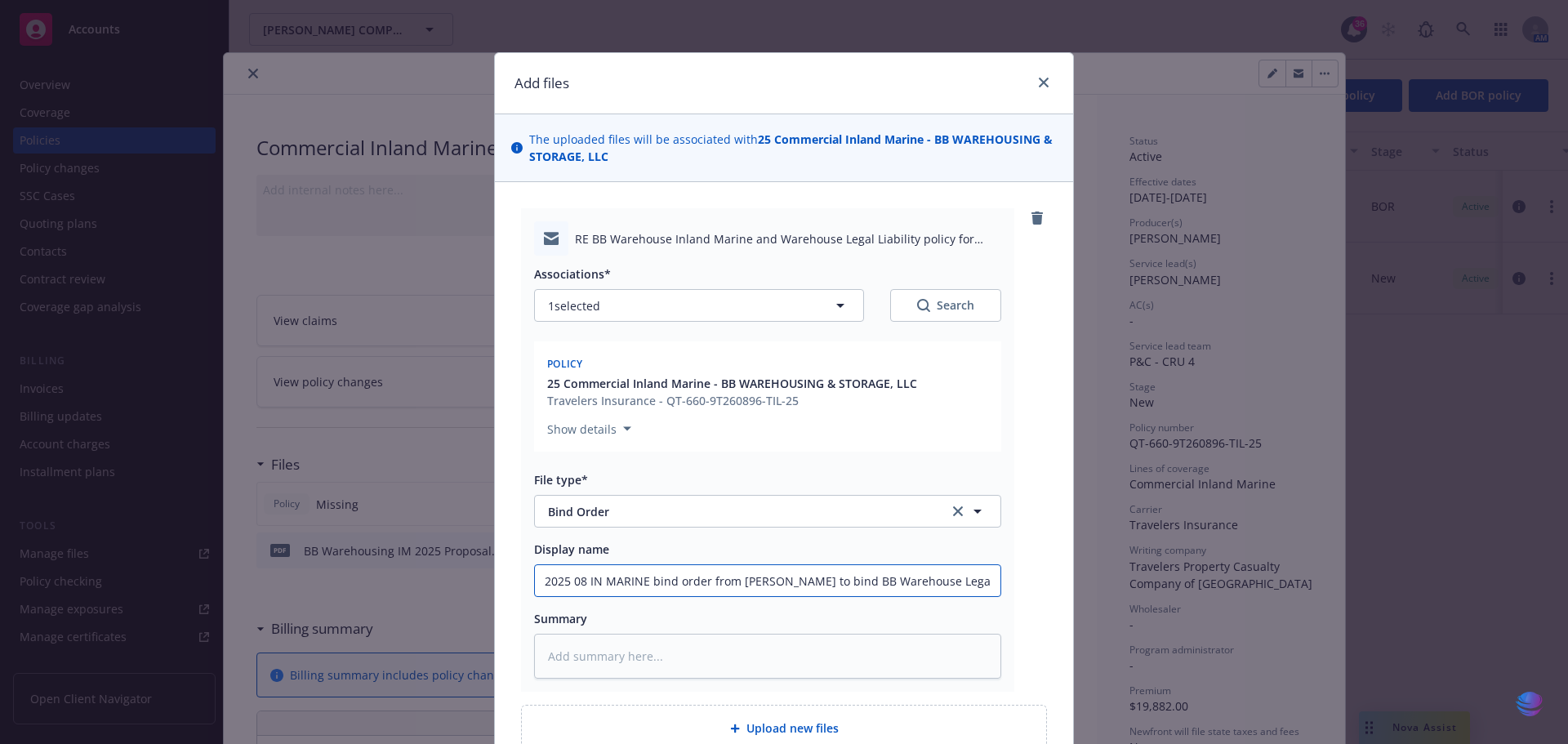
type input "2025 08 IN MARINE bind order from Jeff to bind BB Warehouse Legal Liability cov…"
type textarea "x"
type input "2025 08 IN MARINE bind order from Jeff to bind BB Warehouse Legal Liability cov…"
type textarea "x"
drag, startPoint x: 992, startPoint y: 574, endPoint x: 349, endPoint y: 585, distance: 643.1
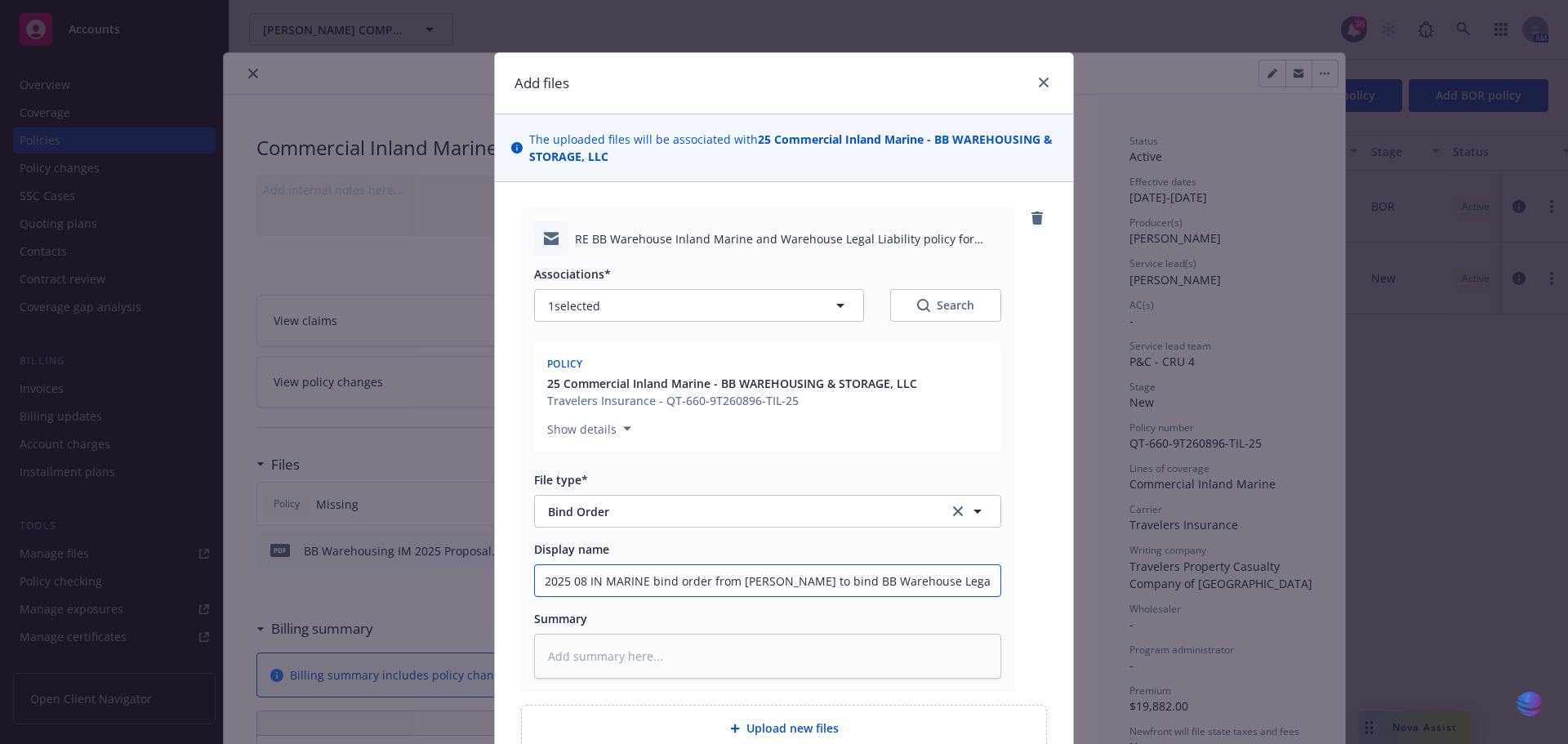
click at [349, 585] on div "Add files The uploaded files will be associated with 25 Commercial Inland Marin…" at bounding box center [784, 372] width 1568 height 744
type input "2025 08 IN MARINE bind order from Jeff to bind BB Warehouse Legal Liability cov…"
click at [562, 653] on textarea at bounding box center [767, 655] width 467 height 45
paste textarea "2025 08 IN MARINE bind order from Jeff to bind BB Warehouse Legal Liability cov…"
type textarea "x"
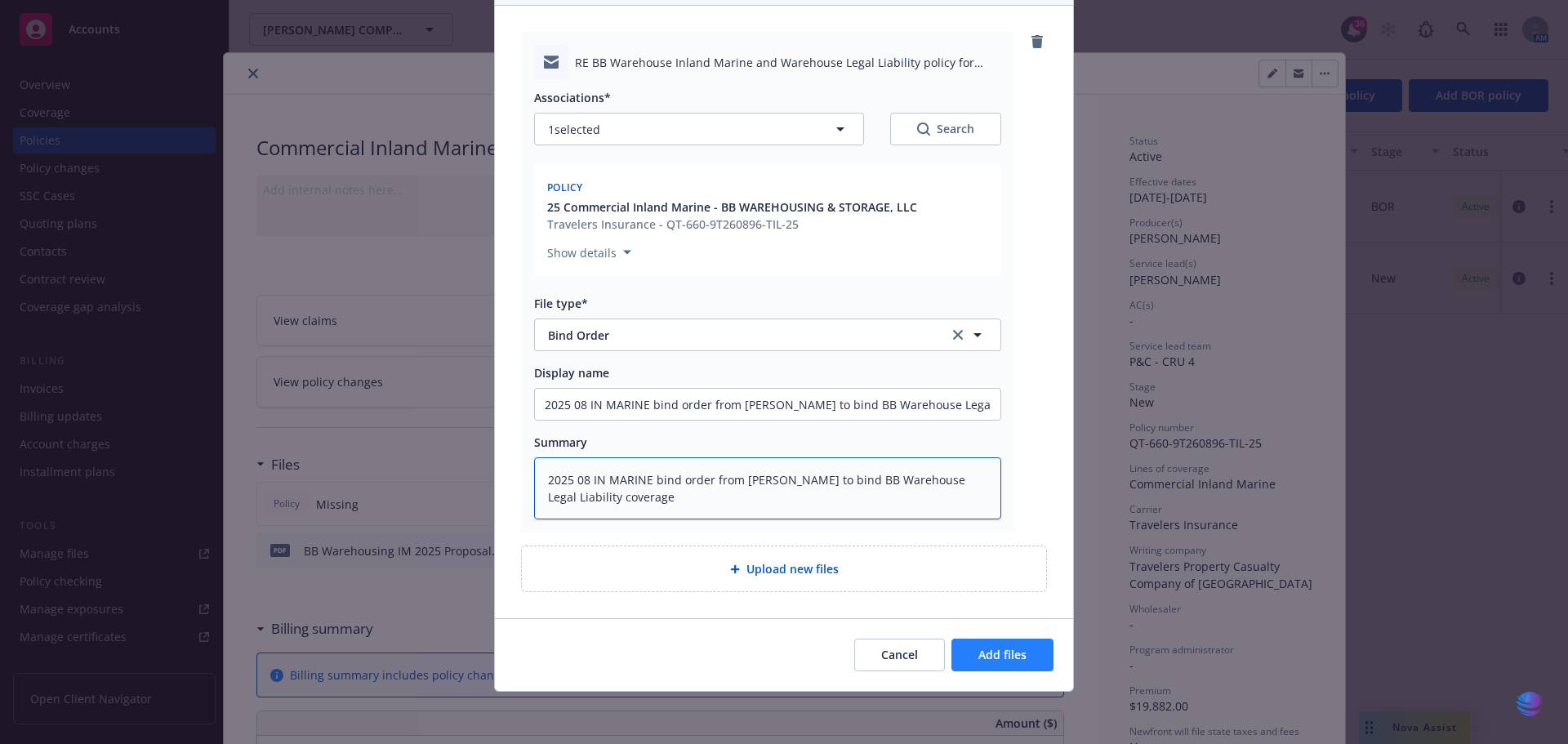
type textarea "2025 08 IN MARINE bind order from Jeff to bind BB Warehouse Legal Liability cov…"
click at [998, 648] on span "Add files" at bounding box center [1003, 655] width 49 height 16
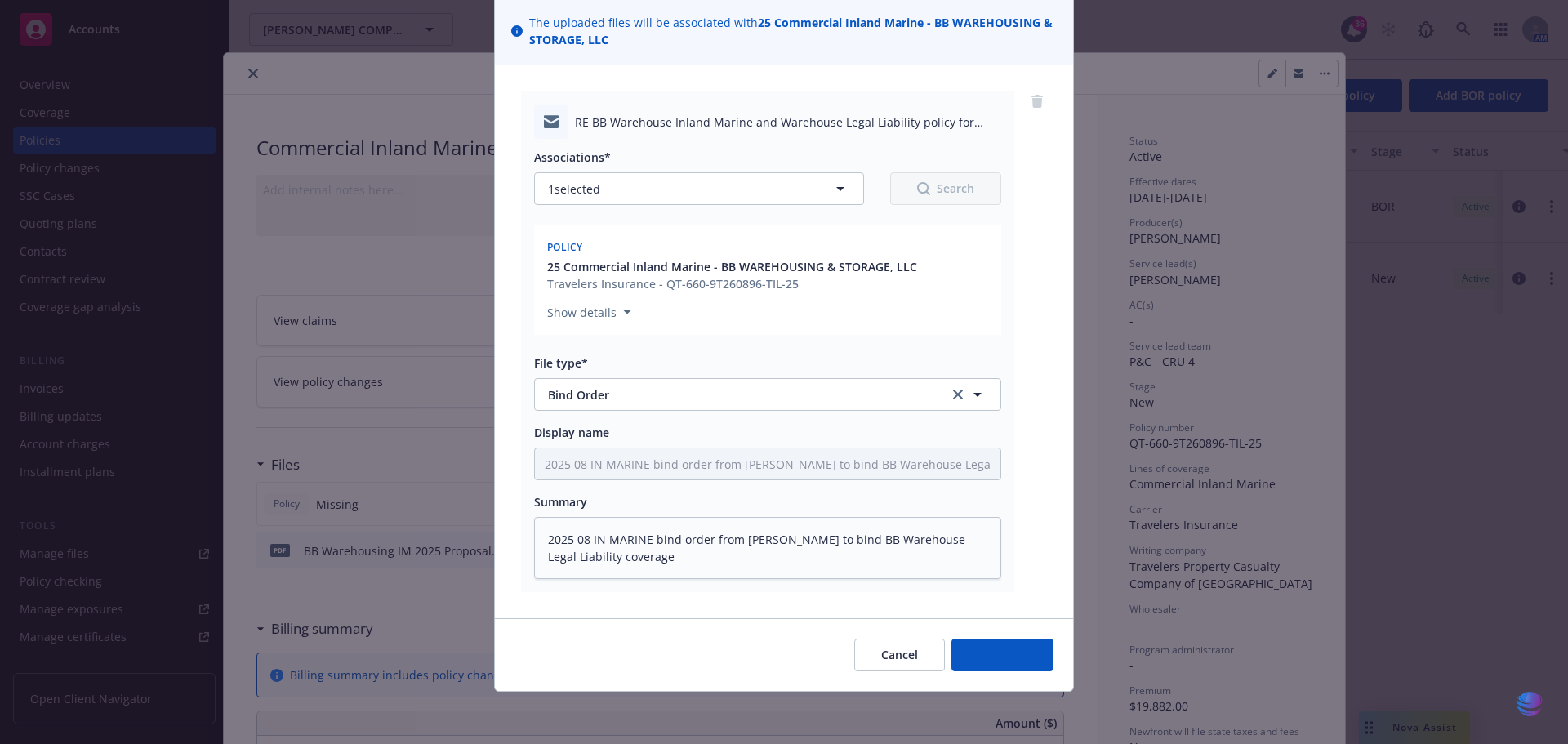
scroll to position [117, 0]
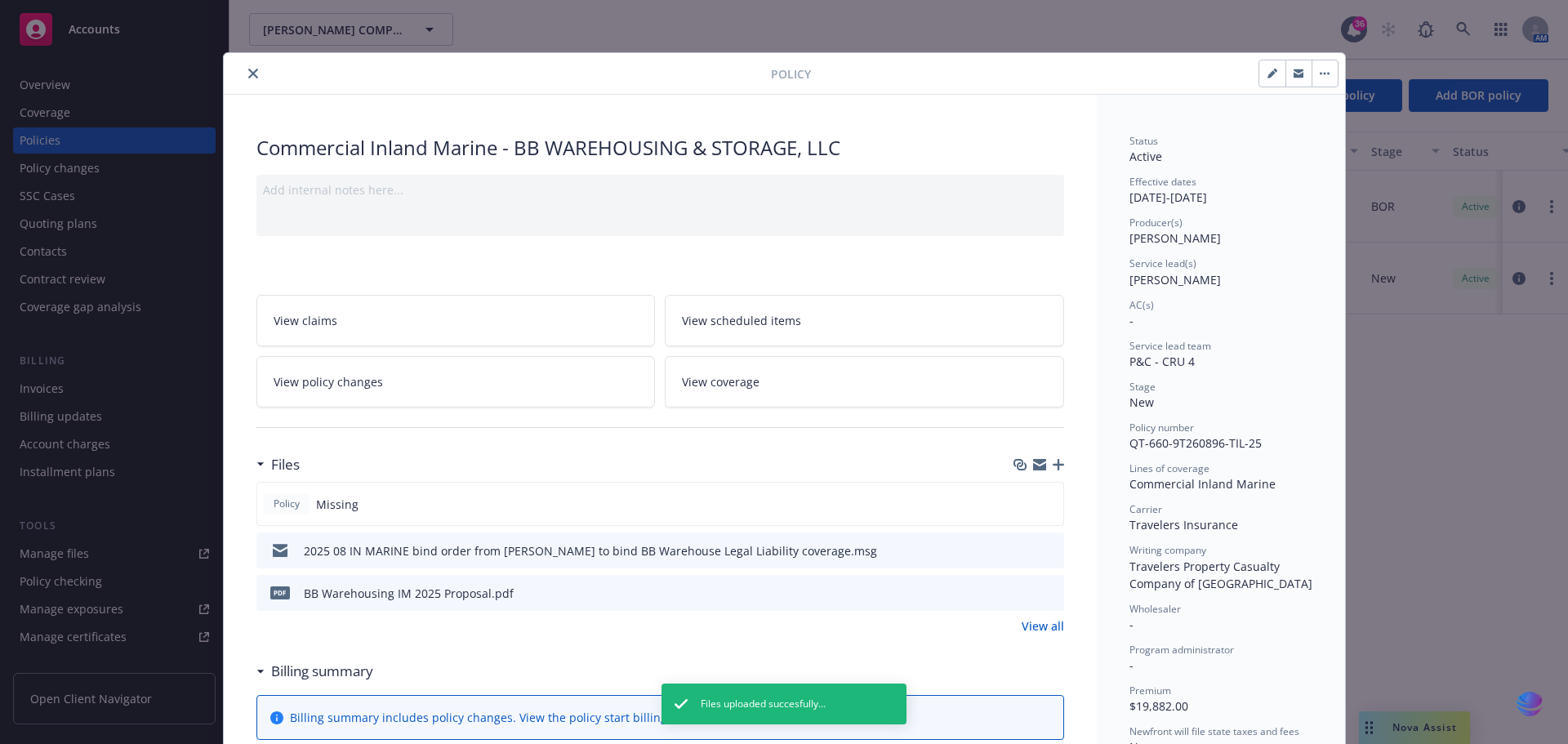
click at [1053, 460] on icon "button" at bounding box center [1058, 465] width 12 height 12
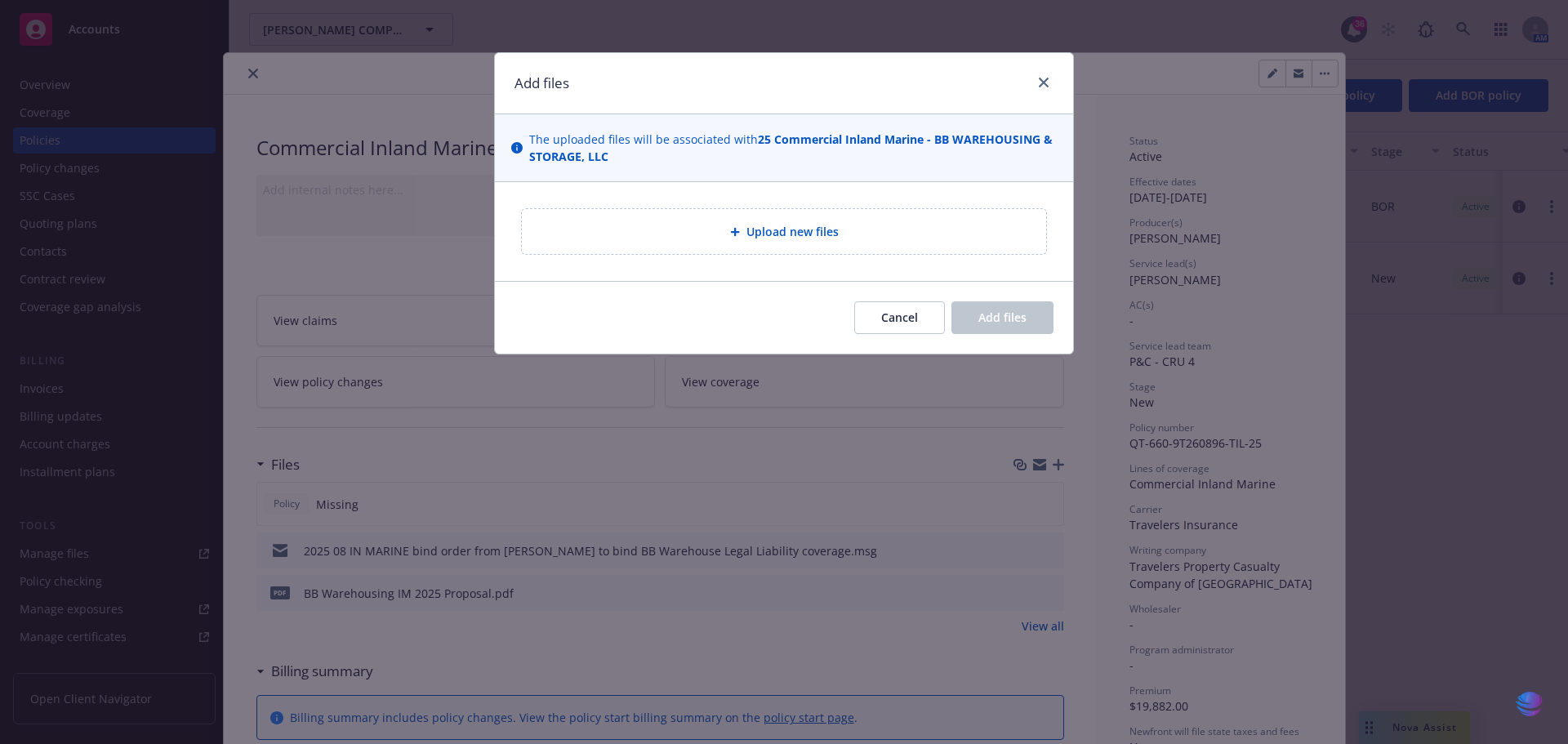
type textarea "x"
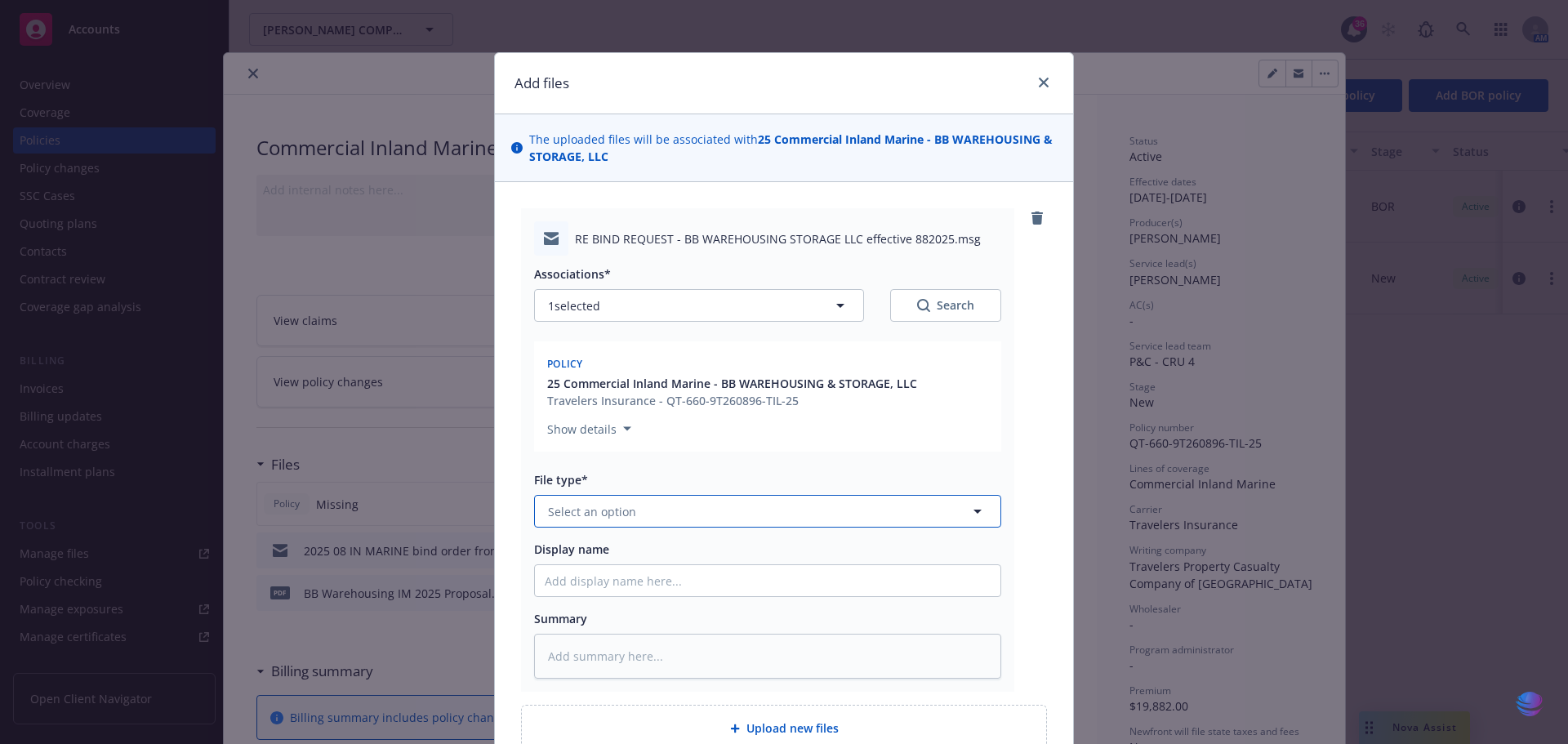
click at [974, 515] on icon "button" at bounding box center [978, 511] width 19 height 19
type input "bind"
click at [673, 652] on div "Bind confirmation" at bounding box center [767, 643] width 445 height 23
paste input "2025 08 IN MARINE bind order from Jeff to bind BB Warehouse Legal Liability cov…"
type textarea "x"
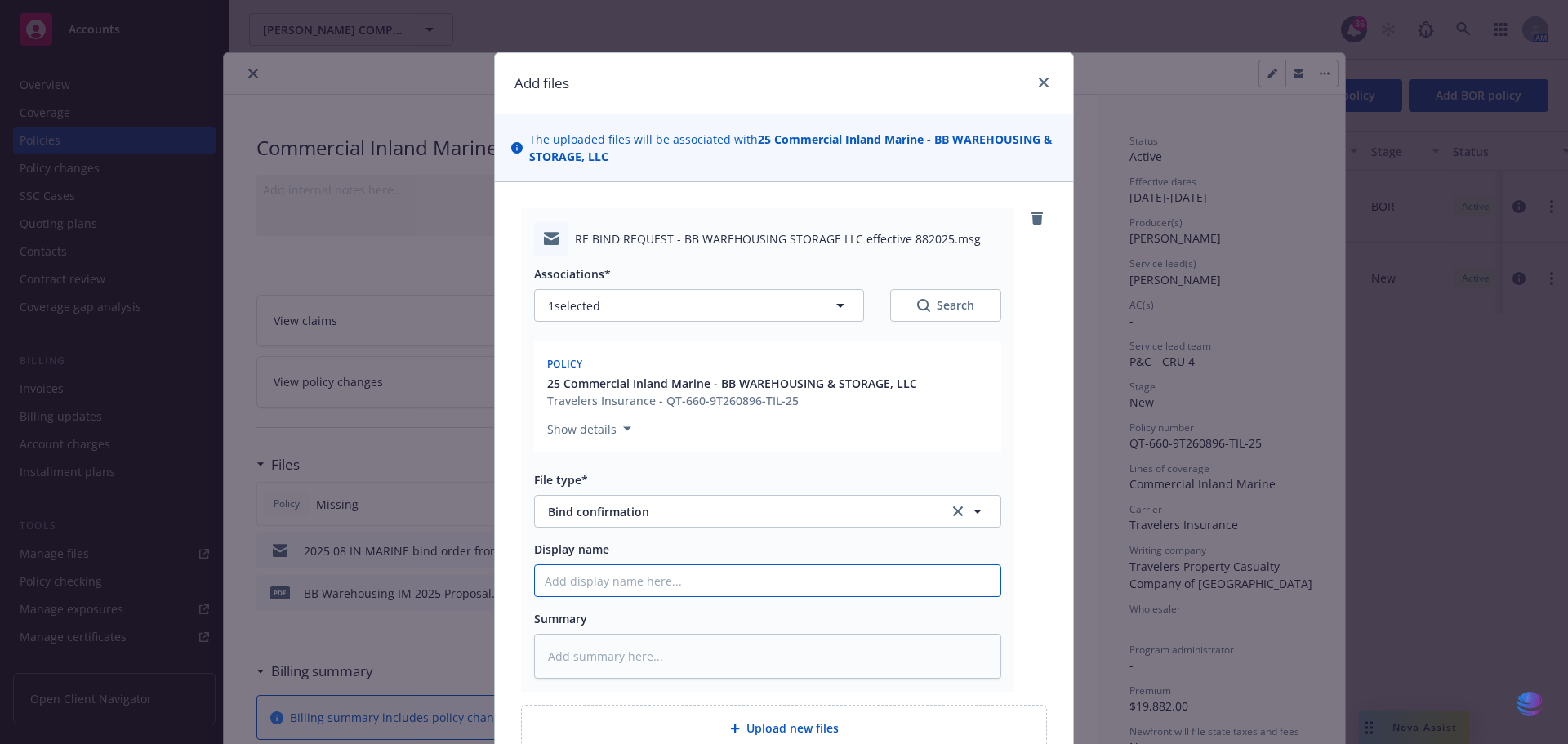
type input "2025 08 IN MARINE bind order from Jeff to bind BB Warehouse Legal Liability cov…"
drag, startPoint x: 659, startPoint y: 582, endPoint x: 1017, endPoint y: 556, distance: 358.9
click at [1017, 556] on div "RE BIND REQUEST - BB WAREHOUSING STORAGE LLC effective 882025.msg Associations*…" at bounding box center [784, 449] width 526 height 483
type textarea "x"
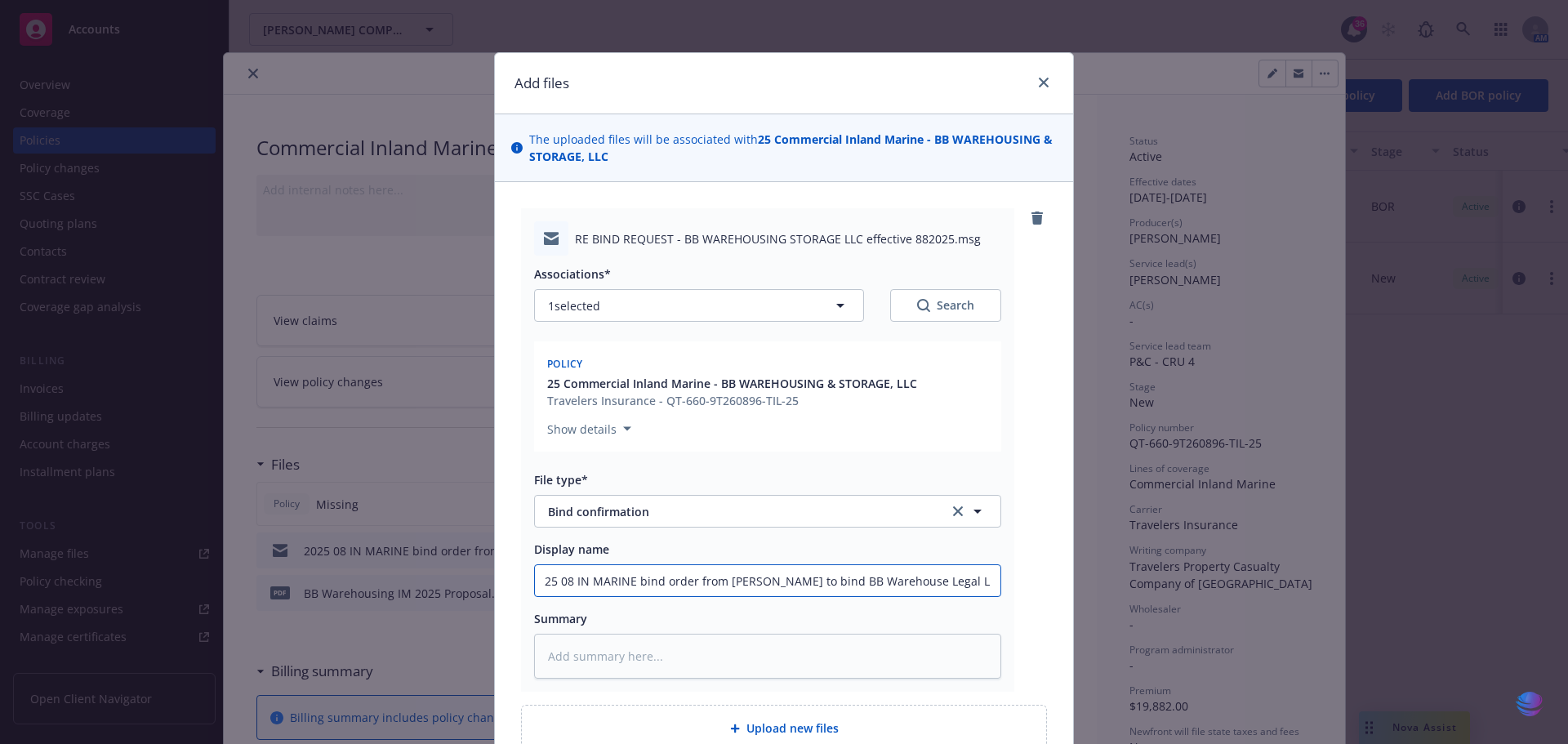
type input "2025 08 IN MARINE bind c"
type textarea "x"
type input "2025 08 IN MARINE bind co"
type textarea "x"
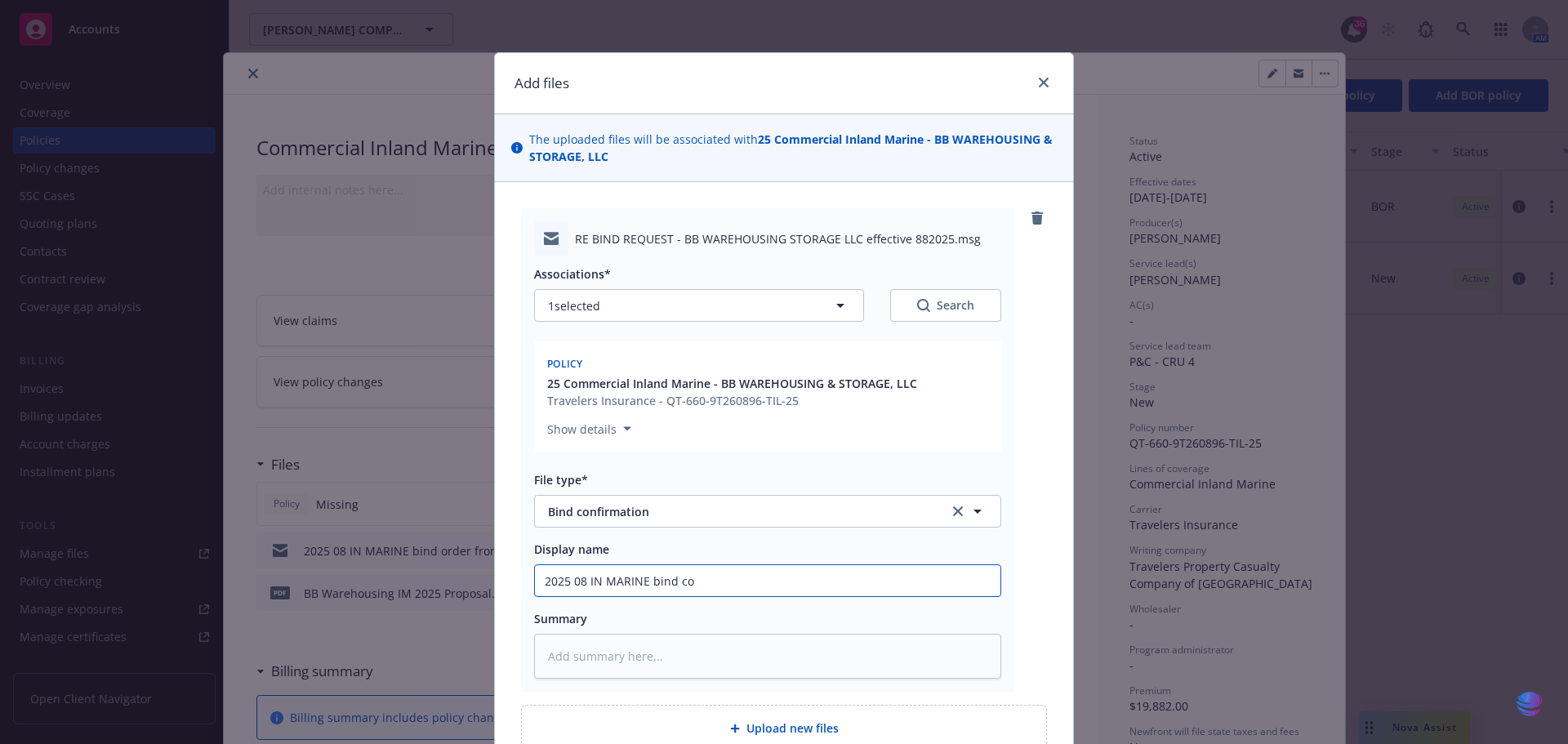
type input "2025 08 IN MARINE bind con"
type textarea "x"
type input "2025 08 IN MARINE bind conv"
type textarea "x"
type input "2025 08 IN MARINE bind convi"
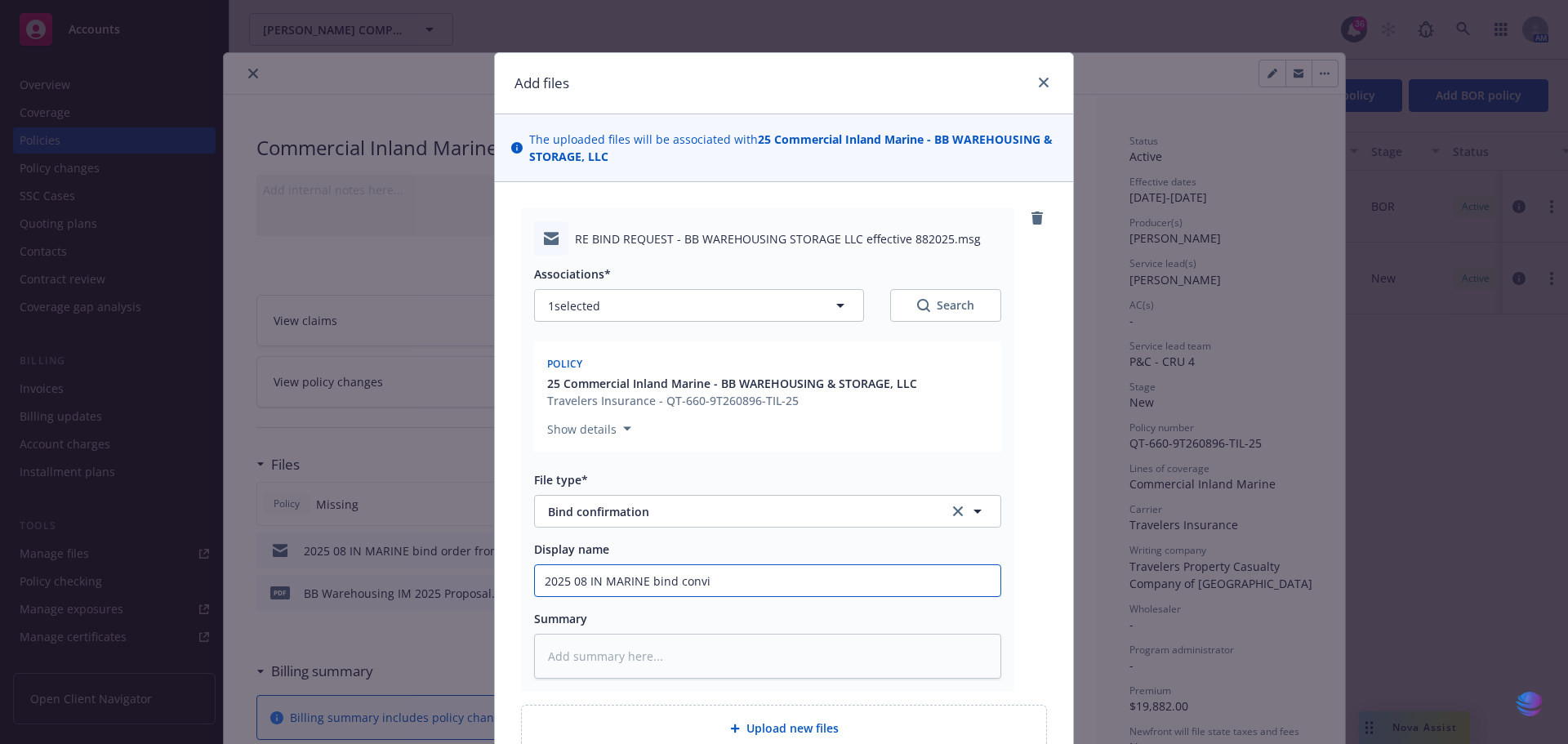
type textarea "x"
type input "2025 08 IN MARINE bind conv"
type textarea "x"
type input "2025 08 IN MARINE bind con"
type textarea "x"
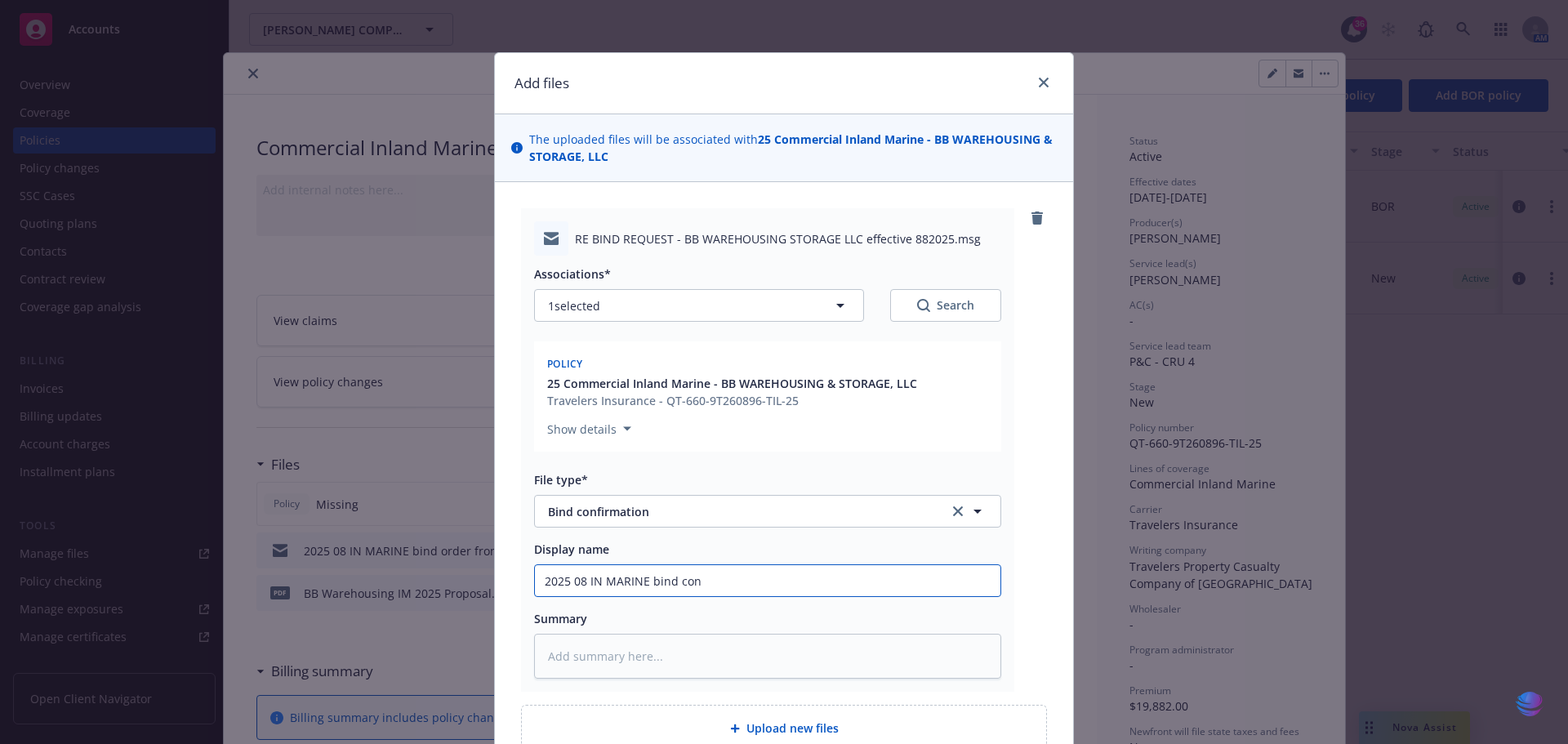
type input "2025 08 IN MARINE bind conf"
type textarea "x"
type input "2025 08 IN MARINE bind confi"
type textarea "x"
type input "2025 08 IN MARINE bind confir"
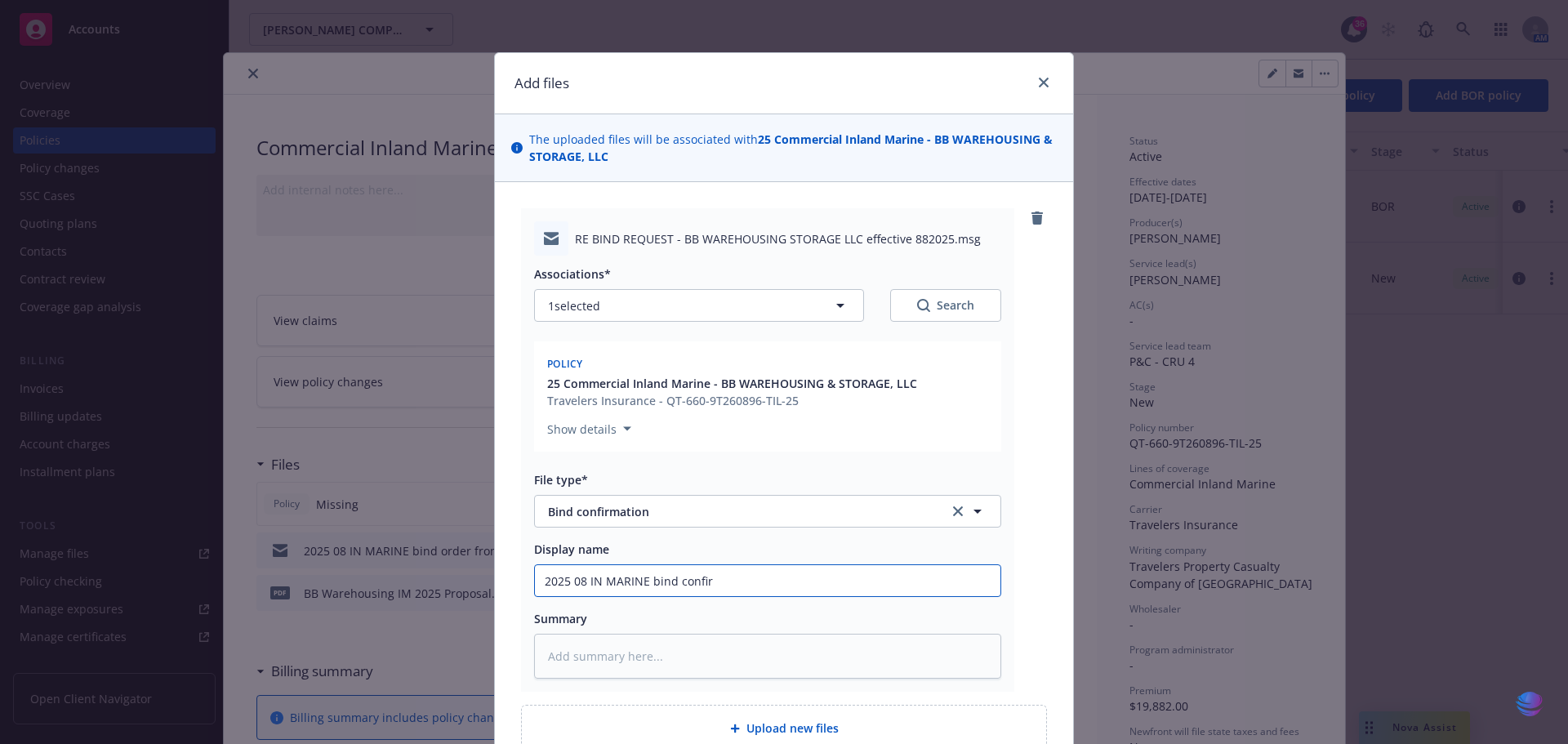
type textarea "x"
type input "2025 08 IN MARINE bind confirm"
type textarea "x"
type input "2025 08 IN MARINE bind confirma"
type textarea "x"
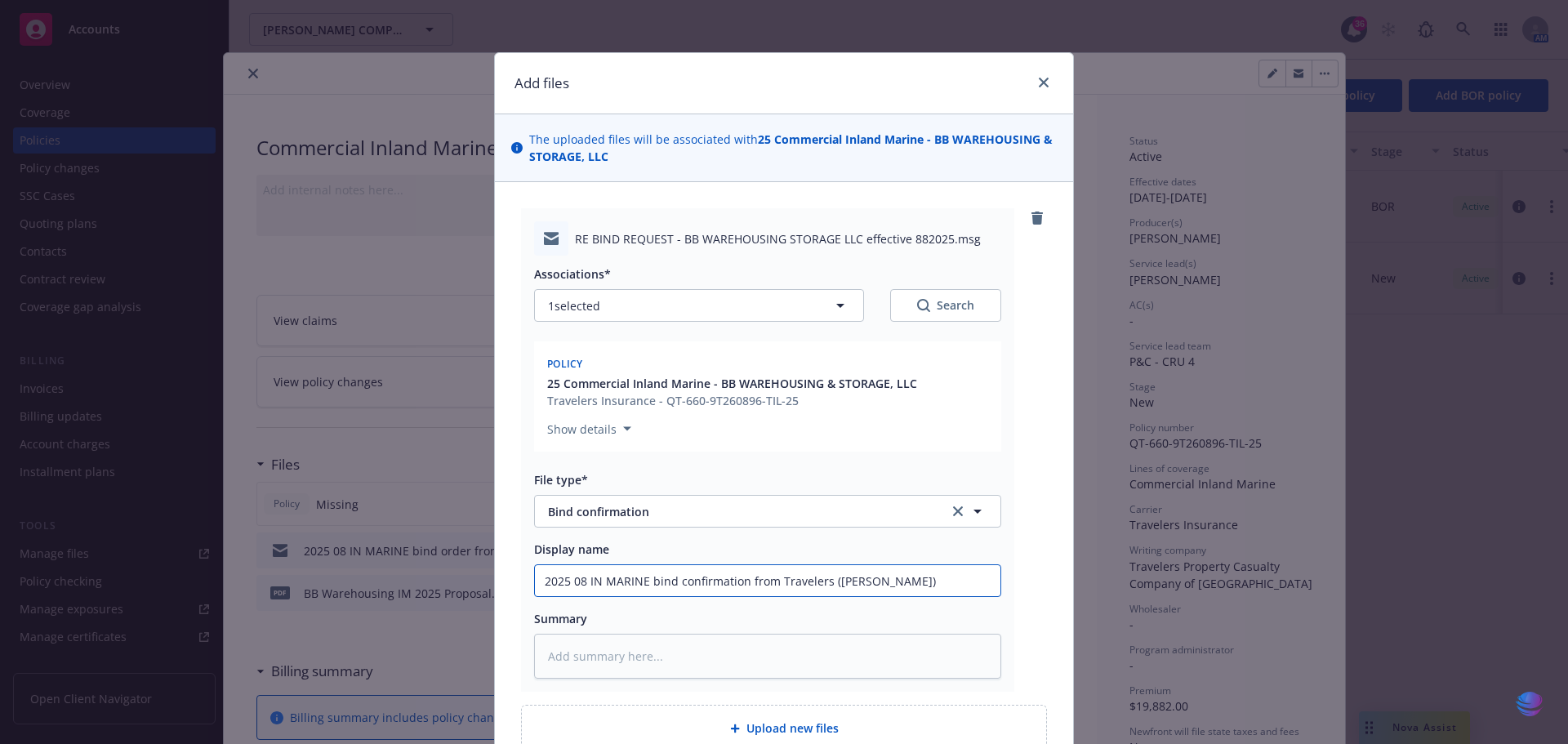
drag, startPoint x: 533, startPoint y: 577, endPoint x: 961, endPoint y: 565, distance: 428.2
click at [961, 565] on input "2025 08 IN MARINE bind confirmation from Travelers (Kevin Ray)" at bounding box center [767, 581] width 465 height 31
click at [572, 653] on textarea at bounding box center [767, 655] width 467 height 45
paste textarea "2025 08 IN MARINE bind confirmation from Travelers (Kevin Ray)"
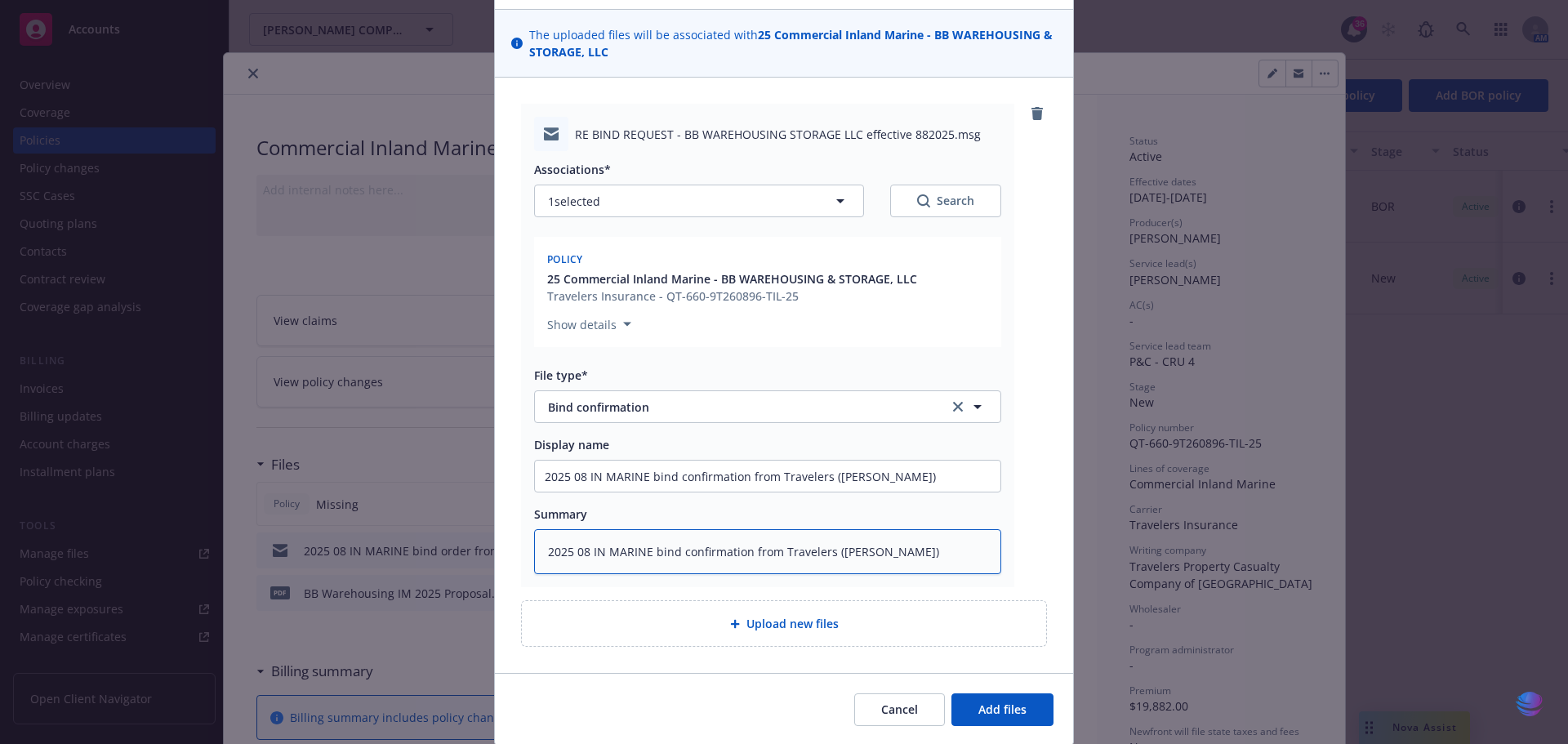
scroll to position [159, 0]
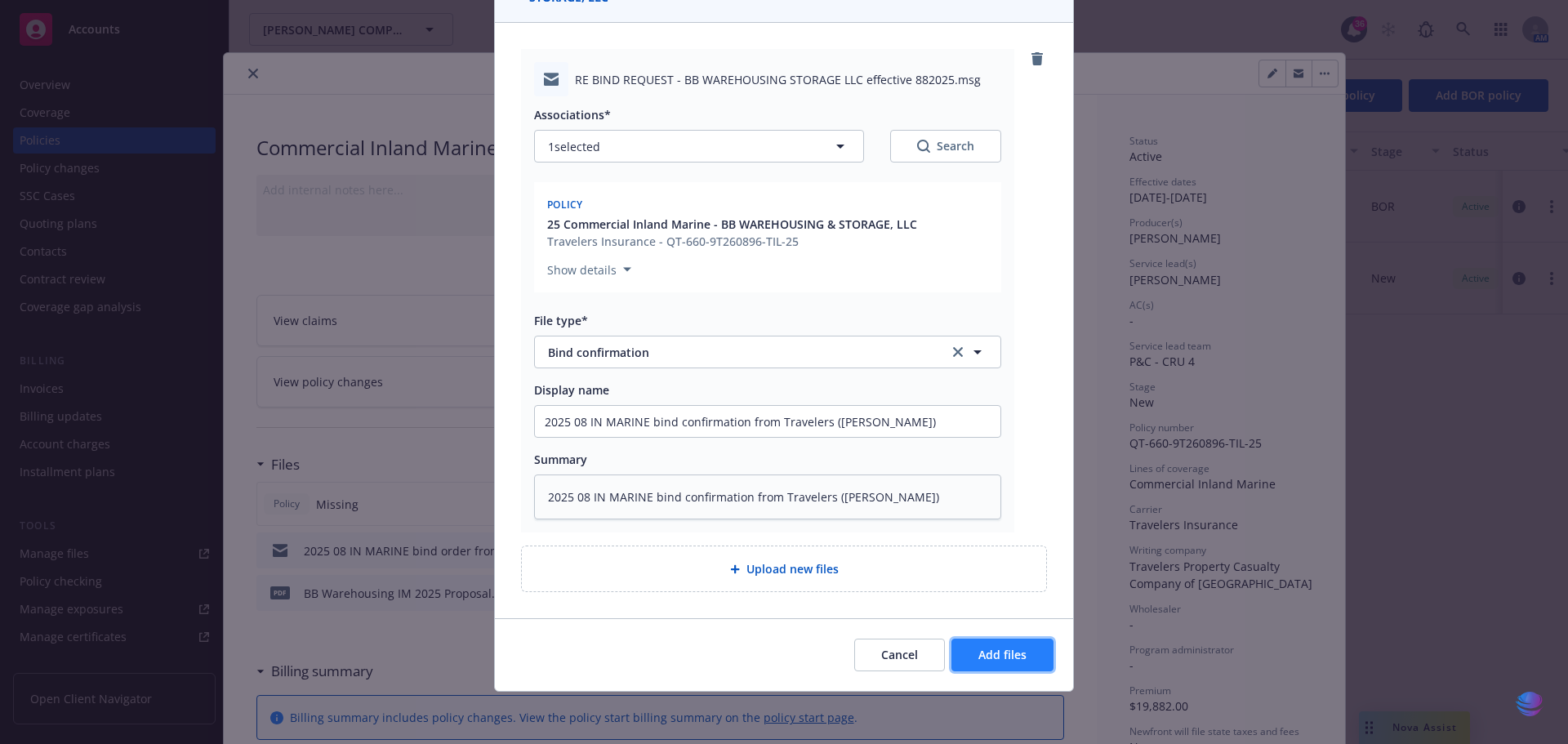
click at [1000, 657] on span "Add files" at bounding box center [1003, 655] width 49 height 16
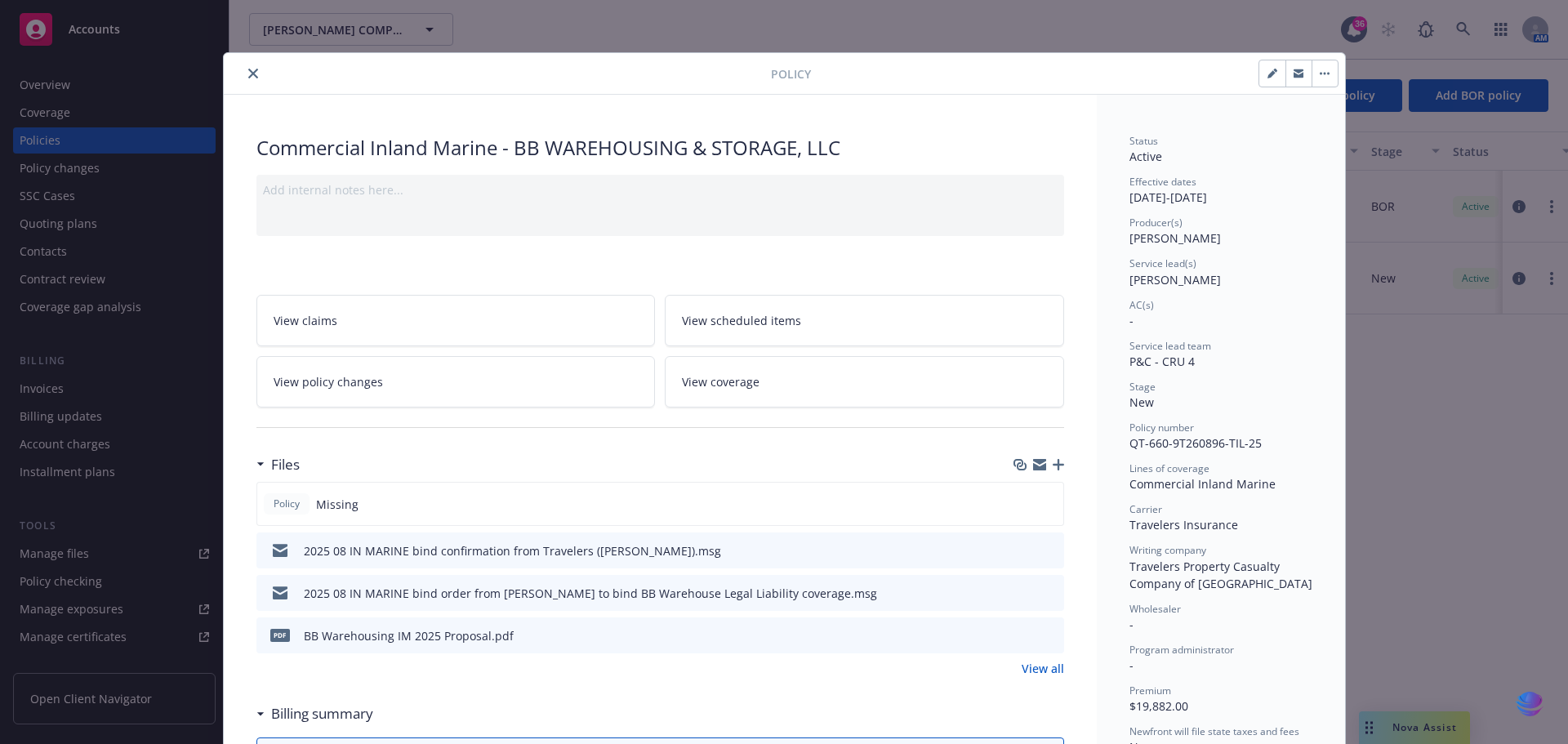
click at [1052, 469] on icon "button" at bounding box center [1058, 465] width 12 height 12
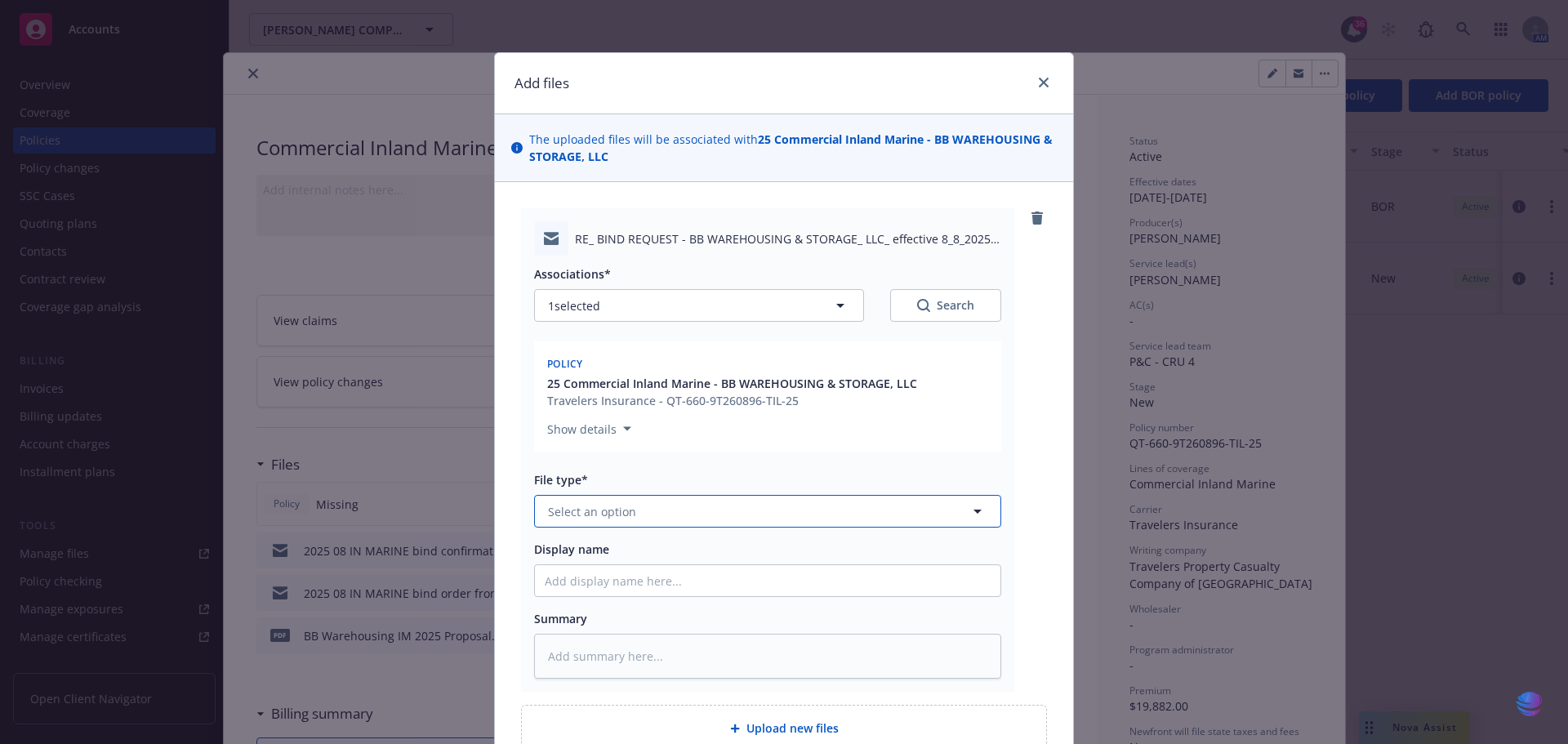
click at [971, 515] on icon "button" at bounding box center [978, 511] width 19 height 19
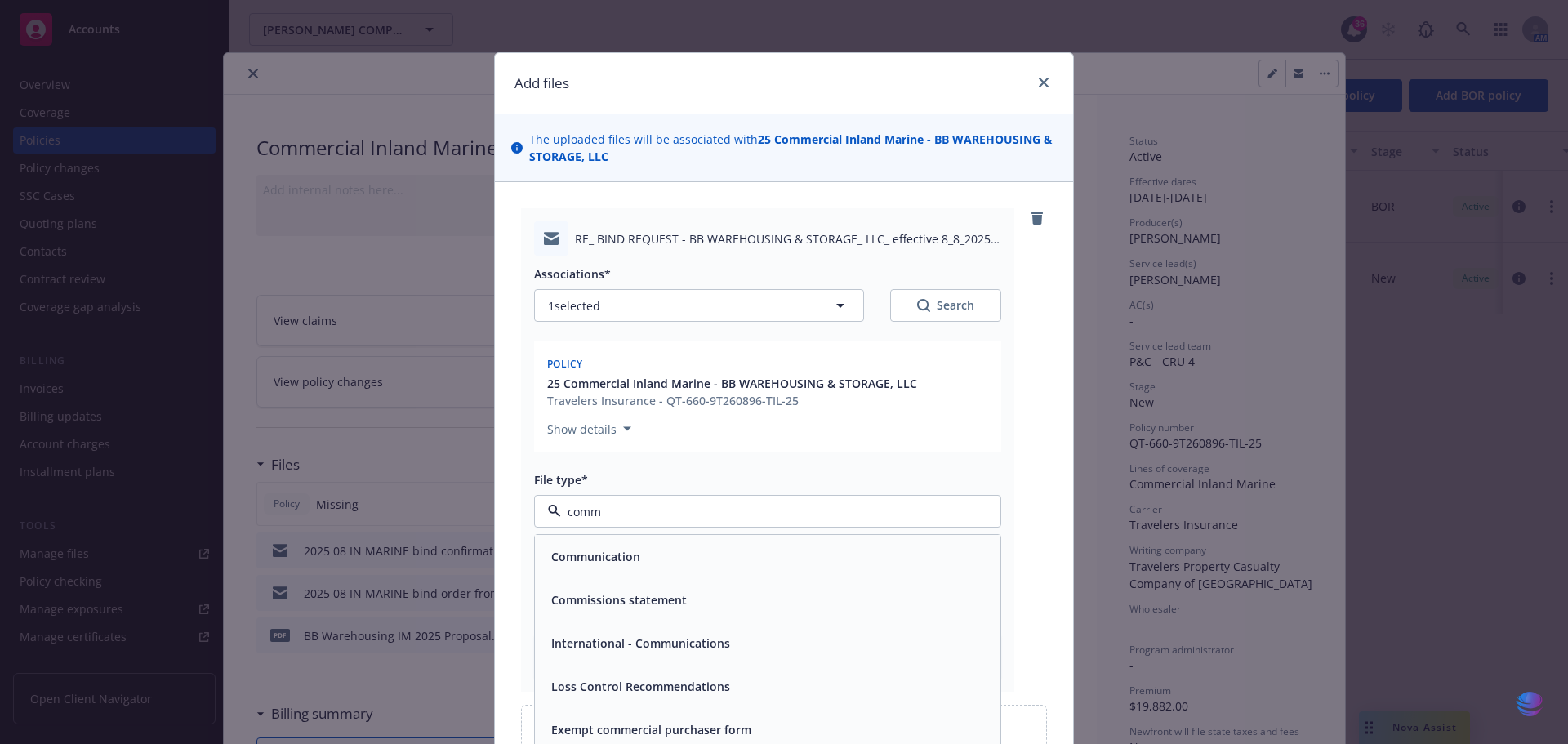
click at [814, 559] on div "Communication" at bounding box center [767, 556] width 445 height 23
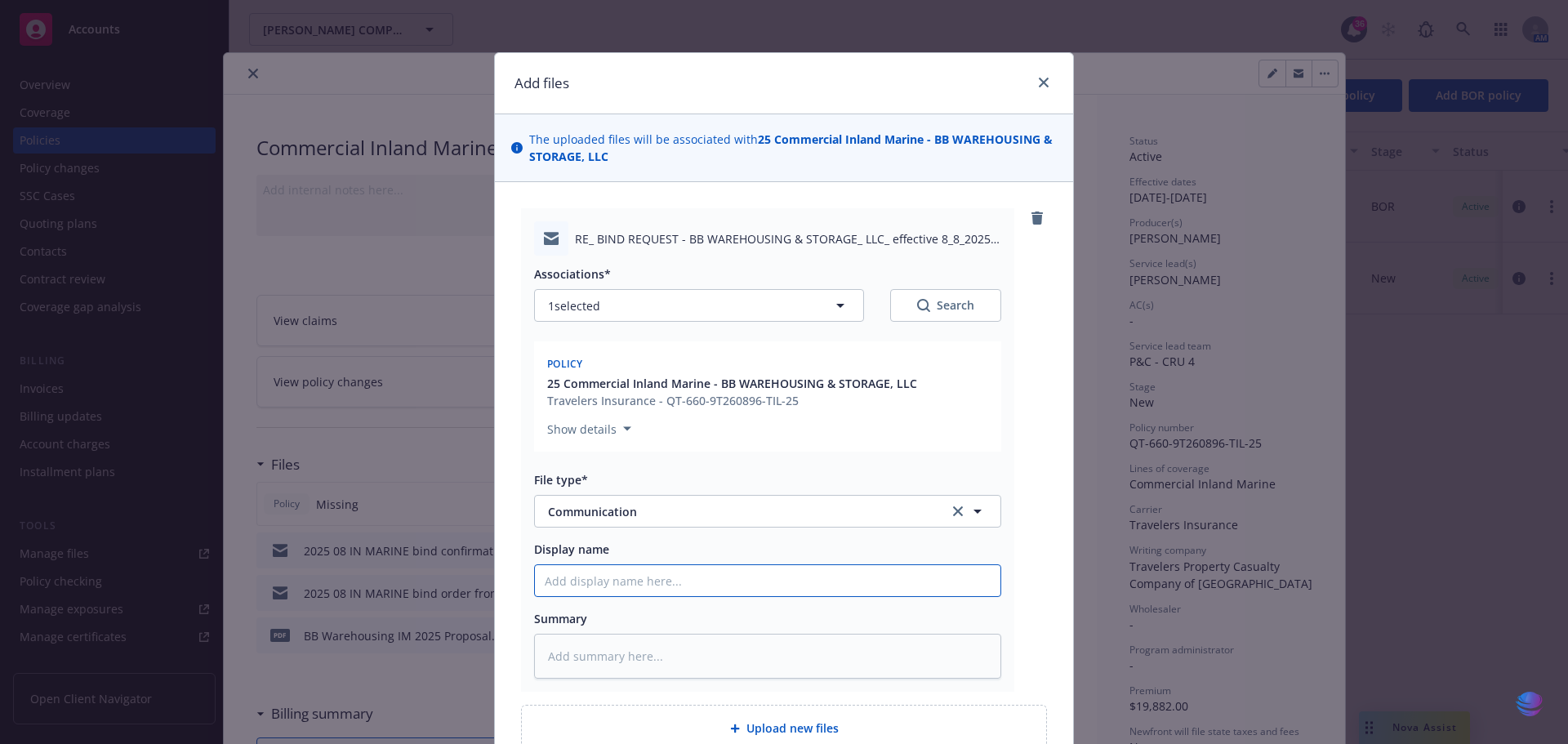
click at [697, 580] on input "Display name" at bounding box center [767, 581] width 465 height 31
drag, startPoint x: 537, startPoint y: 579, endPoint x: 682, endPoint y: 579, distance: 145.0
click at [682, 579] on input "2025 08" at bounding box center [767, 581] width 465 height 31
paste input "IN MARINE bind confirmation from Travelers (Kevin Ray)"
drag, startPoint x: 647, startPoint y: 582, endPoint x: 950, endPoint y: 565, distance: 303.5
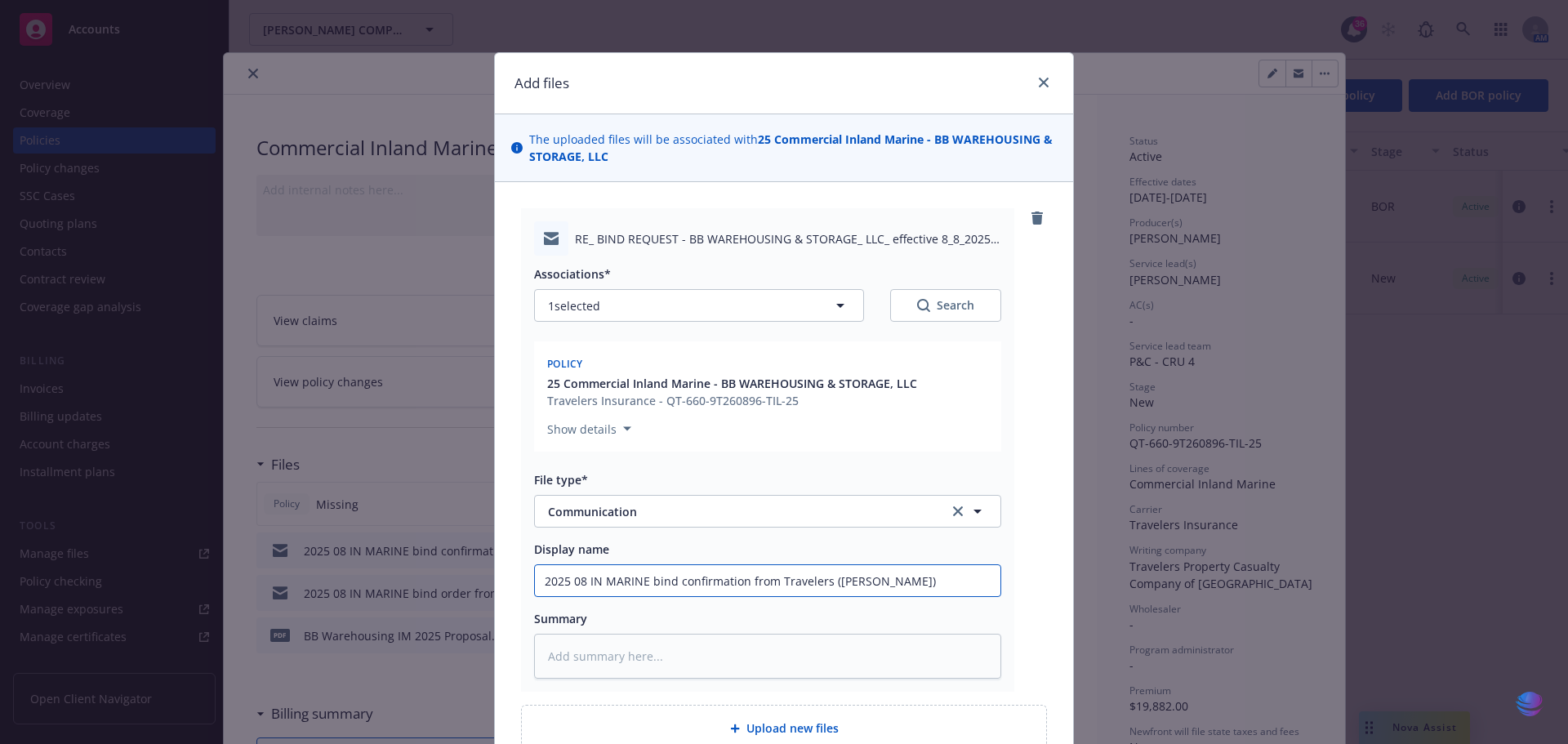
click at [950, 565] on input "2025 08 IN MARINE bind confirmation from Travelers (Kevin Ray)" at bounding box center [767, 581] width 465 height 31
drag, startPoint x: 535, startPoint y: 583, endPoint x: 924, endPoint y: 566, distance: 389.4
click at [924, 566] on input "2025 08 IN MARINE email to Travelers UW Kevin Ray for policy issuance" at bounding box center [767, 581] width 465 height 31
click at [570, 654] on textarea at bounding box center [767, 655] width 467 height 45
paste textarea "2025 08 IN MARINE email to Travelers UW Kevin Ray for policy issuance"
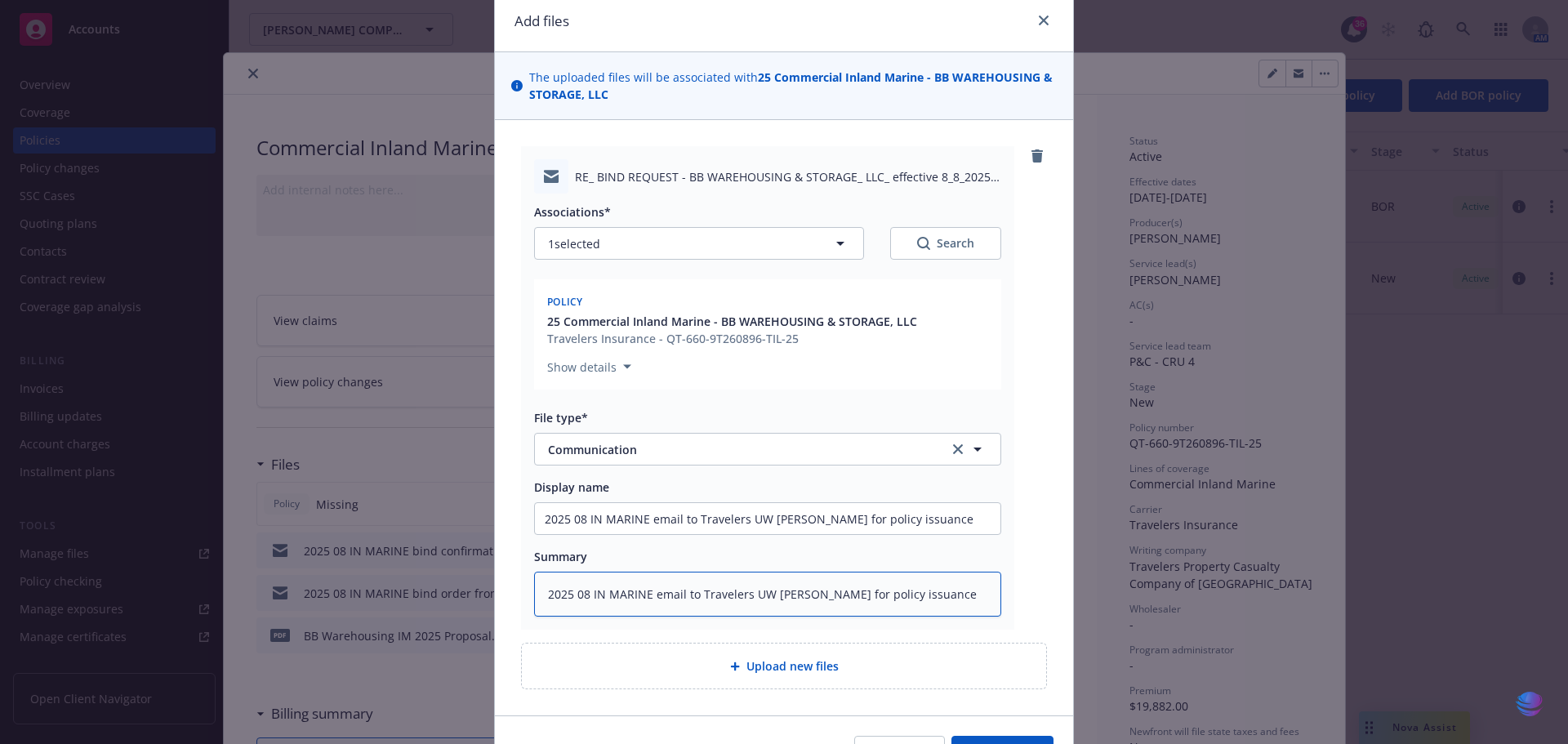
scroll to position [159, 0]
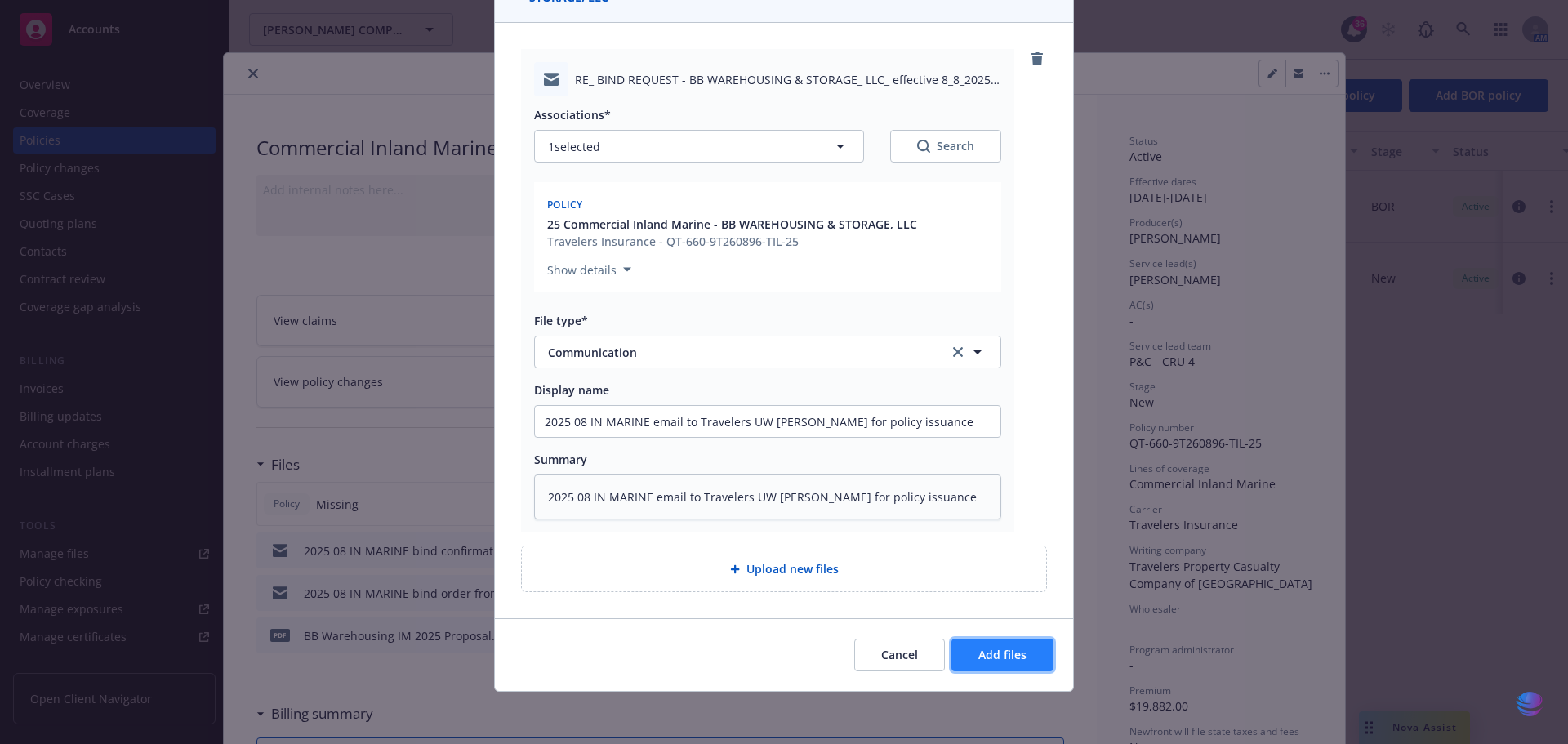
click at [990, 660] on span "Add files" at bounding box center [1003, 655] width 49 height 16
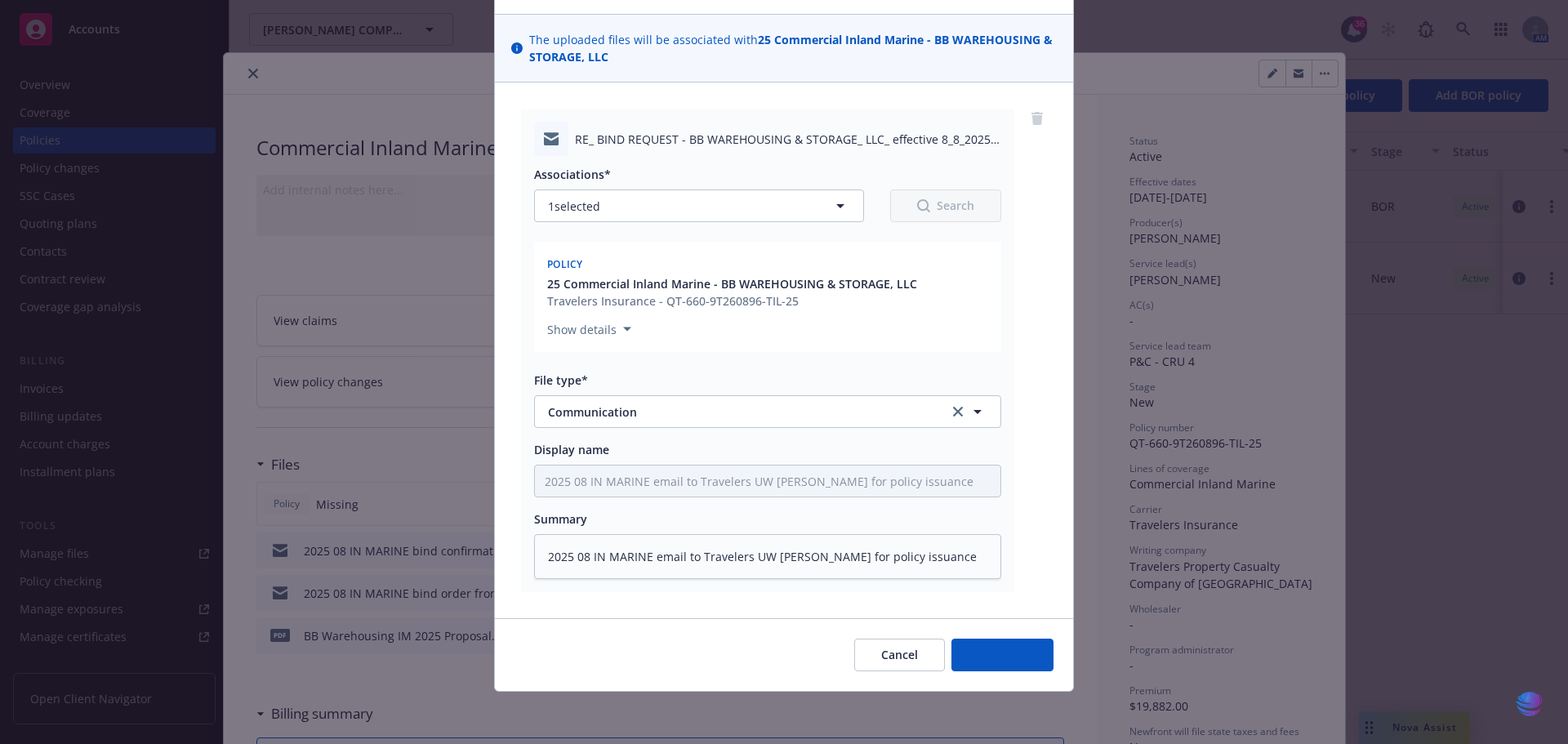
scroll to position [99, 0]
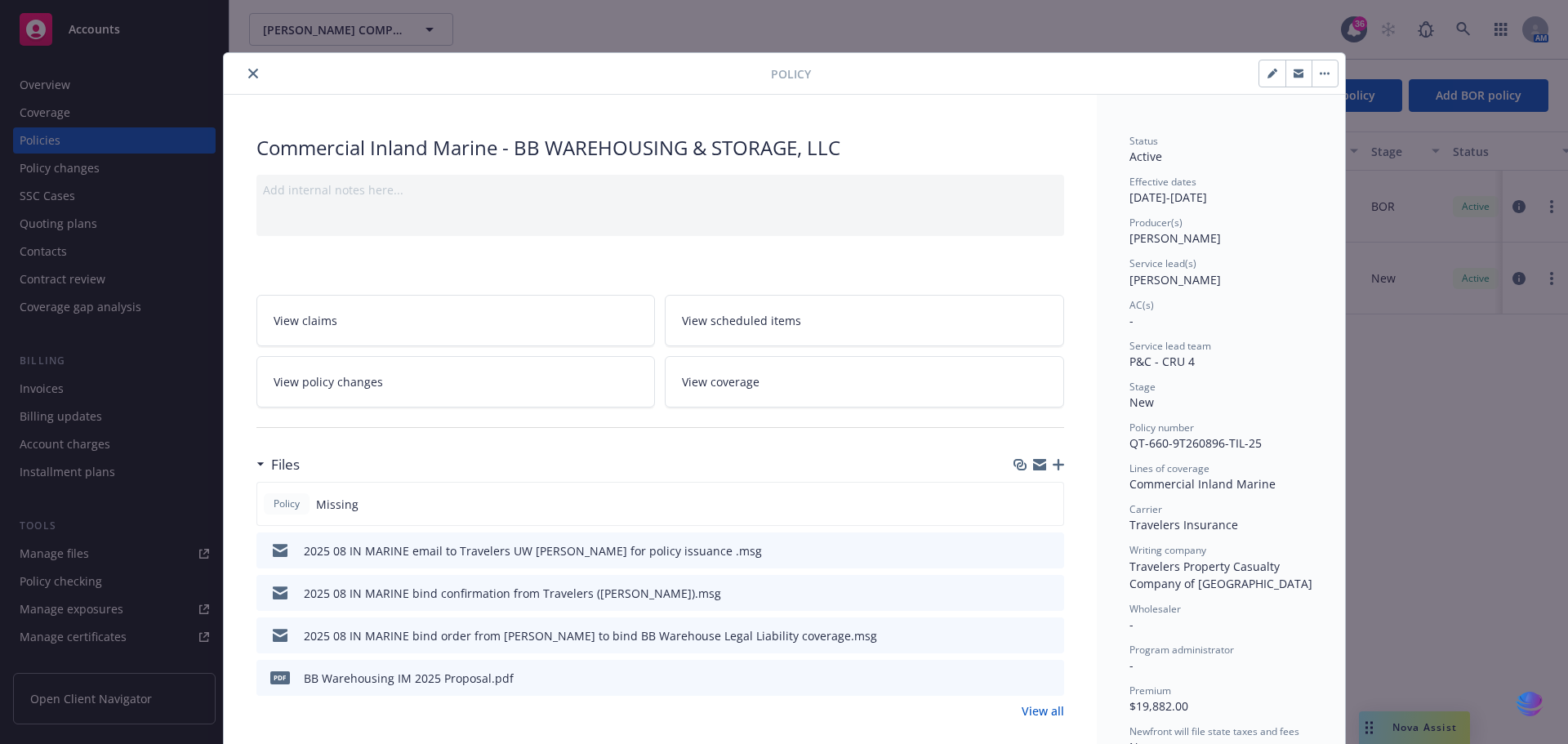
click at [248, 76] on icon "close" at bounding box center [253, 74] width 10 height 10
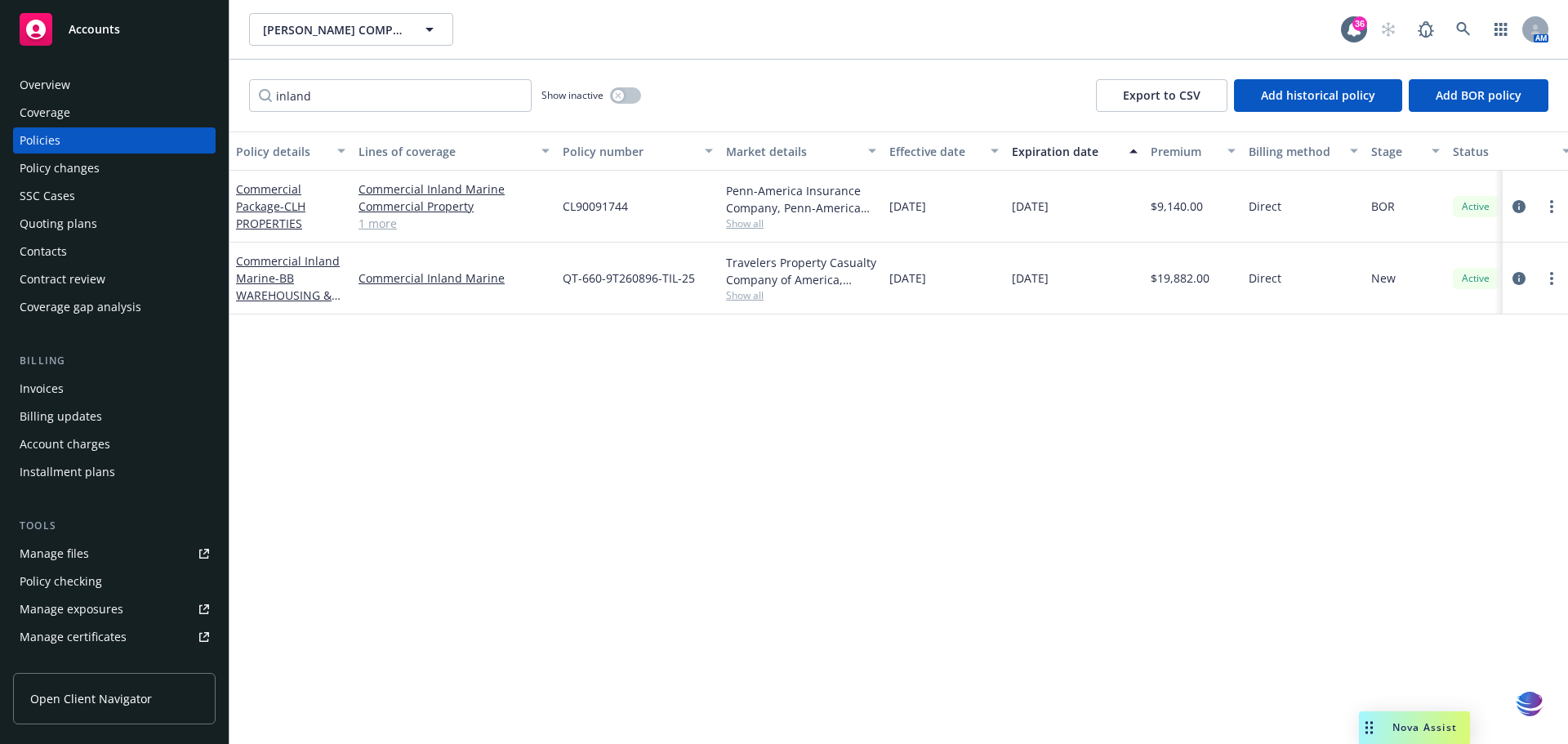
click at [662, 444] on div "Policy details Lines of coverage Policy number Market details Effective date Ex…" at bounding box center [899, 438] width 1338 height 613
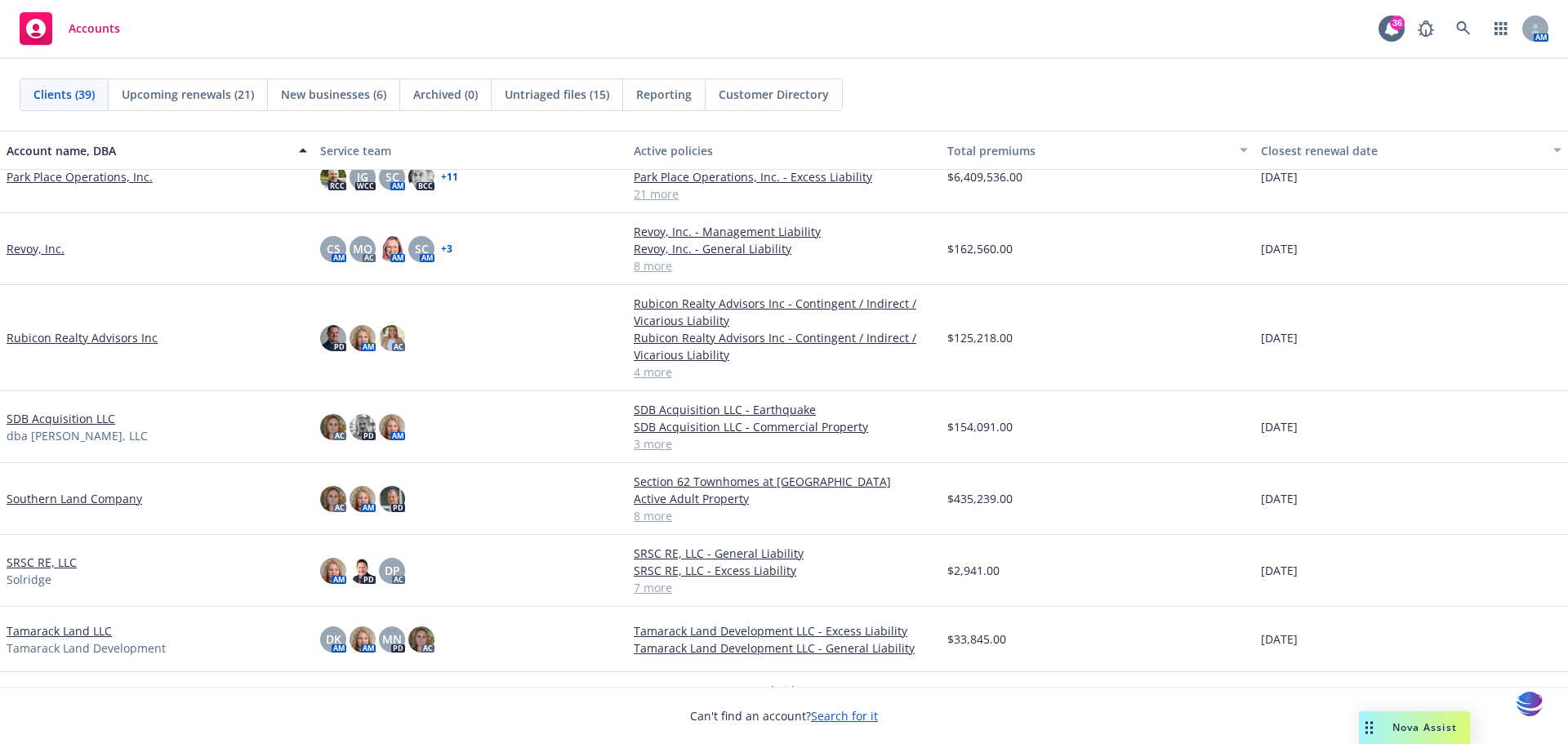
scroll to position [1697, 0]
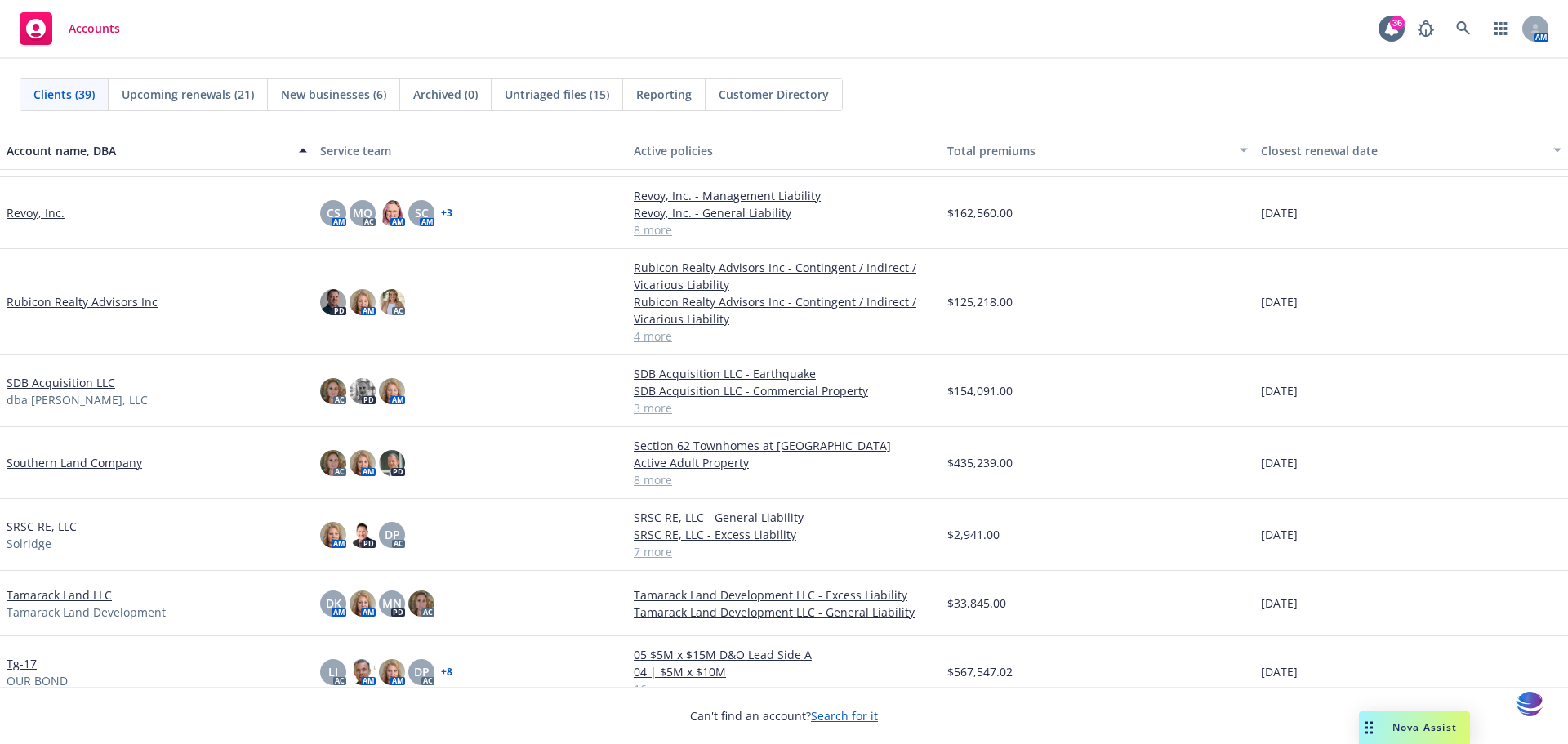
click at [61, 530] on link "SRSC RE, LLC" at bounding box center [42, 526] width 70 height 18
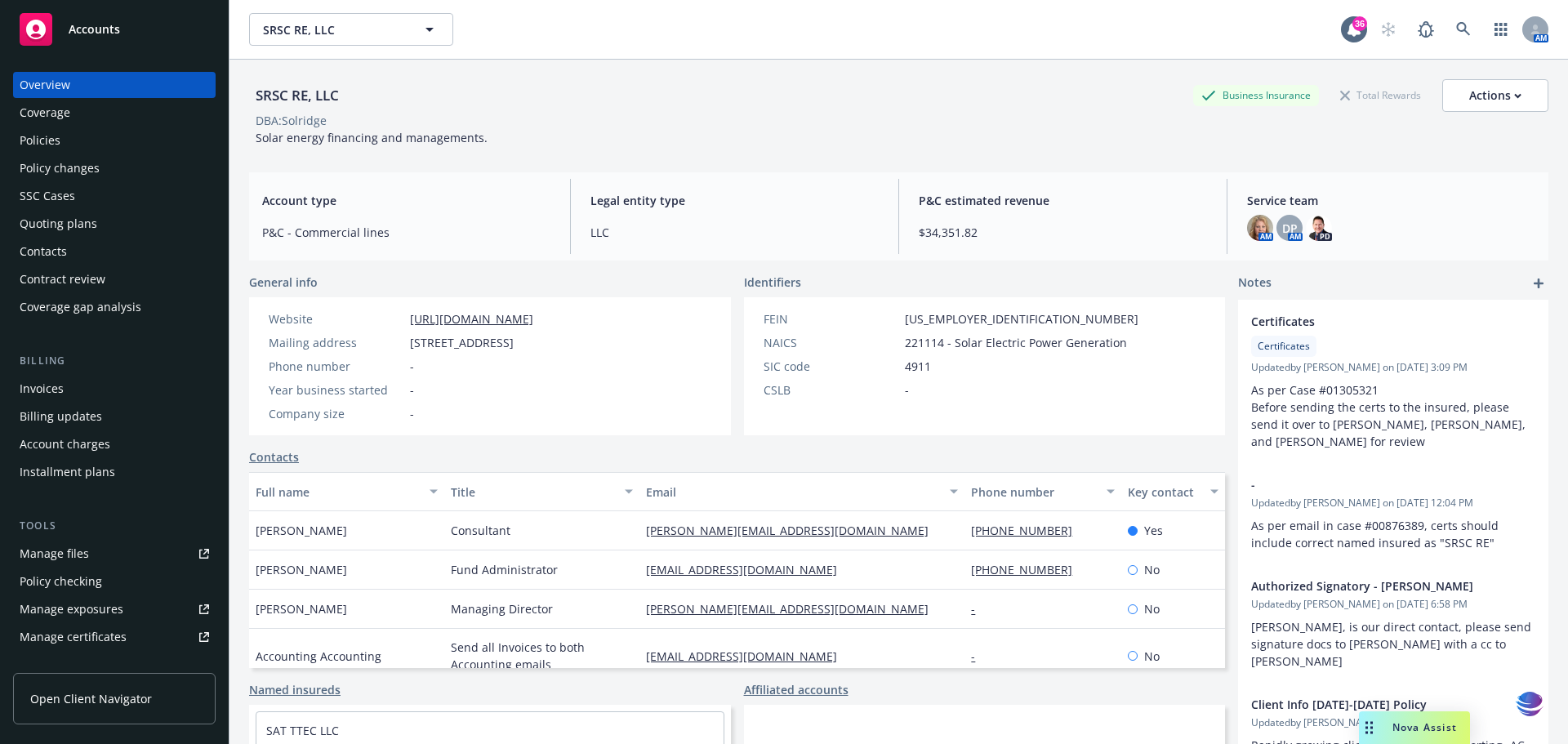
click at [36, 134] on div "Policies" at bounding box center [40, 140] width 41 height 26
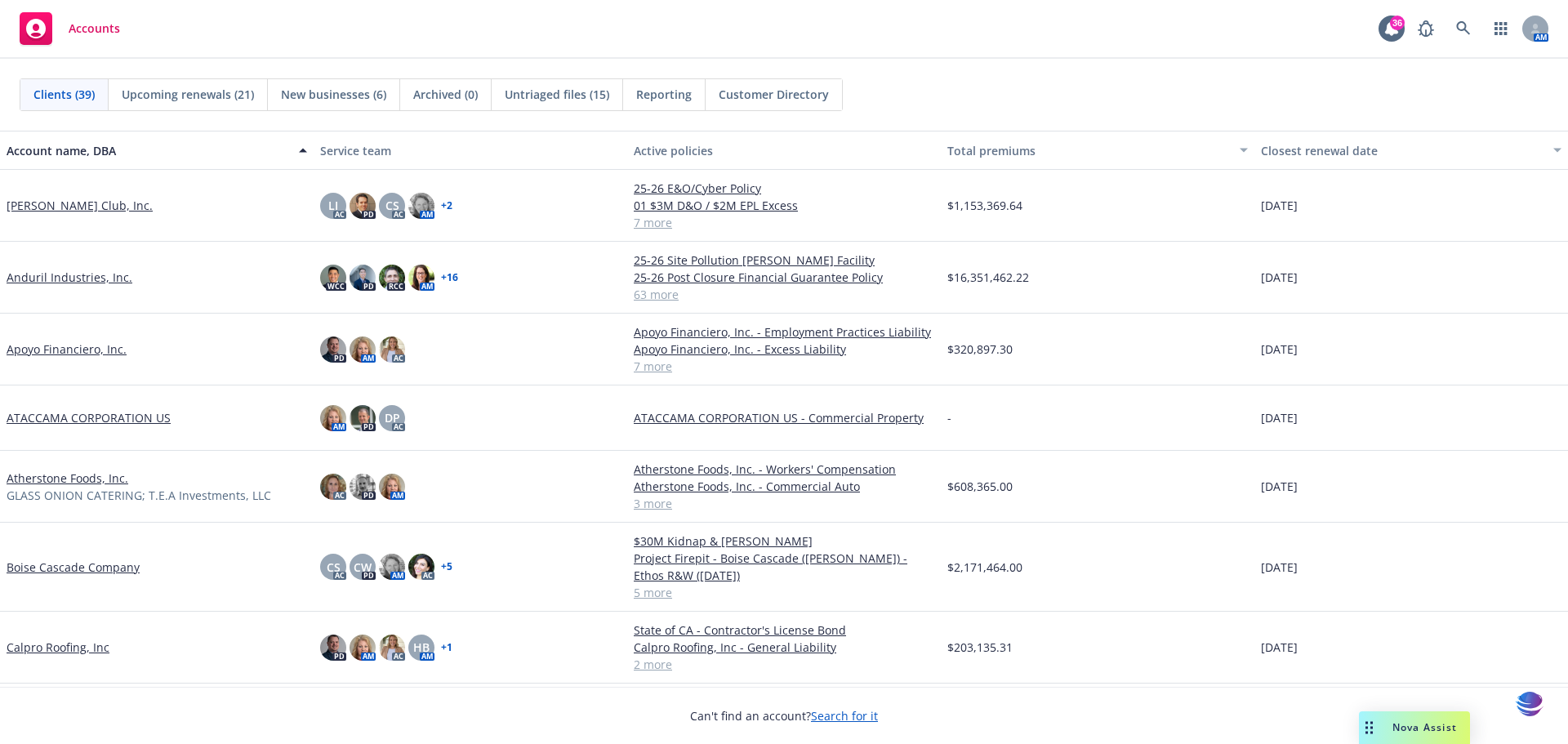
click at [1516, 401] on div "[DATE]" at bounding box center [1410, 417] width 313 height 65
click at [1414, 358] on div "[DATE]" at bounding box center [1410, 349] width 313 height 72
